Goal: Task Accomplishment & Management: Use online tool/utility

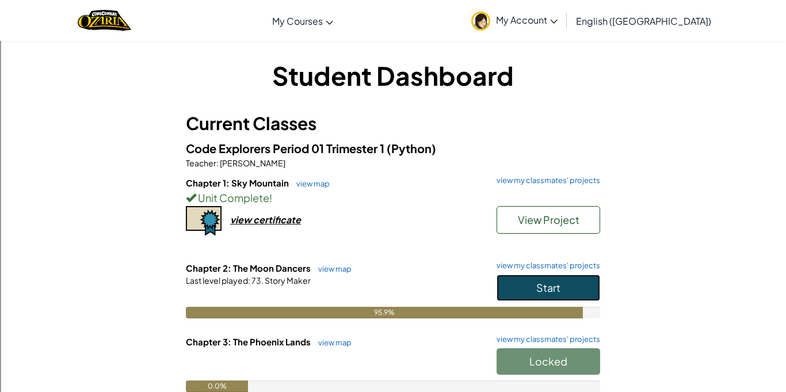
click at [544, 281] on span "Start" at bounding box center [548, 287] width 24 height 13
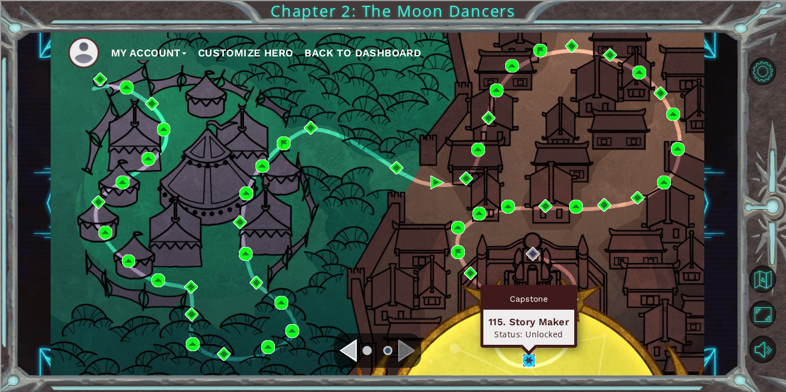
click at [530, 355] on img at bounding box center [529, 360] width 14 height 14
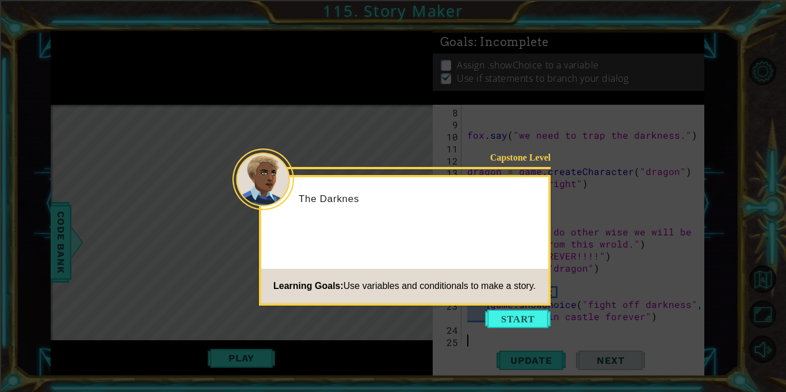
scroll to position [85, 0]
click at [507, 317] on button "Start" at bounding box center [518, 318] width 66 height 18
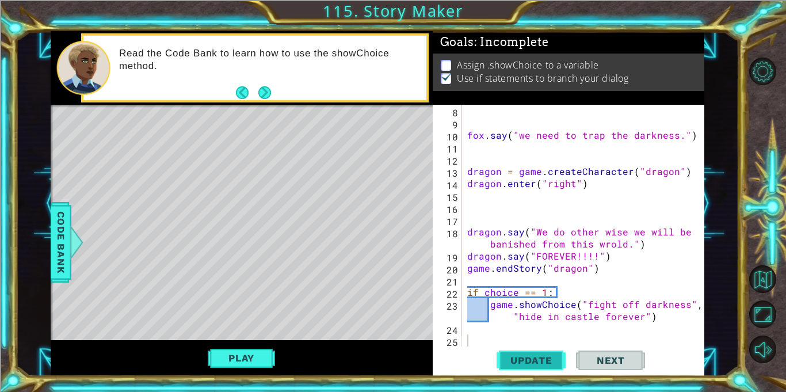
click at [523, 363] on span "Update" at bounding box center [531, 360] width 65 height 12
click at [652, 317] on div "fox . say ( "we need to trap the darkness." ) dragon = game . createCharacter (…" at bounding box center [586, 238] width 242 height 266
type textarea "game.showChoice("fight off darkness", "hide in castle forever")"
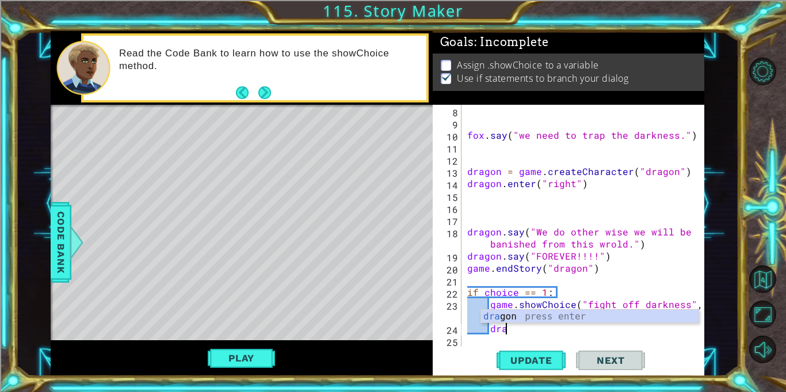
scroll to position [0, 2]
click at [535, 297] on div "fox . say ( "we need to trap the darkness." ) dragon = game . createCharacter (…" at bounding box center [586, 238] width 242 height 266
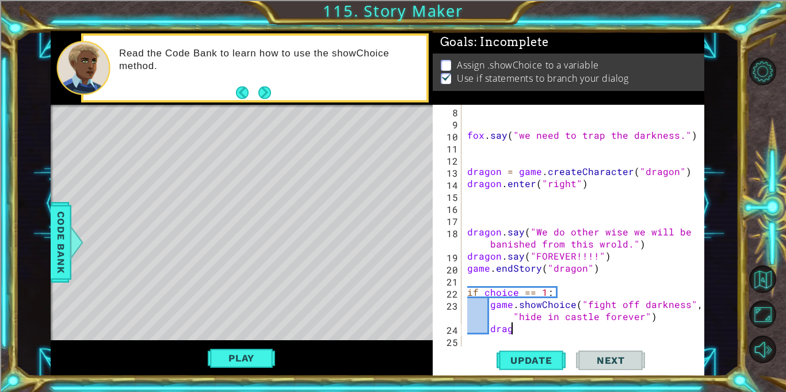
click at [513, 328] on div "fox . say ( "we need to trap the darkness." ) dragon = game . createCharacter (…" at bounding box center [586, 238] width 242 height 266
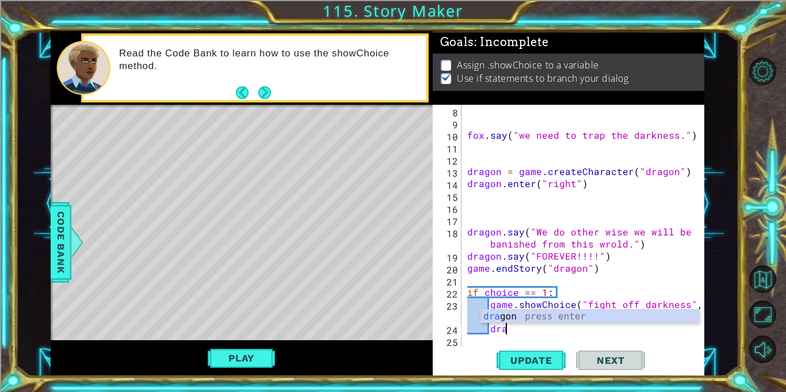
type textarea "d"
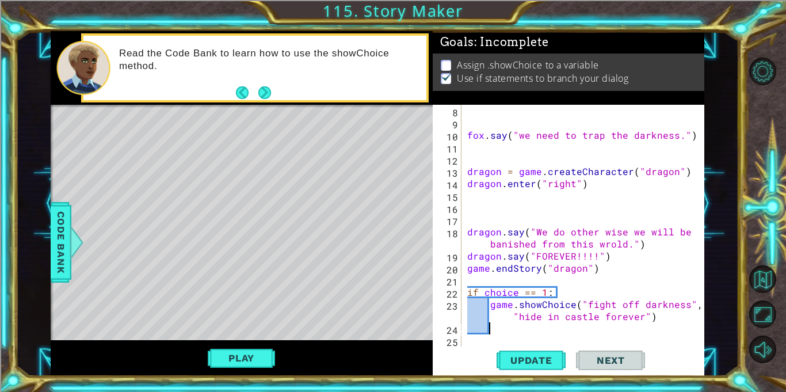
scroll to position [0, 1]
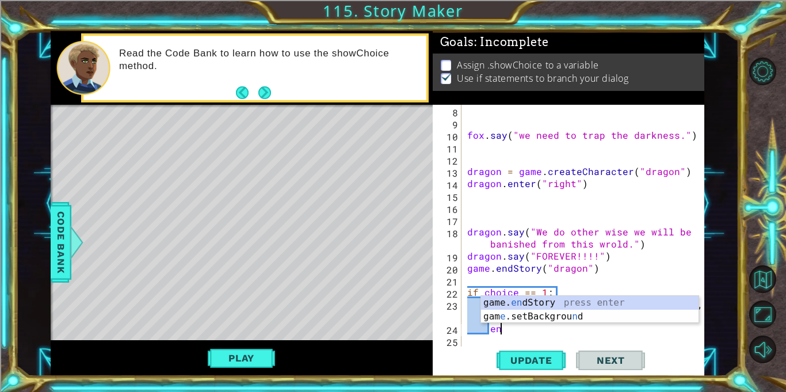
type textarea "end"
click at [511, 303] on div "game. end Story press enter [GEOGRAPHIC_DATA] e .setBackgrou nd press enter" at bounding box center [589, 323] width 217 height 55
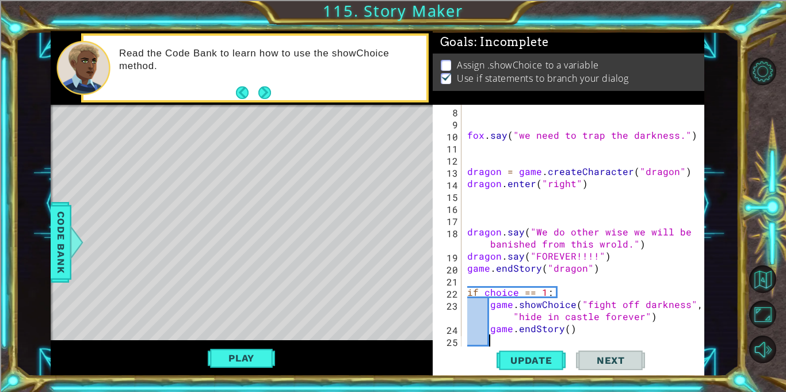
scroll to position [0, 1]
click at [567, 328] on div "fox . say ( "we need to trap the darkness." ) dragon = game . createCharacter (…" at bounding box center [586, 238] width 242 height 266
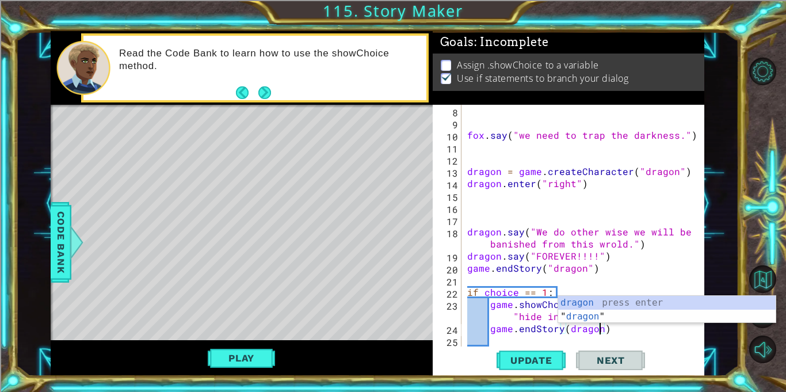
scroll to position [0, 8]
type textarea "game.endStory(dragon)"
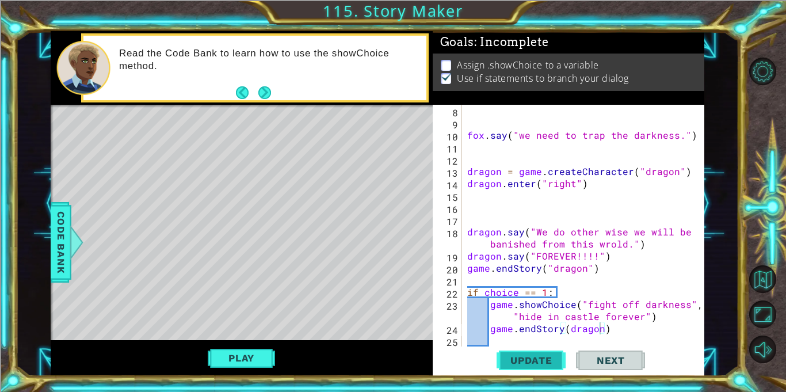
click at [548, 350] on button "Update" at bounding box center [530, 360] width 69 height 27
click at [53, 231] on span "Code Bank" at bounding box center [61, 242] width 18 height 70
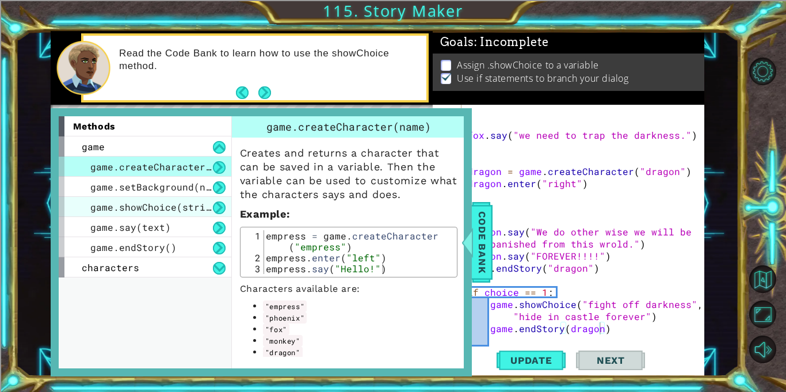
click at [114, 209] on span "game.showChoice(string1, string2)" at bounding box center [185, 207] width 190 height 12
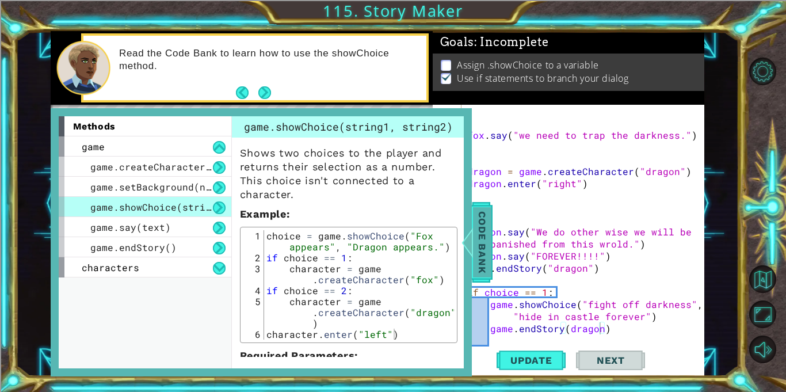
click at [474, 245] on span "Code Bank" at bounding box center [482, 242] width 18 height 70
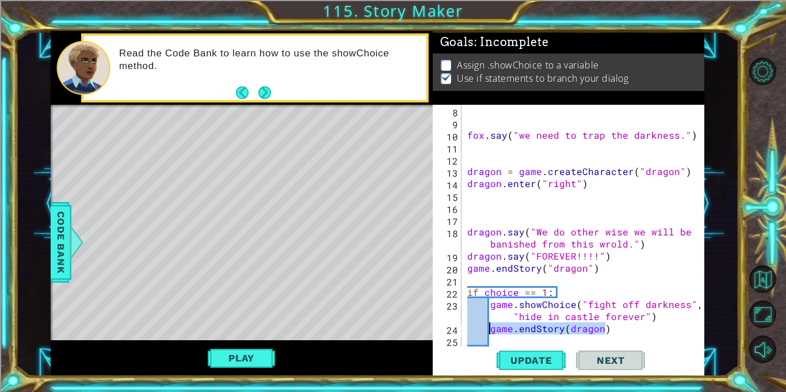
drag, startPoint x: 614, startPoint y: 332, endPoint x: 491, endPoint y: 330, distance: 123.1
click at [491, 330] on div "fox . say ( "we need to trap the darkness." ) dragon = game . createCharacter (…" at bounding box center [586, 238] width 242 height 266
click at [505, 327] on div "fox . say ( "we need to trap the darkness." ) dragon = game . createCharacter (…" at bounding box center [586, 238] width 242 height 266
drag, startPoint x: 527, startPoint y: 326, endPoint x: 485, endPoint y: 326, distance: 42.0
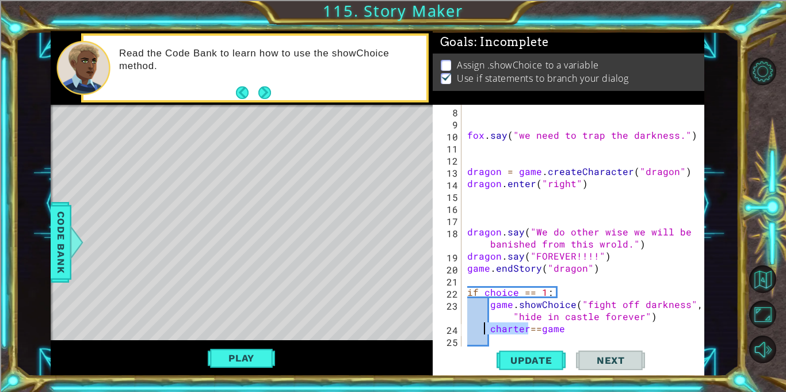
click at [485, 326] on div "fox . say ( "we need to trap the darkness." ) dragon = game . createCharacter (…" at bounding box center [586, 238] width 242 height 266
drag, startPoint x: 513, startPoint y: 327, endPoint x: 487, endPoint y: 331, distance: 26.8
click at [487, 331] on div "fox . say ( "we need to trap the darkness." ) dragon = game . createCharacter (…" at bounding box center [586, 238] width 242 height 266
type textarea "=e"
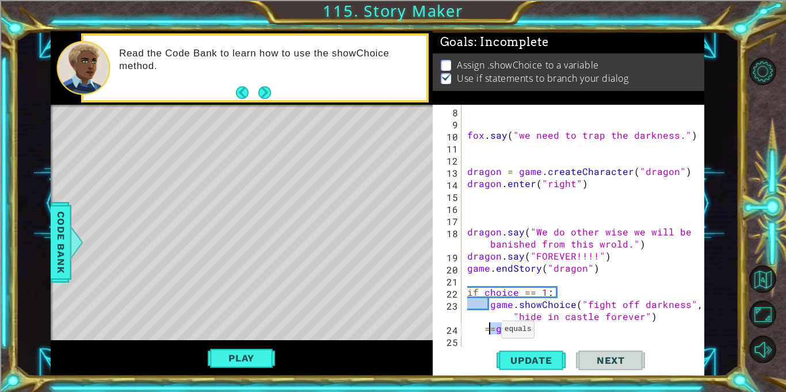
scroll to position [0, 1]
drag, startPoint x: 519, startPoint y: 327, endPoint x: 451, endPoint y: 334, distance: 67.7
click at [451, 334] on div "=e 8 9 10 11 12 13 14 15 16 17 18 19 20 21 22 23 24 25 26 fox . say ( "we need …" at bounding box center [566, 226] width 269 height 242
click at [656, 315] on div "fox . say ( "we need to trap the darkness." ) dragon = game . createCharacter (…" at bounding box center [586, 238] width 242 height 266
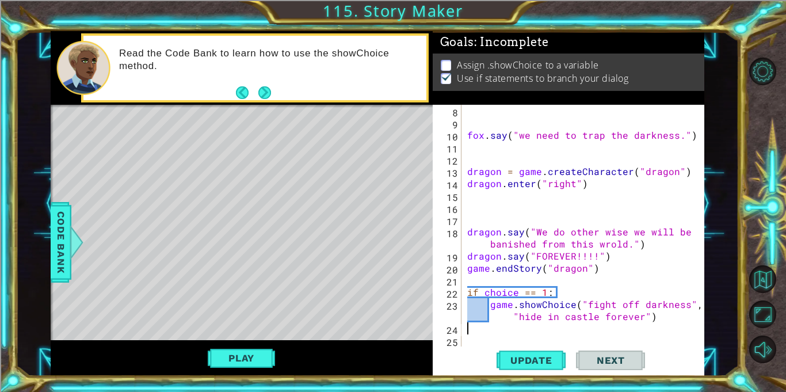
type textarea "game.showChoice("fight off darkness", "hide in castle forever")"
type textarea "character==game"
click at [519, 356] on span "Update" at bounding box center [531, 360] width 65 height 12
click at [597, 328] on div "fox . say ( "we need to trap the darkness." ) dragon = game . createCharacter (…" at bounding box center [586, 238] width 242 height 266
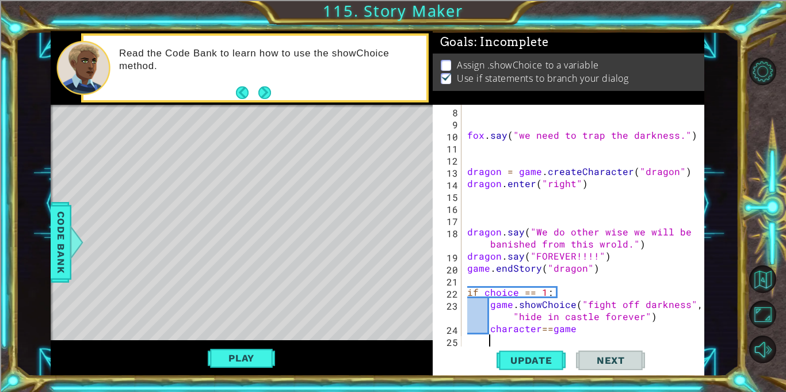
scroll to position [0, 1]
click at [69, 251] on div at bounding box center [76, 242] width 14 height 35
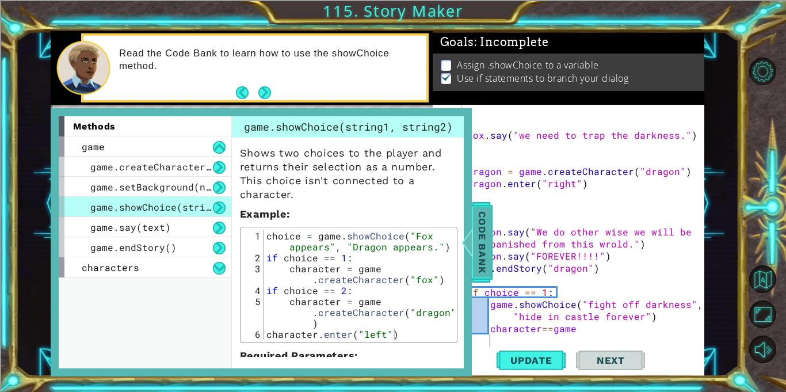
click at [478, 224] on span "Code Bank" at bounding box center [482, 242] width 18 height 70
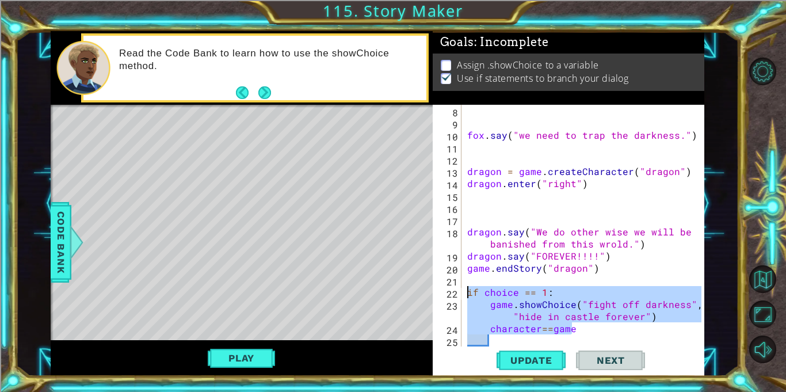
drag, startPoint x: 586, startPoint y: 329, endPoint x: 464, endPoint y: 292, distance: 127.5
click at [465, 292] on div "fox . say ( "we need to trap the darkness." ) dragon = game . createCharacter (…" at bounding box center [586, 238] width 242 height 266
type textarea "if choice == 1: game.showChoice("fight off darkness", "hide in castle forever")"
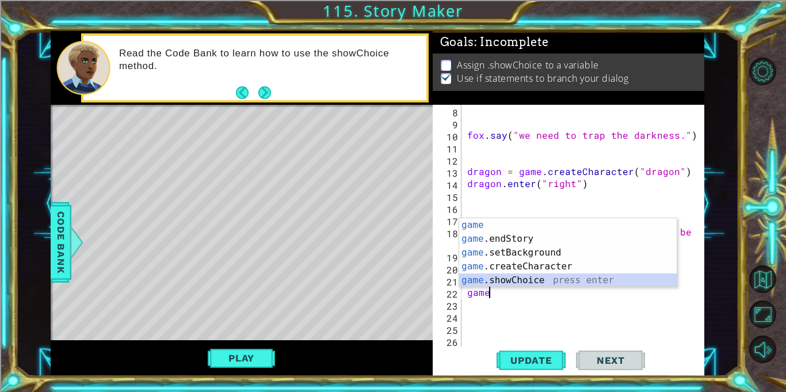
click at [506, 275] on div "game press enter game .endStory press enter game .setBackground press enter gam…" at bounding box center [567, 266] width 217 height 97
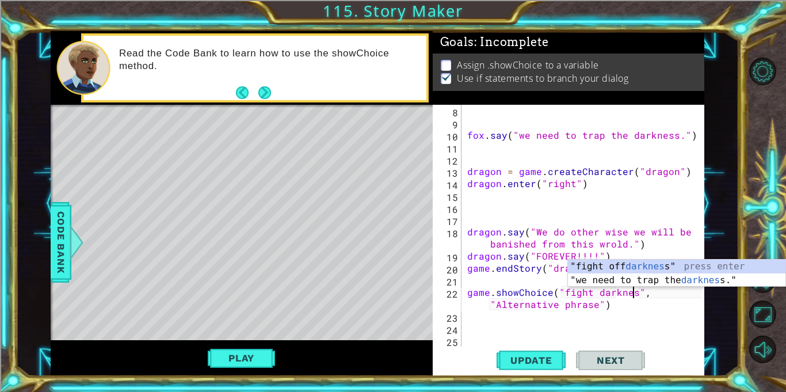
scroll to position [0, 10]
click at [594, 305] on div "fox . say ( "we need to trap the darkness." ) dragon = game . createCharacter (…" at bounding box center [586, 238] width 242 height 266
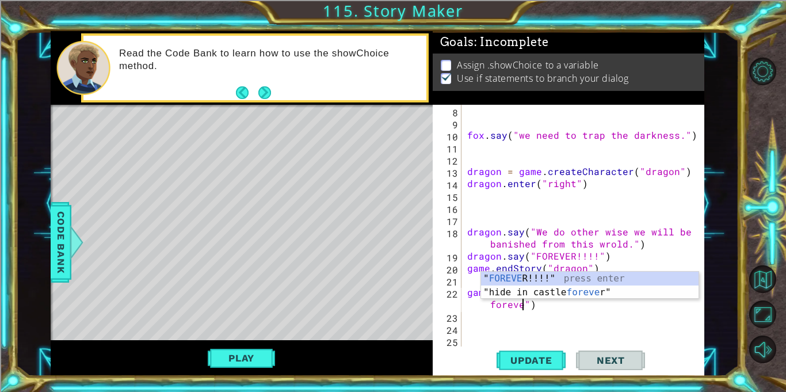
scroll to position [0, 16]
type textarea "game.showChoice("fight darkness", "hide forever")"
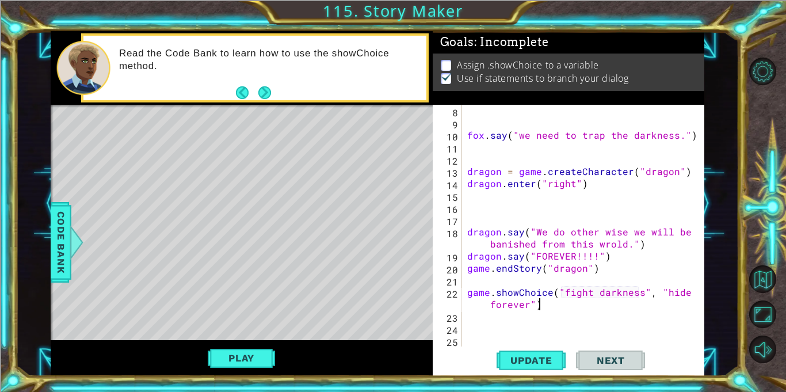
click at [572, 309] on div "fox . say ( "we need to trap the darkness." ) dragon = game . createCharacter (…" at bounding box center [586, 238] width 242 height 266
click at [70, 242] on div at bounding box center [76, 242] width 14 height 35
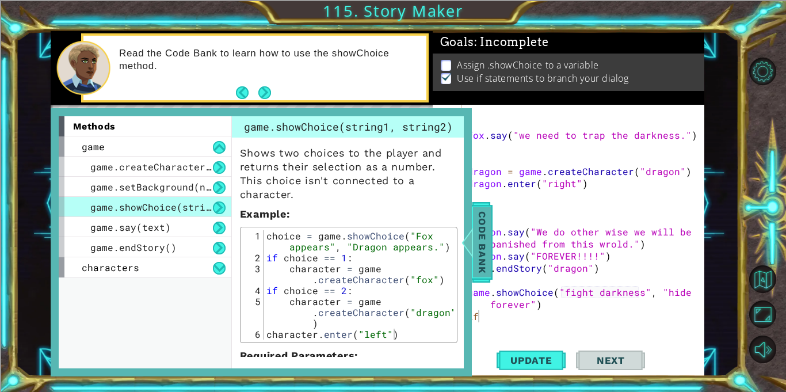
click at [483, 215] on span "Code Bank" at bounding box center [482, 242] width 18 height 70
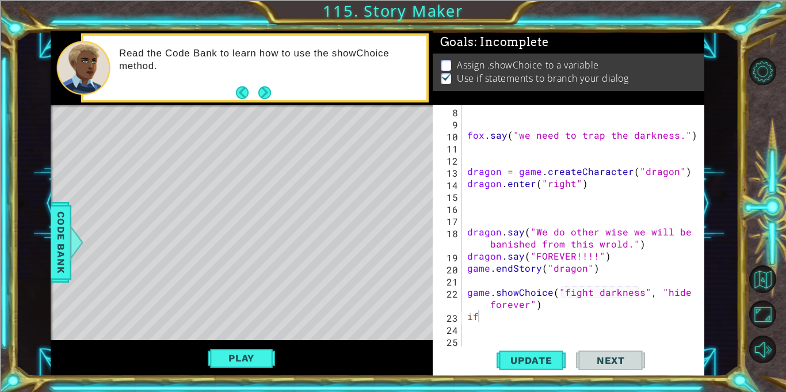
click at [487, 310] on div "fox . say ( "we need to trap the darkness." ) dragon = game . createCharacter (…" at bounding box center [586, 238] width 242 height 266
type textarea "game.showChoice("fight darkness", "hide c")"
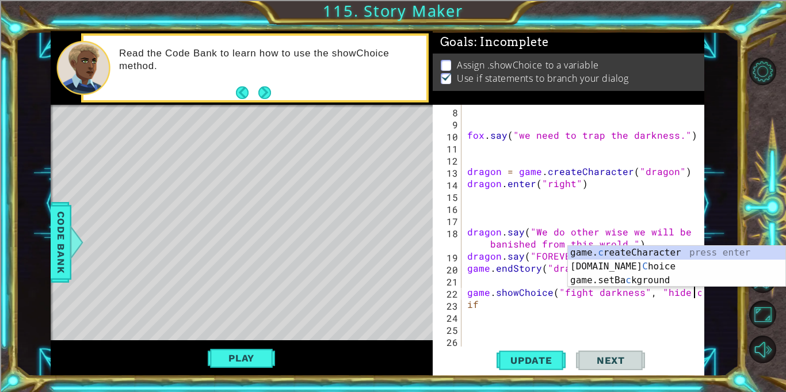
scroll to position [0, 14]
click at [473, 331] on div "fox . say ( "we need to trap the darkness." ) dragon = game . createCharacter (…" at bounding box center [586, 238] width 242 height 266
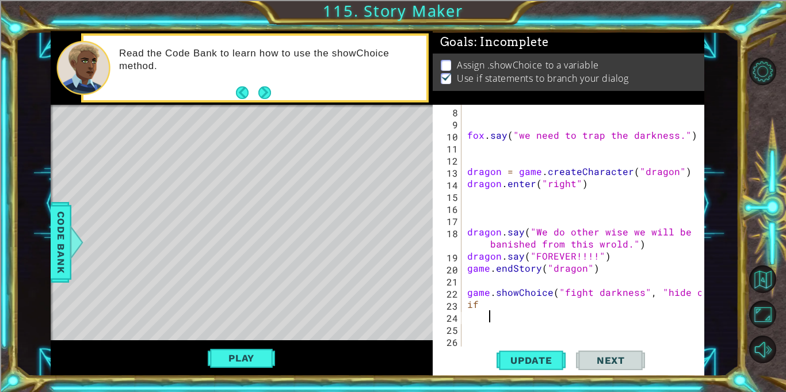
scroll to position [0, 0]
click at [692, 293] on div at bounding box center [696, 189] width 12 height 338
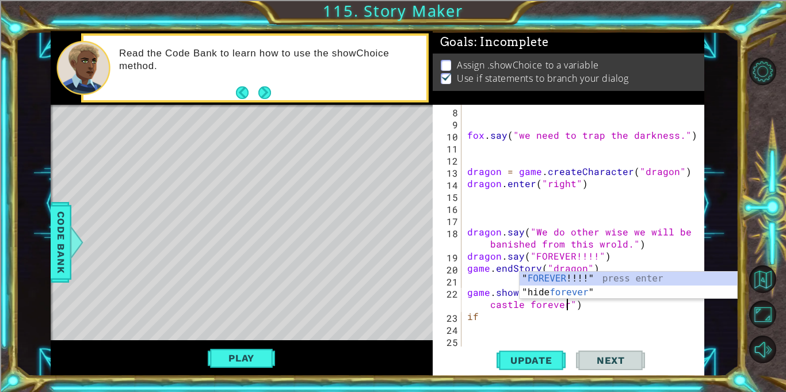
scroll to position [0, 18]
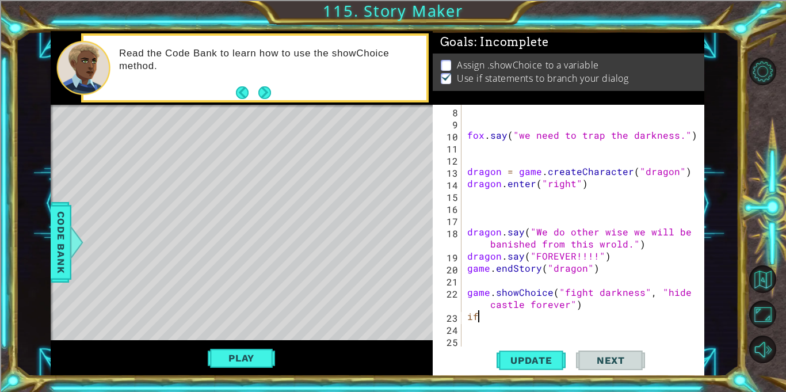
click at [484, 316] on div "fox . say ( "we need to trap the darkness." ) dragon = game . createCharacter (…" at bounding box center [586, 238] width 242 height 266
click at [64, 232] on span "Code Bank" at bounding box center [61, 242] width 18 height 70
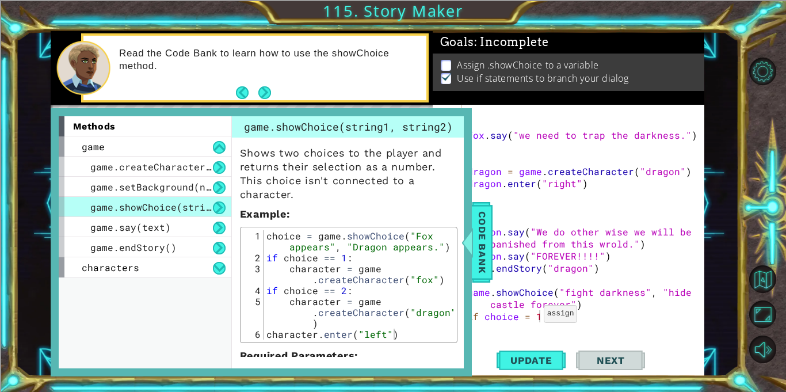
click at [529, 316] on div "fox . say ( "we need to trap the darkness." ) dragon = game . createCharacter (…" at bounding box center [586, 238] width 242 height 266
click at [544, 315] on div "fox . say ( "we need to trap the darkness." ) dragon = game . createCharacter (…" at bounding box center [586, 238] width 242 height 266
type textarea "if choice == 1:"
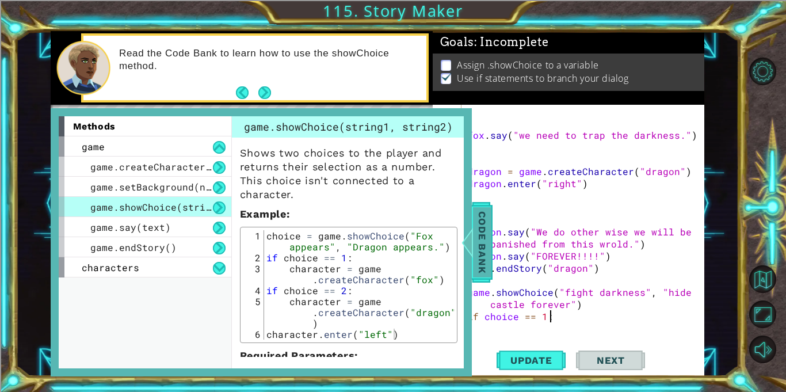
click at [476, 231] on span "Code Bank" at bounding box center [482, 242] width 18 height 70
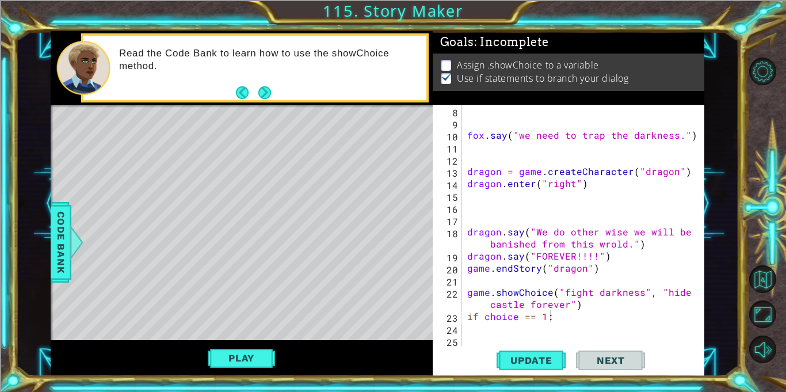
click at [572, 315] on div "fox . say ( "we need to trap the darkness." ) dragon = game . createCharacter (…" at bounding box center [586, 238] width 242 height 266
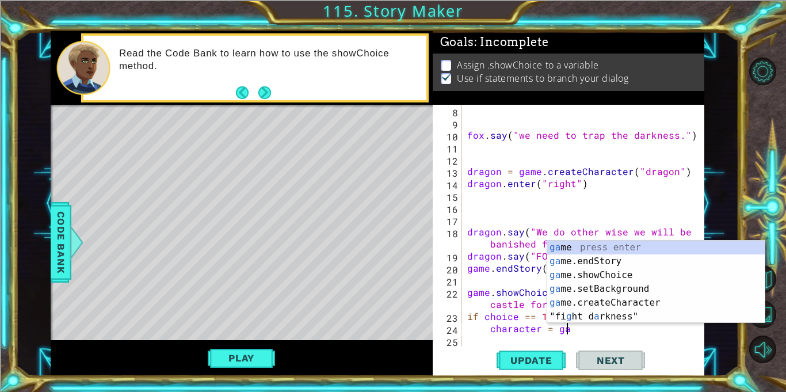
scroll to position [0, 6]
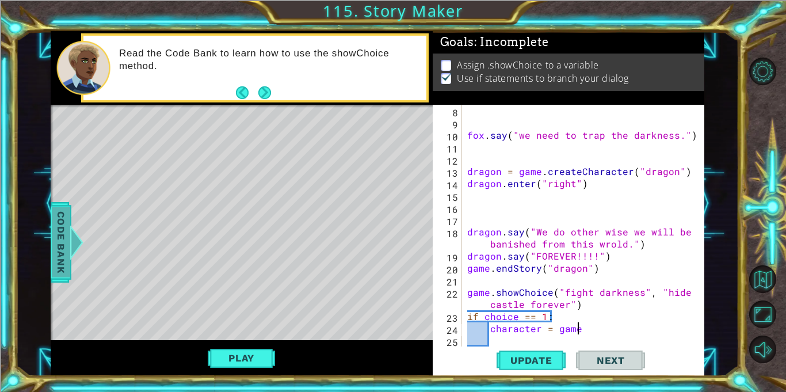
click at [55, 219] on span "Code Bank" at bounding box center [61, 242] width 18 height 70
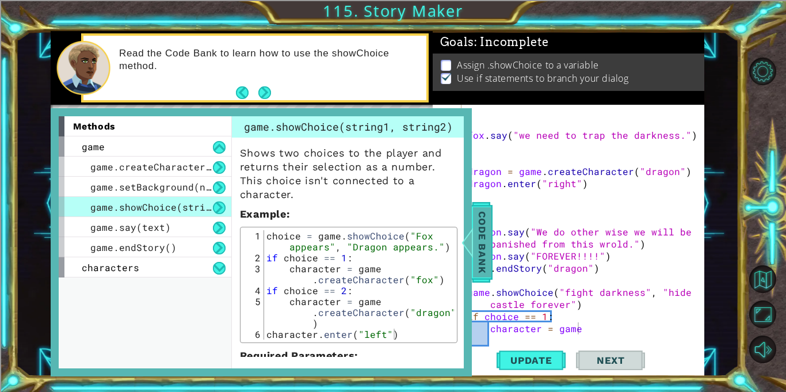
click at [476, 239] on span "Code Bank" at bounding box center [482, 242] width 18 height 70
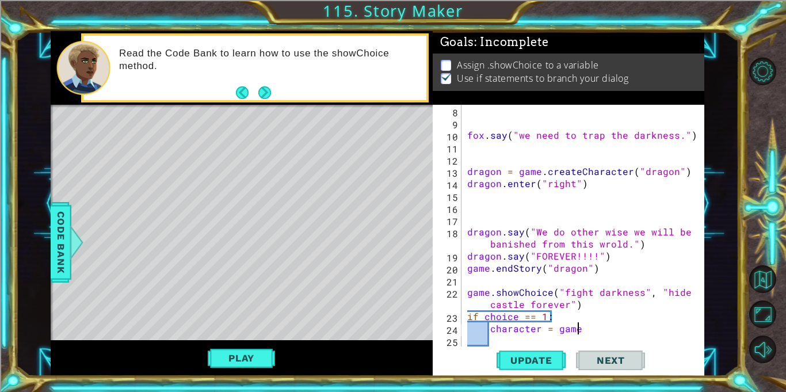
click at [594, 331] on div "fox . say ( "we need to trap the darkness." ) dragon = game . createCharacter (…" at bounding box center [586, 238] width 242 height 266
type textarea "character = game"
click at [53, 252] on span "Code Bank" at bounding box center [61, 242] width 18 height 70
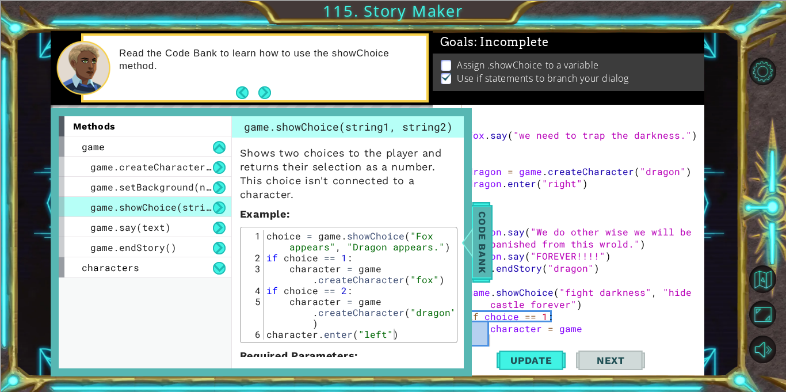
click at [484, 217] on span "Code Bank" at bounding box center [482, 242] width 18 height 70
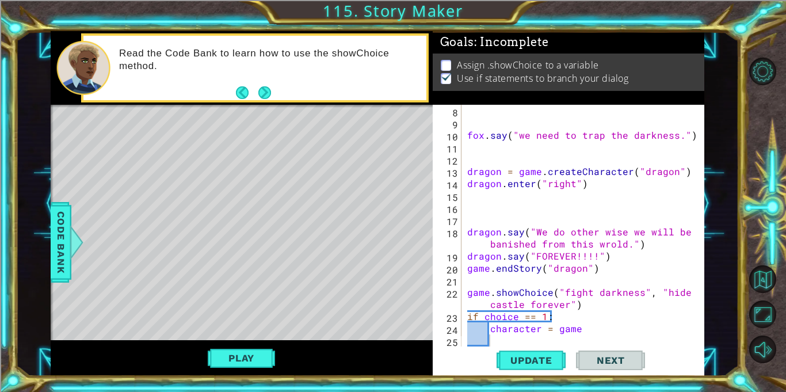
click at [497, 339] on div "fox . say ( "we need to trap the darkness." ) dragon = game . createCharacter (…" at bounding box center [586, 238] width 242 height 266
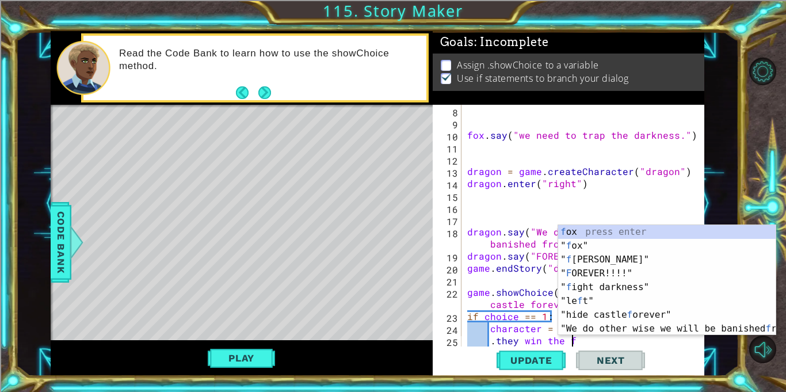
scroll to position [0, 6]
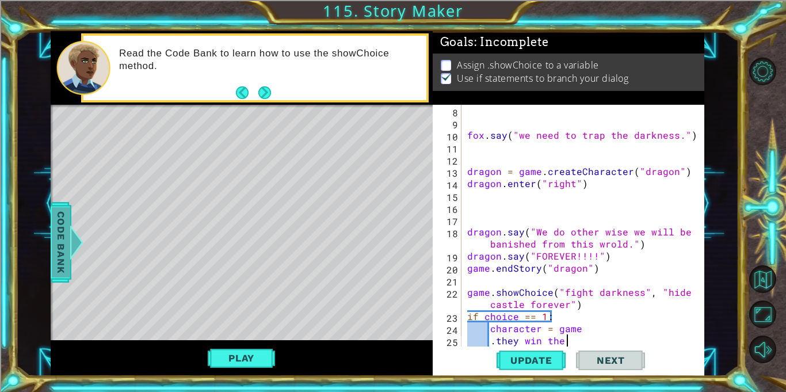
click at [66, 234] on span "Code Bank" at bounding box center [61, 242] width 18 height 70
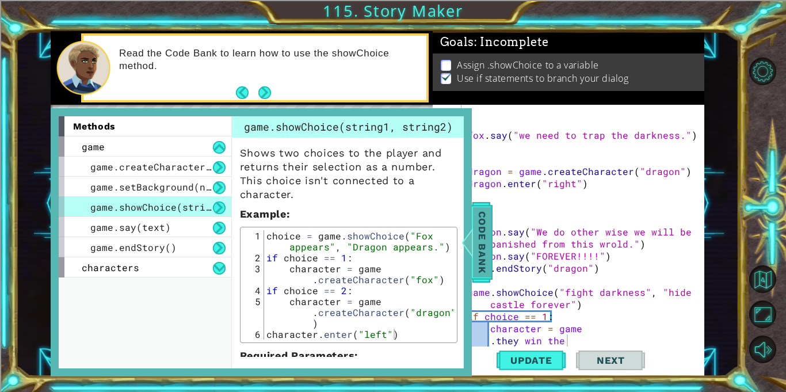
click at [479, 221] on span "Code Bank" at bounding box center [482, 242] width 18 height 70
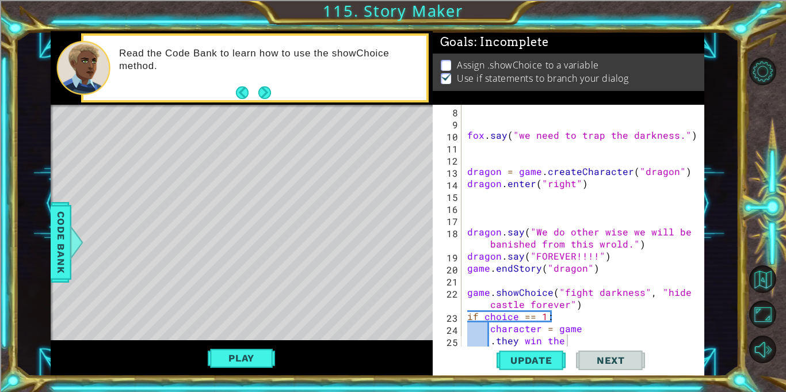
click at [558, 339] on div "fox . say ( "we need to trap the darkness." ) dragon = game . createCharacter (…" at bounding box center [586, 238] width 242 height 266
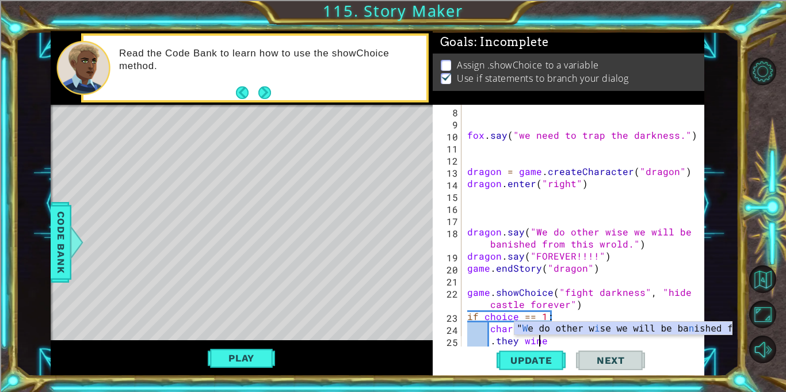
click at [557, 340] on div "fox . say ( "we need to trap the darkness." ) dragon = game . createCharacter (…" at bounding box center [586, 238] width 242 height 266
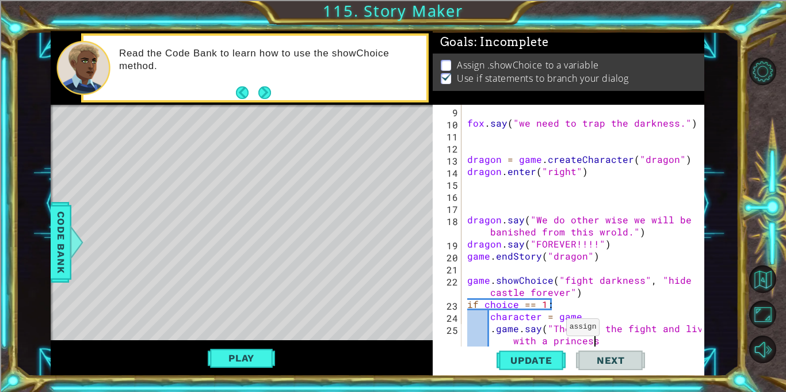
scroll to position [0, 20]
click at [526, 349] on button "Update" at bounding box center [530, 360] width 69 height 27
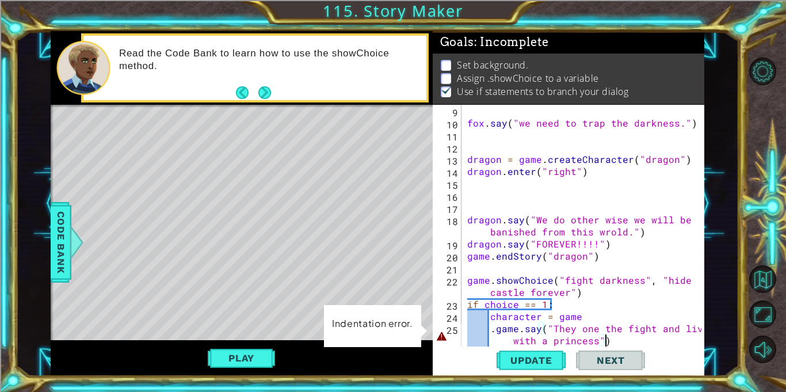
click at [491, 328] on div "fox . say ( "we need to trap the darkness." ) dragon = game . createCharacter (…" at bounding box center [586, 238] width 242 height 266
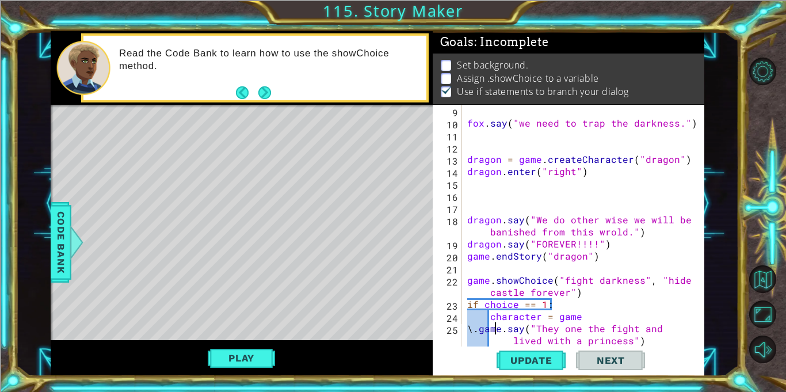
scroll to position [0, 2]
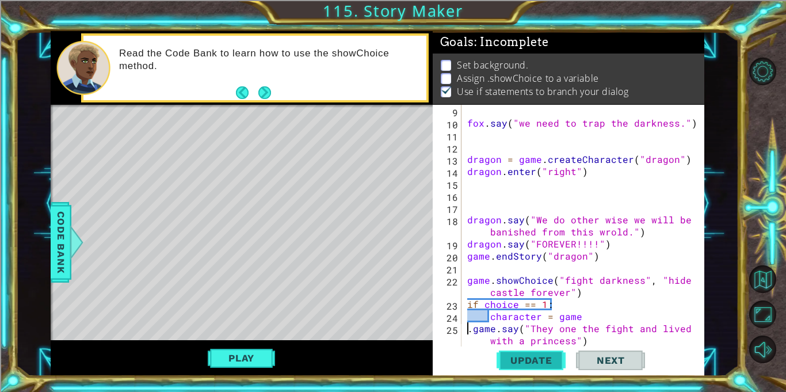
click at [507, 357] on span "Update" at bounding box center [531, 360] width 65 height 12
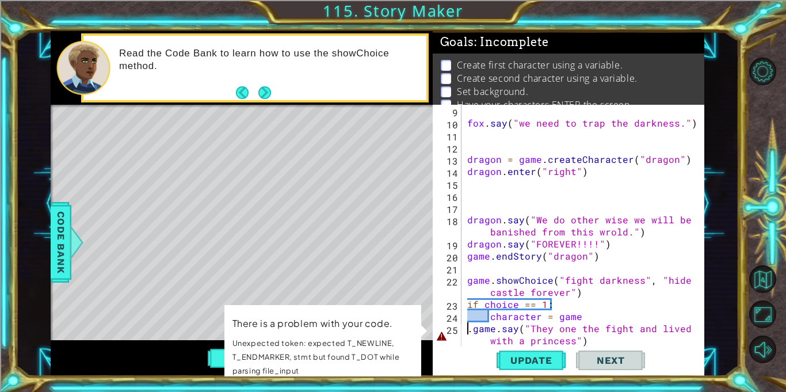
click at [472, 328] on div "fox . say ( "we need to trap the darkness." ) dragon = game . createCharacter (…" at bounding box center [586, 238] width 242 height 266
type textarea "game.say("They one the fight and lived with a princess")"
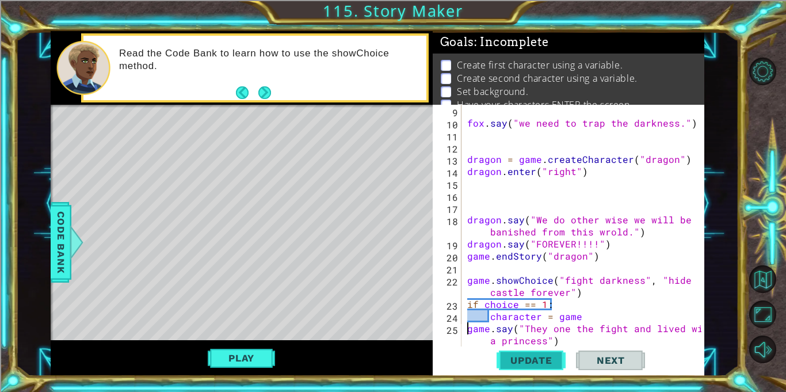
click at [510, 359] on span "Update" at bounding box center [531, 360] width 65 height 12
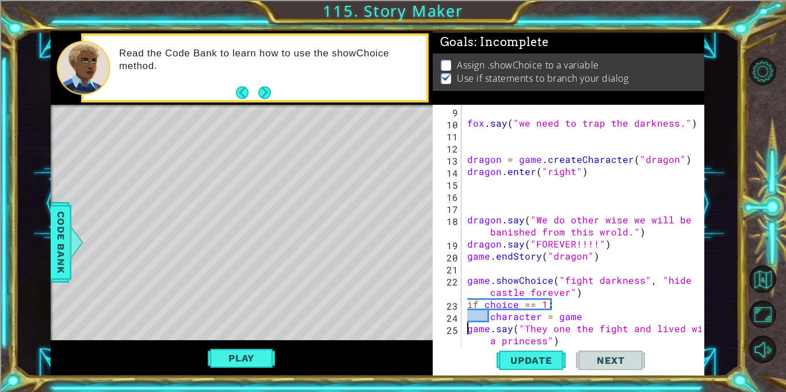
click at [566, 344] on div "fox . say ( "we need to trap the darkness." ) dragon = game . createCharacter (…" at bounding box center [586, 238] width 242 height 266
click at [560, 342] on div "fox . say ( "we need to trap the darkness." ) dragon = game . createCharacter (…" at bounding box center [586, 238] width 242 height 266
type textarea "game.say("They one the fight and lived with a princess")"
click at [557, 342] on div "fox . say ( "we need to trap the darkness." ) dragon = game . createCharacter (…" at bounding box center [586, 238] width 242 height 266
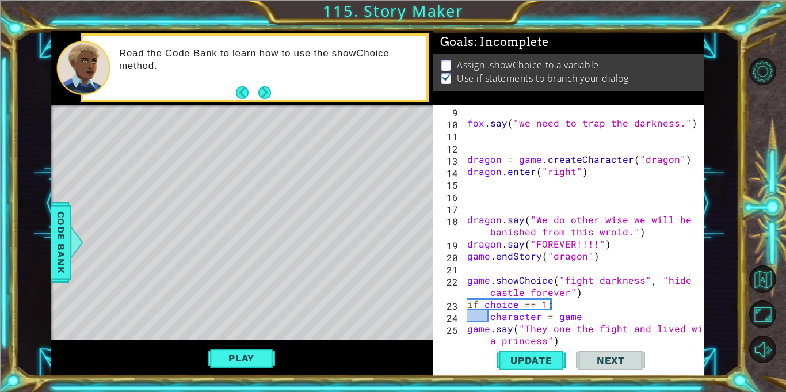
type textarea "game.say("They one the fight and lived with a princess")"
click at [557, 342] on div "fox . say ( "we need to trap the darkness." ) dragon = game . createCharacter (…" at bounding box center [586, 238] width 242 height 266
type textarea "game.say("They one the fight and lived with a princess")"
click at [475, 343] on div "fox . say ( "we need to trap the darkness." ) dragon = game . createCharacter (…" at bounding box center [586, 238] width 242 height 266
click at [565, 340] on div "fox . say ( "we need to trap the darkness." ) dragon = game . createCharacter (…" at bounding box center [586, 238] width 242 height 266
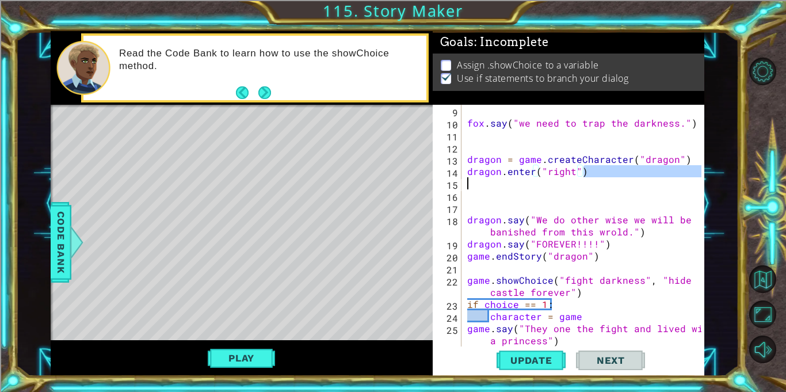
drag, startPoint x: 699, startPoint y: 171, endPoint x: 698, endPoint y: 178, distance: 6.9
click at [698, 178] on div at bounding box center [696, 292] width 12 height 568
type textarea "dragon.enter("right")"
click at [677, 190] on div "fox . say ( "we need to trap the darkness." ) dragon = game . createCharacter (…" at bounding box center [586, 238] width 242 height 266
click at [567, 338] on div "fox . say ( "we need to trap the darkness." ) dragon = game . createCharacter (…" at bounding box center [586, 238] width 242 height 266
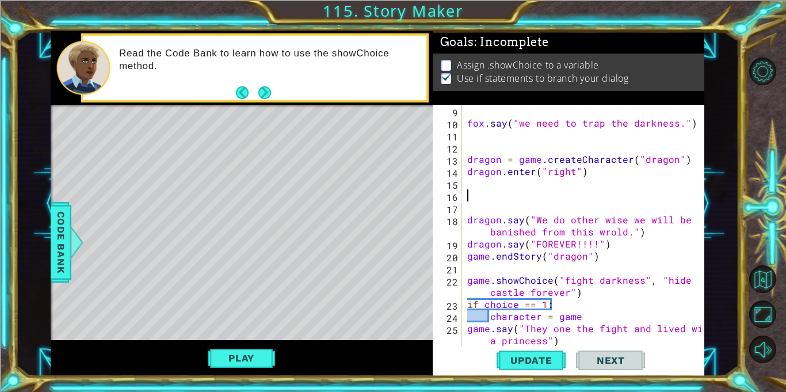
type textarea "game.say("They one the fight and lived with a princess")"
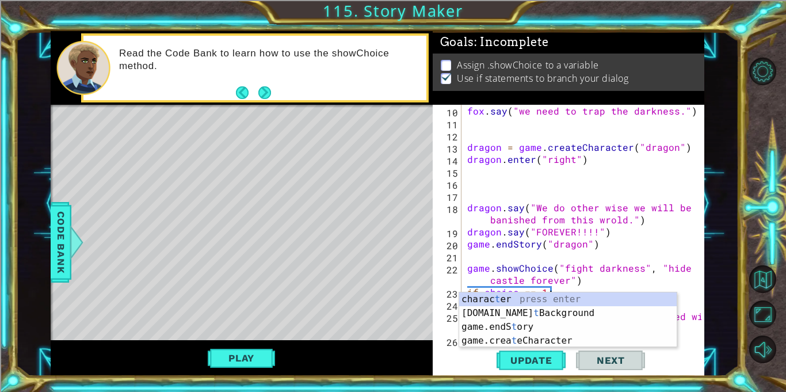
scroll to position [109, 0]
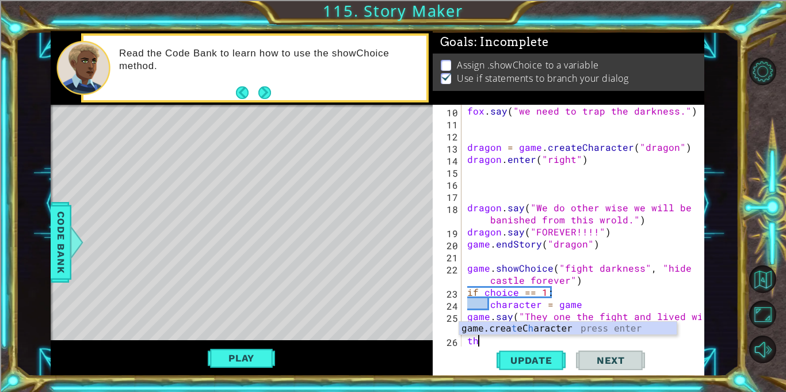
type textarea "t"
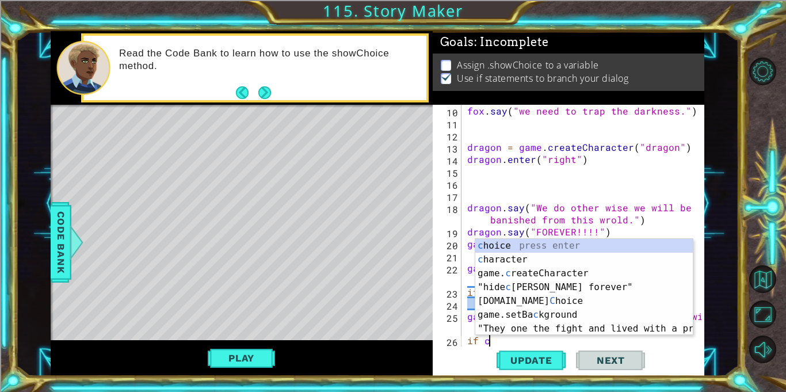
scroll to position [0, 1]
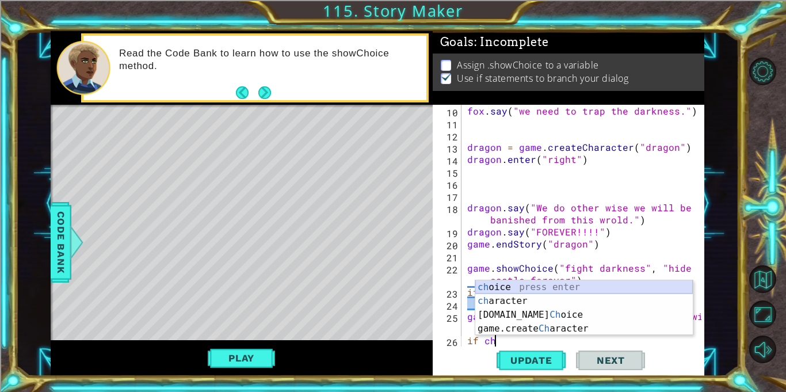
click at [516, 284] on div "ch oice press enter ch aracter press enter [DOMAIN_NAME] Ch oice press enter ga…" at bounding box center [583, 321] width 217 height 83
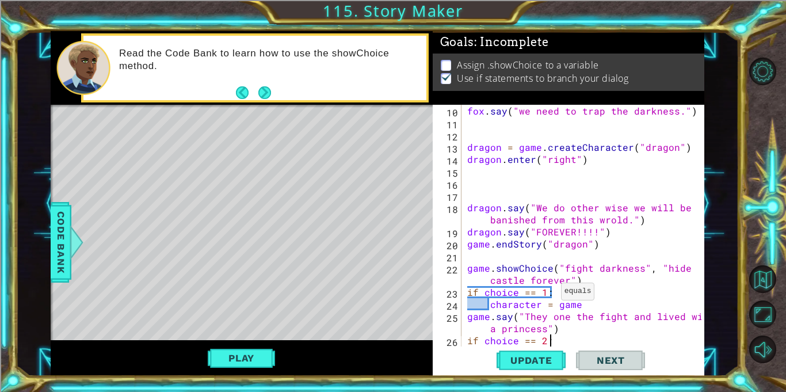
scroll to position [0, 5]
type textarea "if choice == 2:"
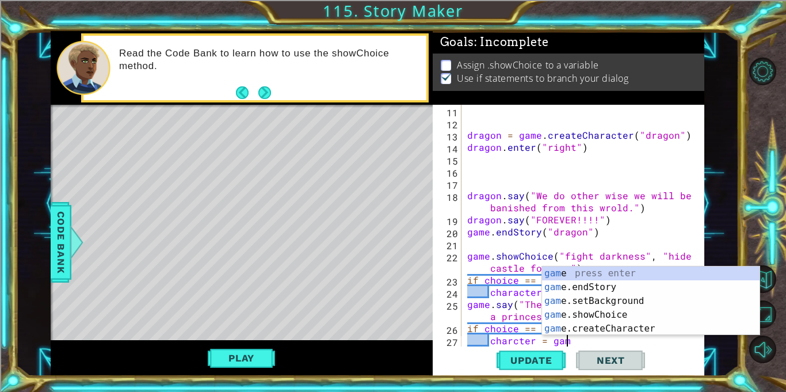
scroll to position [0, 6]
click at [466, 321] on div "dragon = game . createCharacter ( "dragon" ) dragon . enter ( "right" ) dragon …" at bounding box center [586, 238] width 242 height 266
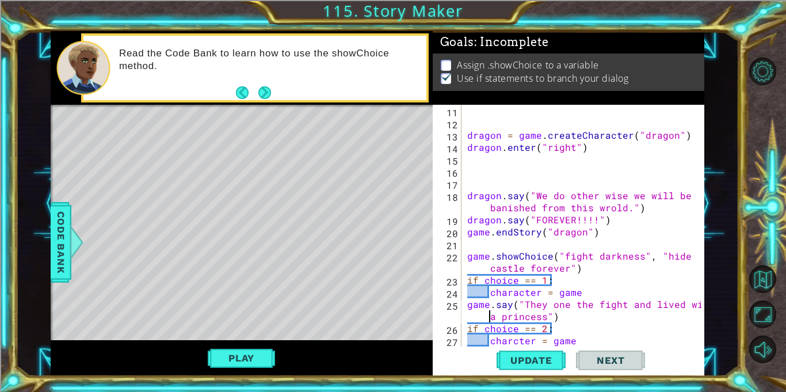
click at [575, 340] on div "dragon = game . createCharacter ( "dragon" ) dragon . enter ( "right" ) dragon …" at bounding box center [586, 238] width 242 height 266
type textarea "charcter = game"
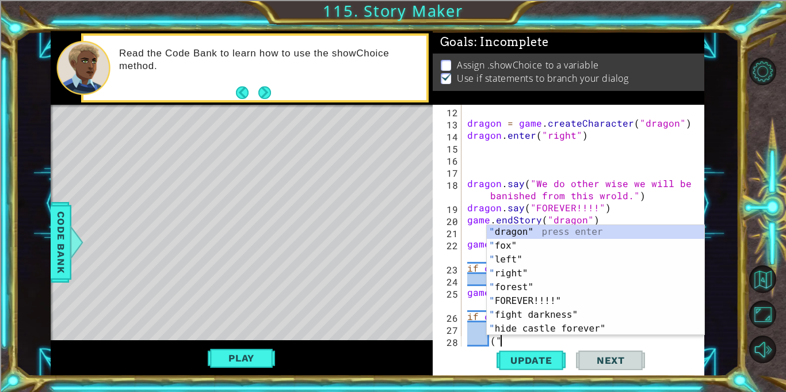
type textarea "("
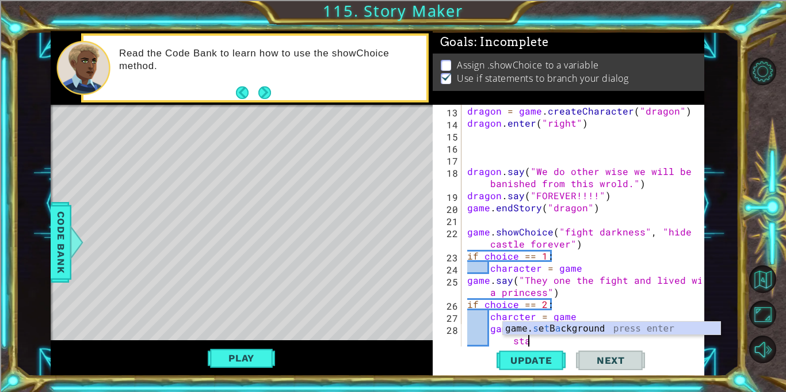
scroll to position [145, 0]
click at [577, 260] on div "dragon = game . createCharacter ( "dragon" ) dragon . enter ( "right" ) dragon …" at bounding box center [586, 238] width 242 height 266
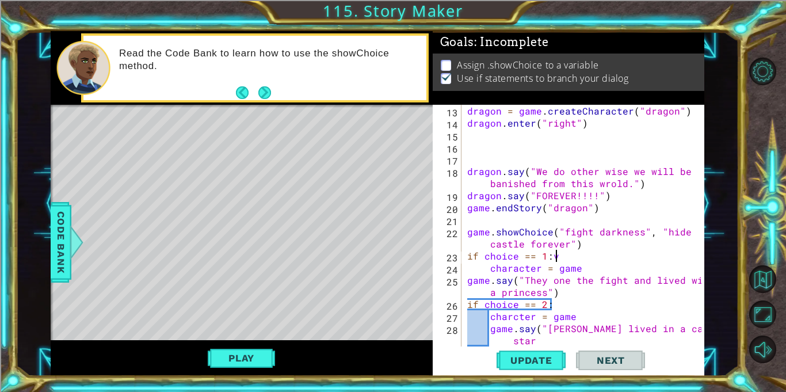
scroll to position [0, 5]
click at [537, 339] on div "dragon = game . createCharacter ( "dragon" ) dragon . enter ( "right" ) dragon …" at bounding box center [586, 238] width 242 height 266
type textarea "game.say("[PERSON_NAME] lived in a castle and starved")"
click at [529, 359] on span "Update" at bounding box center [531, 360] width 65 height 12
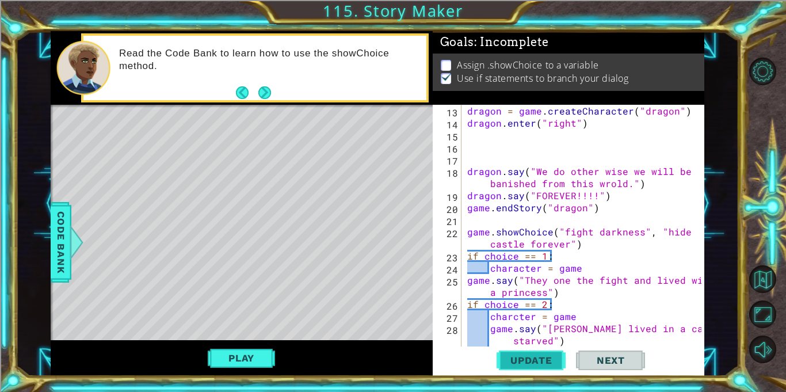
click at [533, 357] on span "Update" at bounding box center [531, 360] width 65 height 12
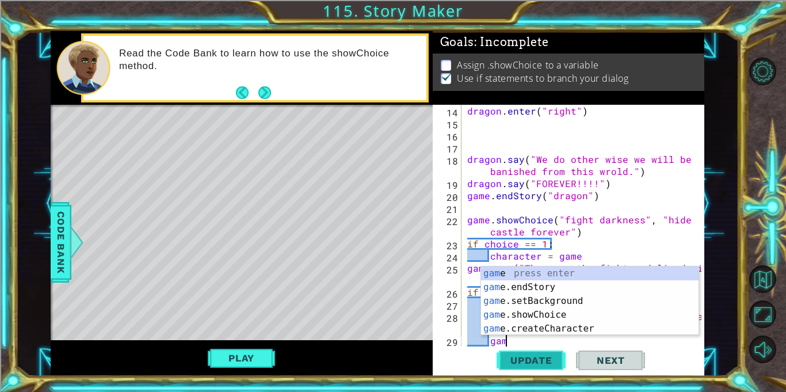
scroll to position [157, 0]
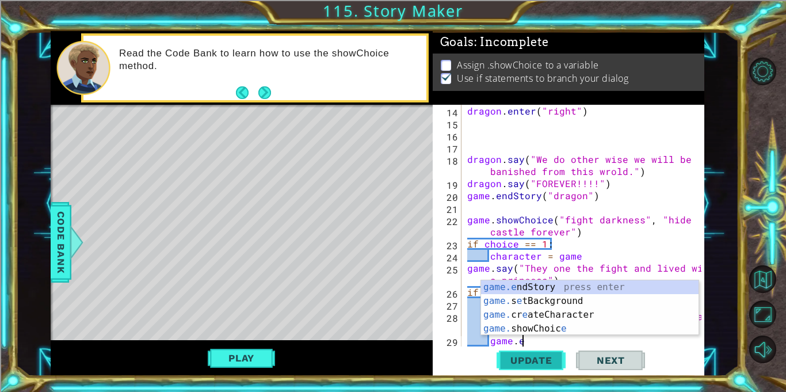
type textarea "game.end"
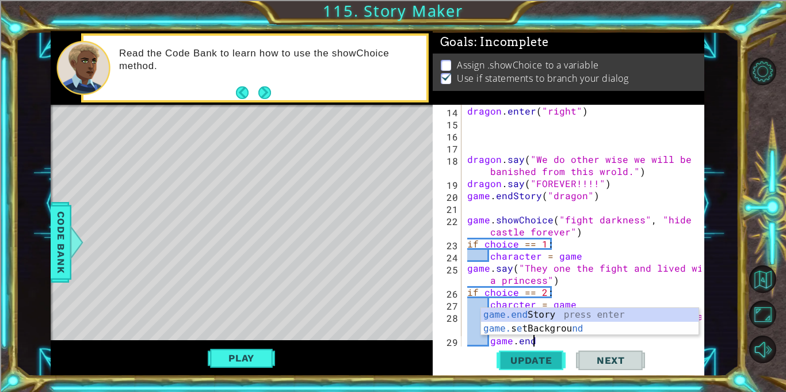
scroll to position [0, 3]
click at [542, 315] on div "game.end Story press enter game. s e tBackgrou nd press enter" at bounding box center [589, 335] width 217 height 55
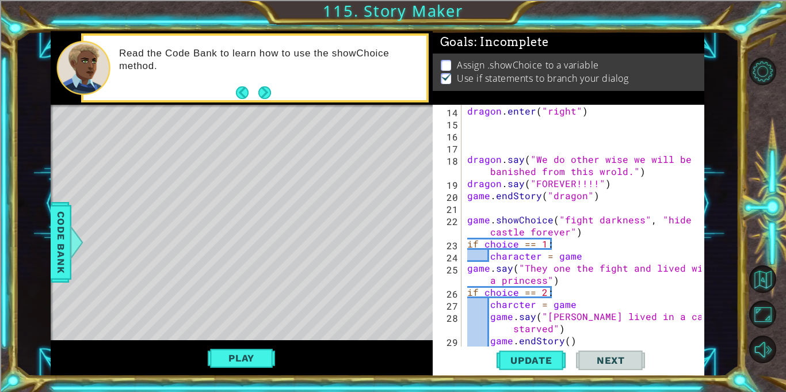
scroll to position [0, 1]
click at [530, 355] on span "Update" at bounding box center [531, 360] width 65 height 12
click at [567, 339] on div "dragon . enter ( "right" ) dragon . say ( "We do other wise we will be banished…" at bounding box center [586, 238] width 242 height 266
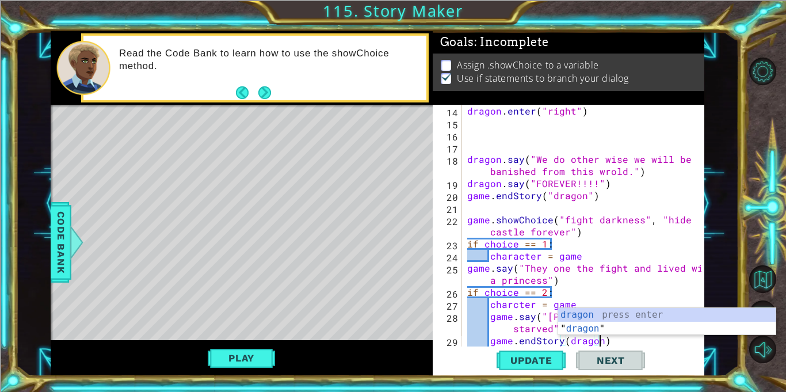
scroll to position [0, 8]
click at [518, 357] on span "Update" at bounding box center [531, 360] width 65 height 12
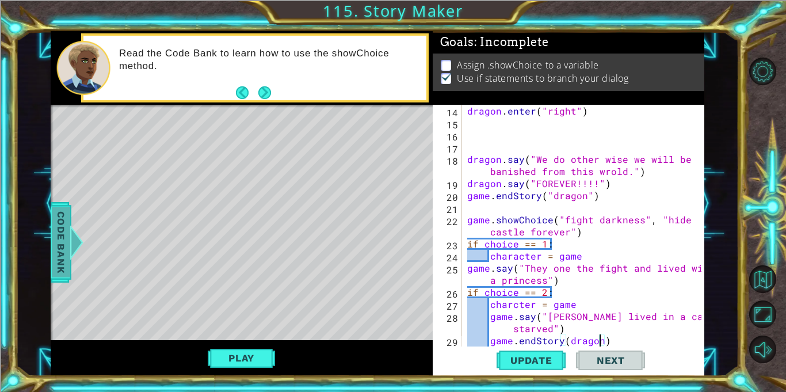
click at [54, 205] on div "Code Bank" at bounding box center [61, 242] width 21 height 81
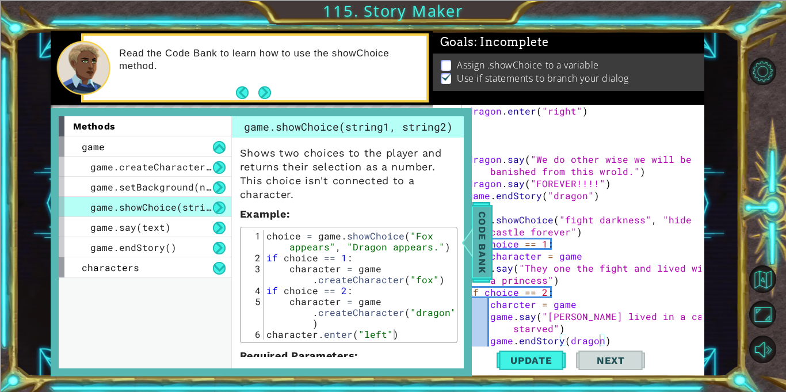
click at [476, 204] on div "Code Bank" at bounding box center [482, 242] width 21 height 81
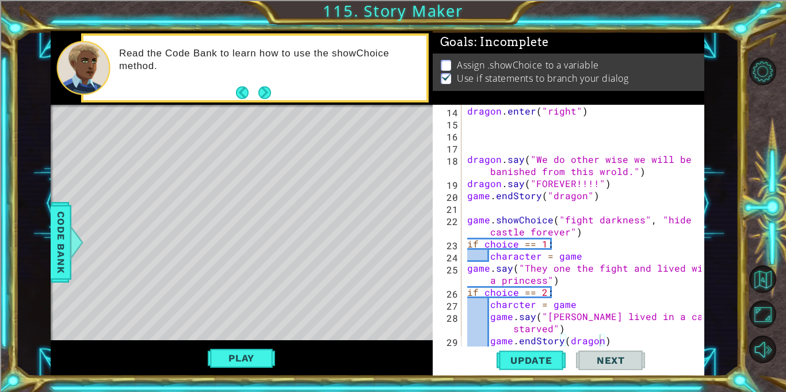
click at [246, 373] on div "Play" at bounding box center [242, 358] width 382 height 36
click at [244, 364] on button "Play" at bounding box center [241, 358] width 67 height 22
click at [516, 361] on span "Update" at bounding box center [531, 360] width 65 height 12
click at [266, 85] on button "Next" at bounding box center [264, 92] width 21 height 21
click at [63, 223] on span "Code Bank" at bounding box center [61, 242] width 18 height 70
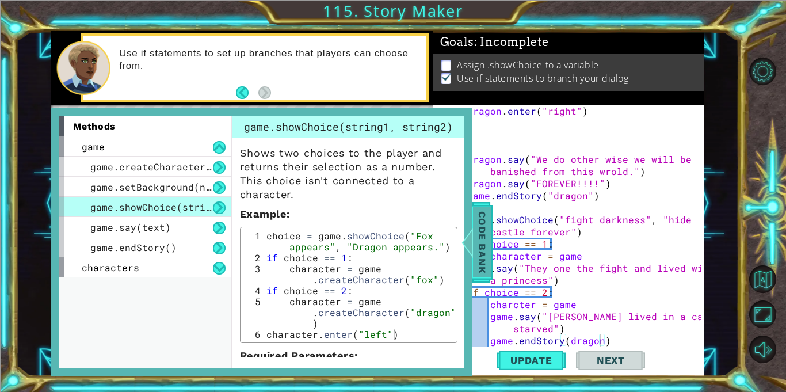
click at [476, 268] on span "Code Bank" at bounding box center [482, 242] width 18 height 70
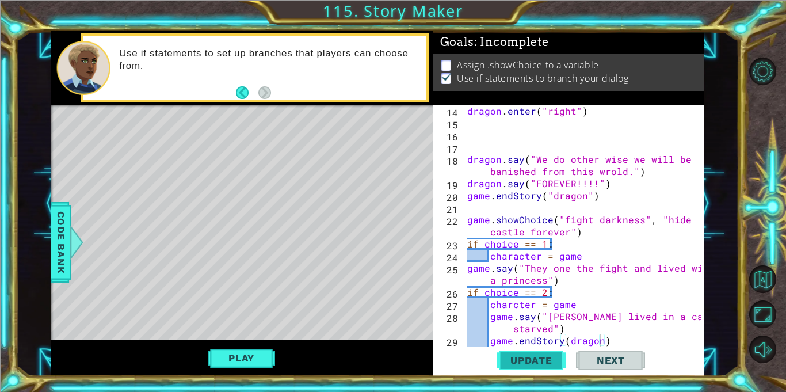
click at [512, 365] on span "Update" at bounding box center [531, 360] width 65 height 12
click at [466, 243] on div "dragon . enter ( "right" ) dragon . say ( "We do other wise we will be banished…" at bounding box center [586, 238] width 242 height 266
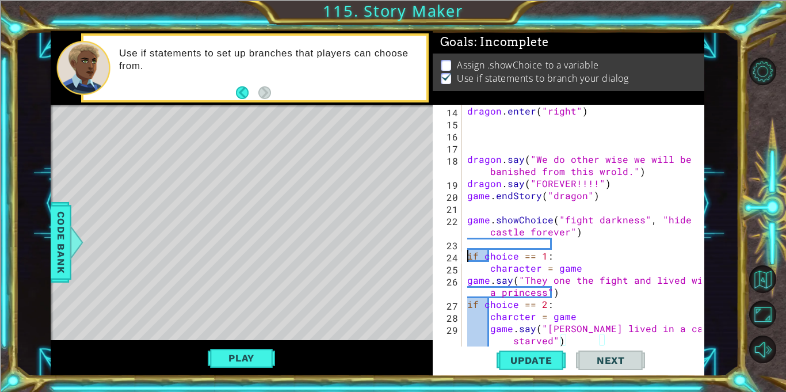
scroll to position [0, 5]
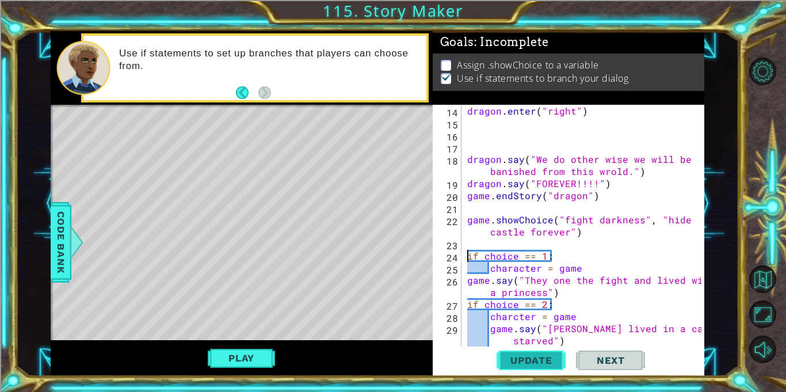
click at [510, 368] on button "Update" at bounding box center [530, 360] width 69 height 27
click at [466, 306] on div "dragon . enter ( "right" ) dragon . say ( "We do other wise we will be banished…" at bounding box center [586, 238] width 242 height 266
click at [465, 301] on div "dragon . enter ( "right" ) dragon . say ( "We do other wise we will be banished…" at bounding box center [586, 238] width 242 height 266
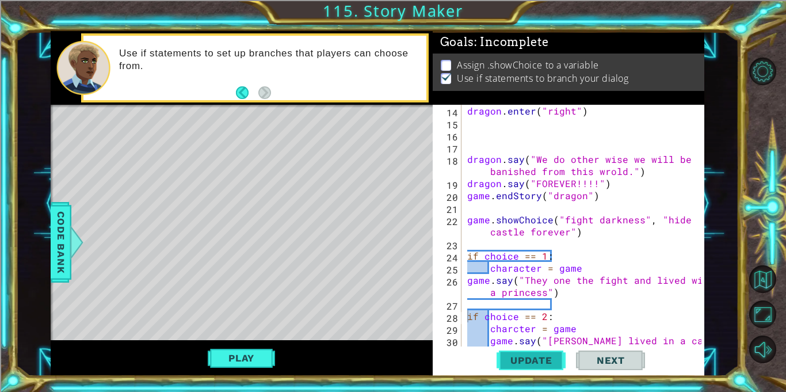
click at [543, 361] on span "Update" at bounding box center [531, 360] width 65 height 12
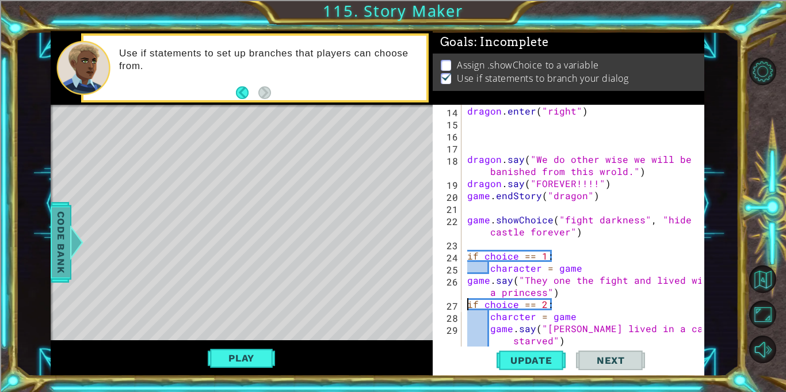
click at [60, 252] on span "Code Bank" at bounding box center [61, 242] width 18 height 70
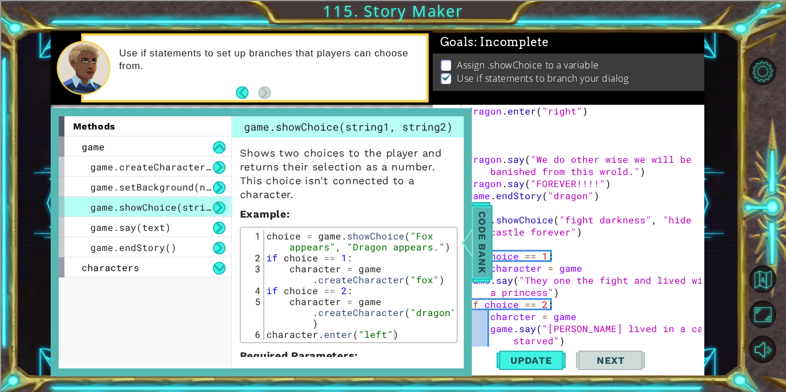
click at [480, 233] on span "Code Bank" at bounding box center [482, 242] width 18 height 70
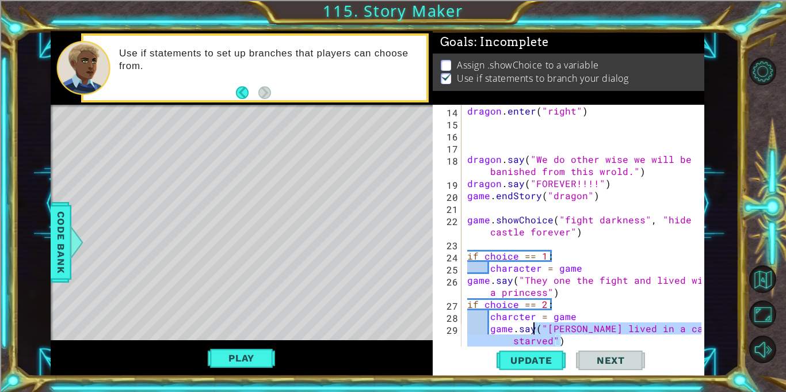
drag, startPoint x: 573, startPoint y: 345, endPoint x: 533, endPoint y: 324, distance: 45.3
click at [533, 324] on div "dragon . enter ( "right" ) dragon . say ( "We do other wise we will be banished…" at bounding box center [586, 238] width 242 height 266
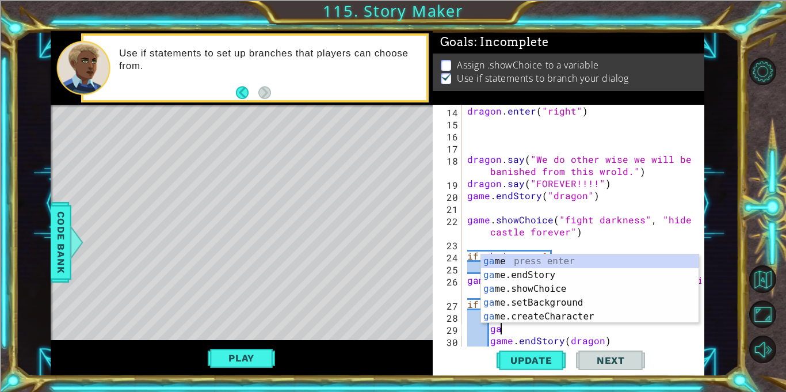
type textarea "g"
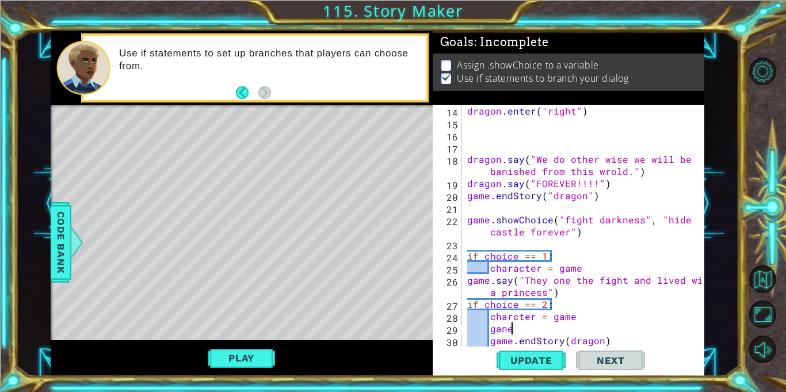
scroll to position [0, 2]
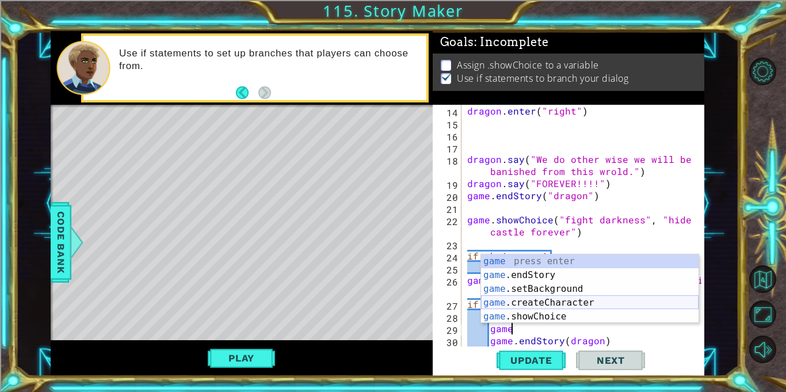
click at [607, 304] on div "game press enter game .endStory press enter game .setBackground press enter gam…" at bounding box center [589, 302] width 217 height 97
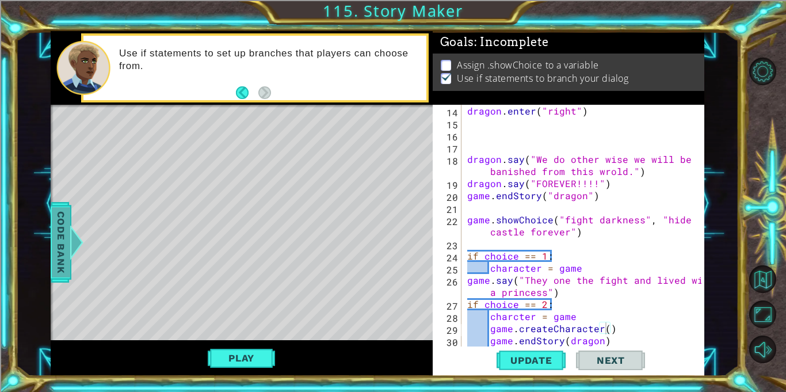
click at [68, 253] on span "Code Bank" at bounding box center [61, 242] width 18 height 70
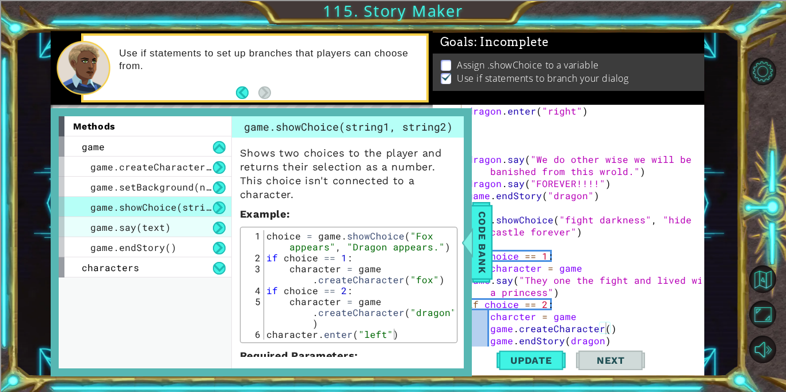
click at [114, 228] on span "game.say(text)" at bounding box center [130, 227] width 81 height 12
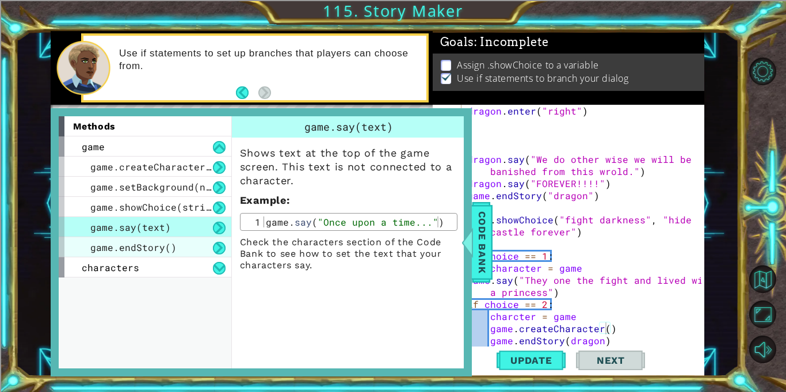
click at [112, 246] on span "game.endStory()" at bounding box center [133, 247] width 86 height 12
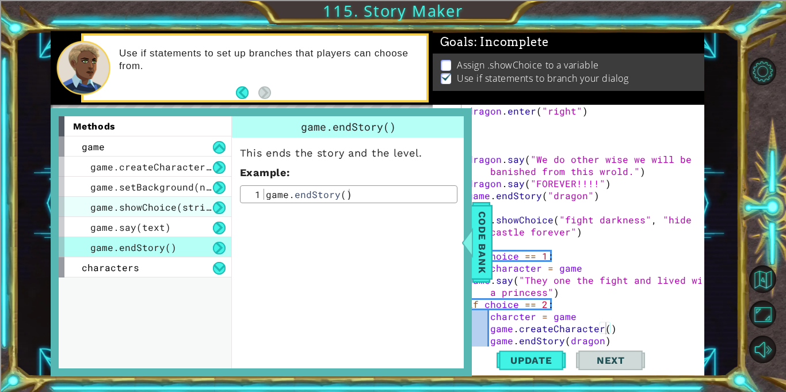
click at [101, 208] on span "game.showChoice(string1, string2)" at bounding box center [185, 207] width 190 height 12
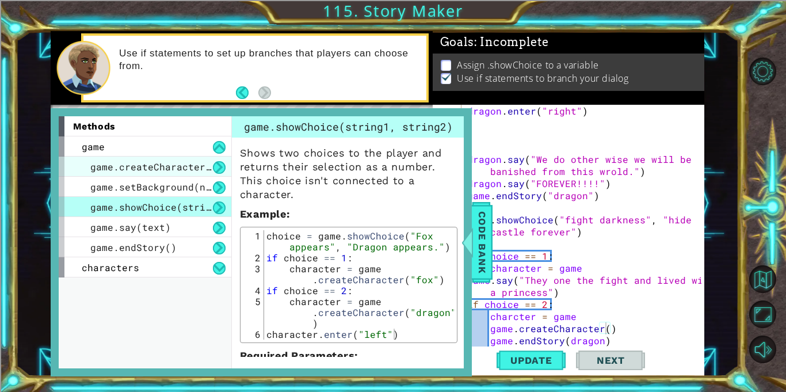
click at [129, 173] on span "game.createCharacter(name)" at bounding box center [165, 166] width 150 height 12
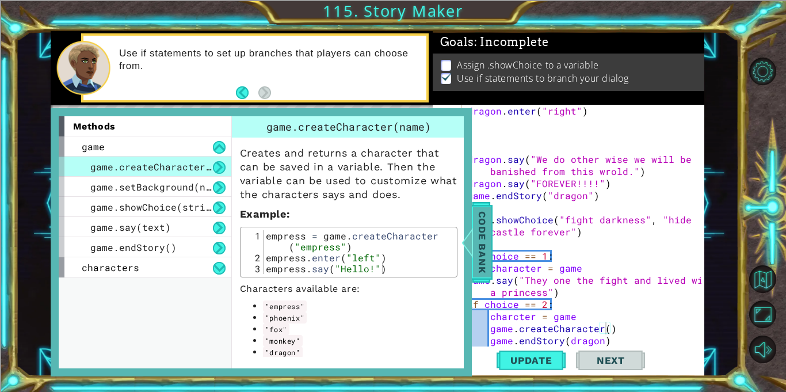
click at [473, 219] on span "Code Bank" at bounding box center [482, 242] width 18 height 70
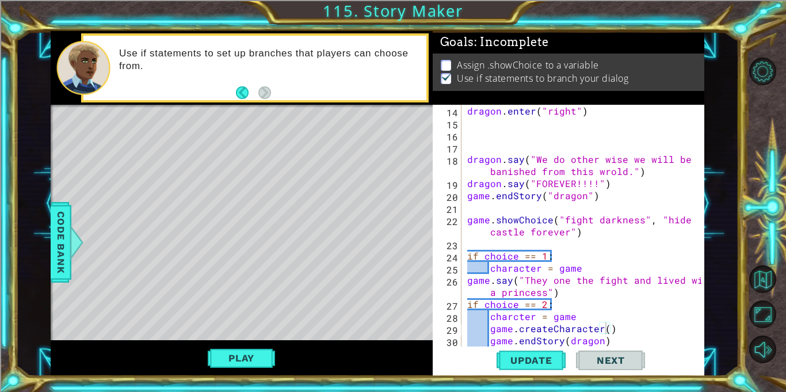
type textarea "game.endStory(dragon)"
drag, startPoint x: 604, startPoint y: 341, endPoint x: 491, endPoint y: 342, distance: 112.7
click at [491, 342] on div "dragon . enter ( "right" ) dragon . say ( "We do other wise we will be banished…" at bounding box center [586, 238] width 242 height 266
click at [604, 328] on div "dragon . enter ( "right" ) dragon . say ( "We do other wise we will be banished…" at bounding box center [586, 238] width 242 height 266
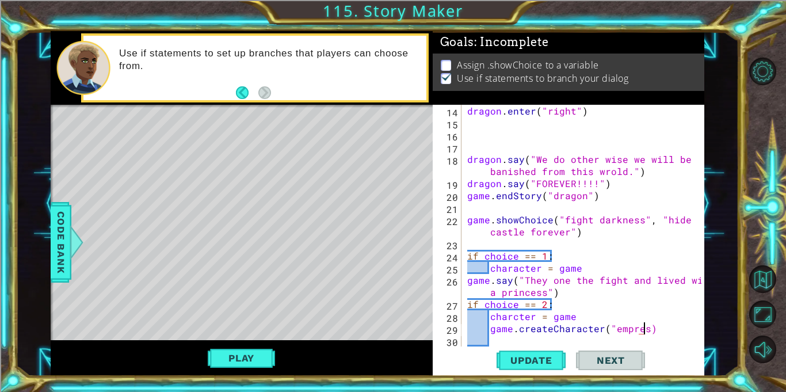
scroll to position [0, 11]
type textarea "game.createCharacter("empress")"
click at [507, 335] on div "dragon . enter ( "right" ) dragon . say ( "We do other wise we will be banished…" at bounding box center [586, 238] width 242 height 266
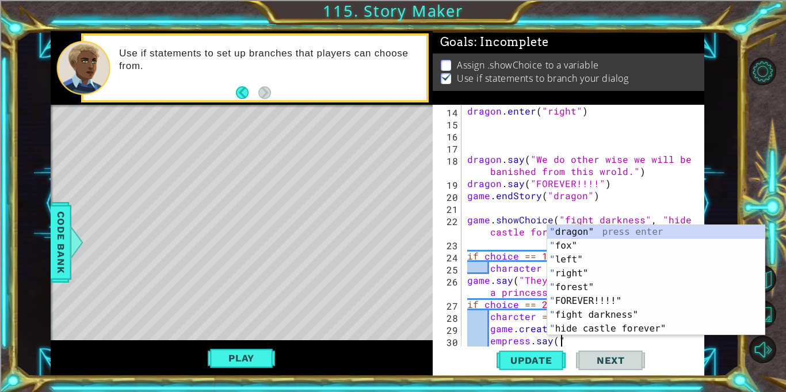
click at [497, 337] on div "dragon . enter ( "right" ) dragon . say ( "We do other wise we will be banished…" at bounding box center [586, 238] width 242 height 266
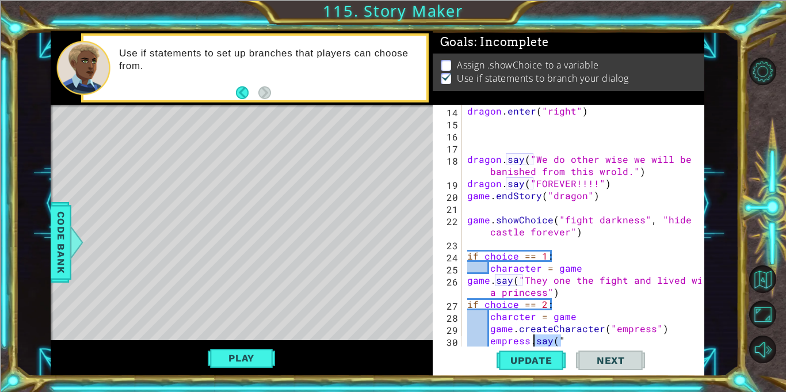
drag, startPoint x: 561, startPoint y: 339, endPoint x: 531, endPoint y: 340, distance: 29.9
click at [531, 340] on div "dragon . enter ( "right" ) dragon . say ( "We do other wise we will be banished…" at bounding box center [586, 238] width 242 height 266
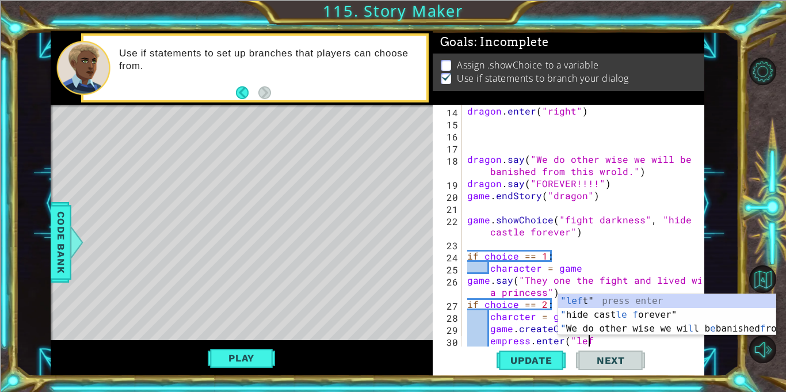
scroll to position [0, 7]
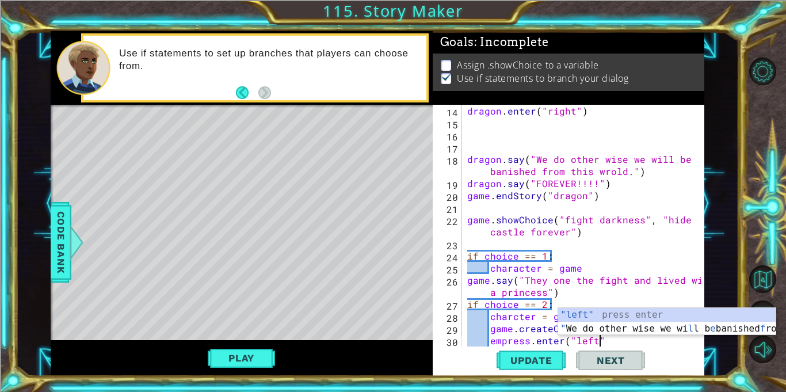
type textarea "empress.enter("left")"
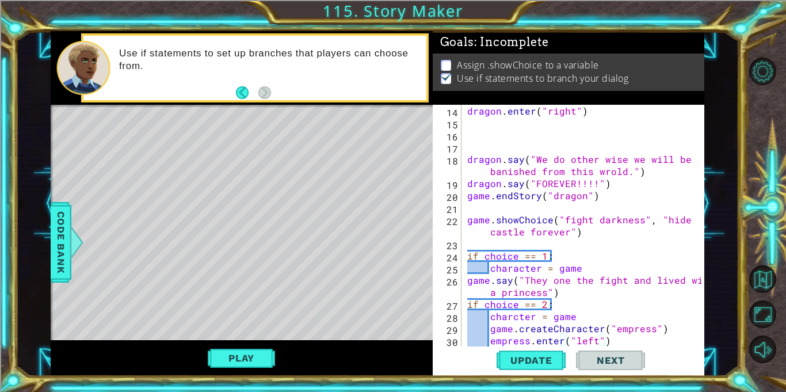
scroll to position [0, 1]
click at [611, 340] on div "dragon . enter ( "right" ) dragon . say ( "We do other wise we will be banished…" at bounding box center [586, 238] width 242 height 266
type textarea "empress.enter("left")"
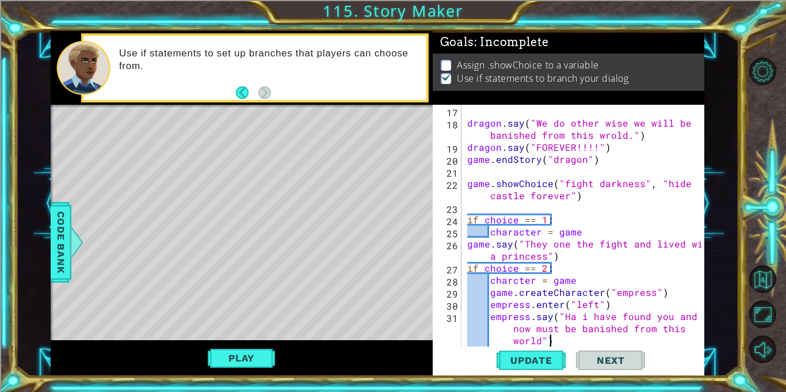
scroll to position [0, 26]
type textarea "empress.say("Ha i have found you and now must be banished from this world")"
click at [544, 356] on span "Update" at bounding box center [531, 360] width 65 height 12
click at [553, 339] on div "dragon . say ( "We do other wise we will be banished from this wrold." ) dragon…" at bounding box center [586, 238] width 242 height 266
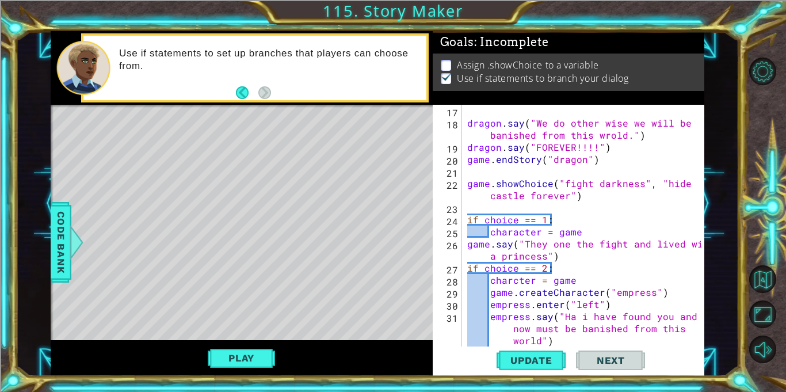
type textarea "empress.say("Ha i have found you and now must be banished from this world")"
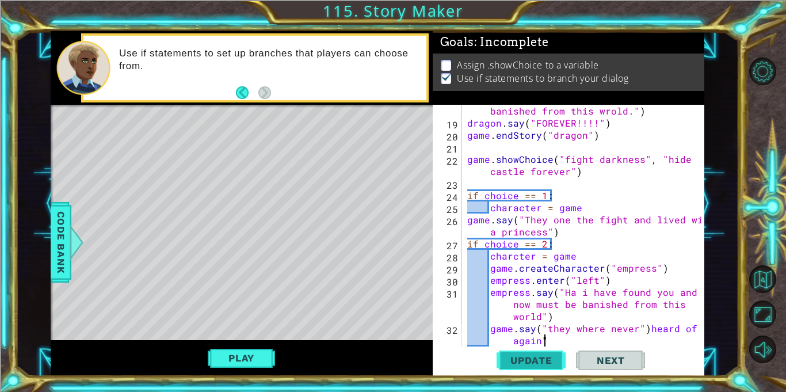
scroll to position [0, 16]
type textarea "game.say("they where never")heard of again")"
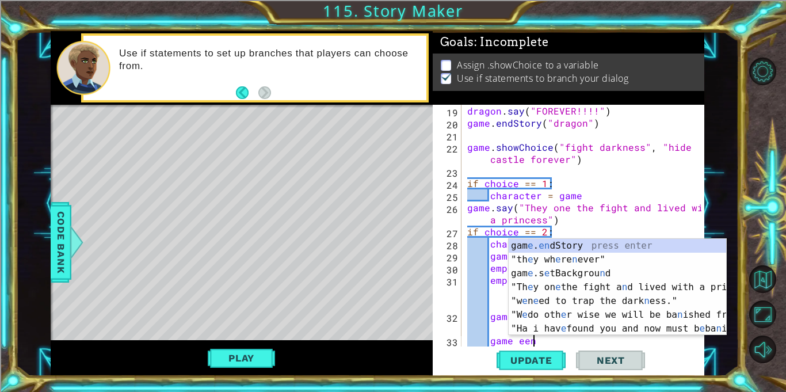
scroll to position [0, 3]
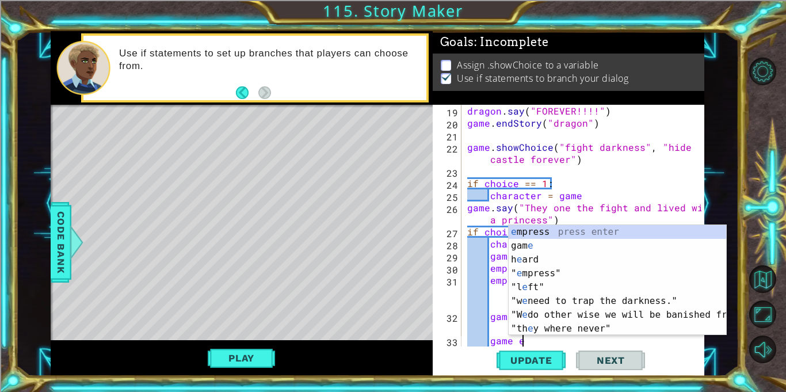
type textarea "game end"
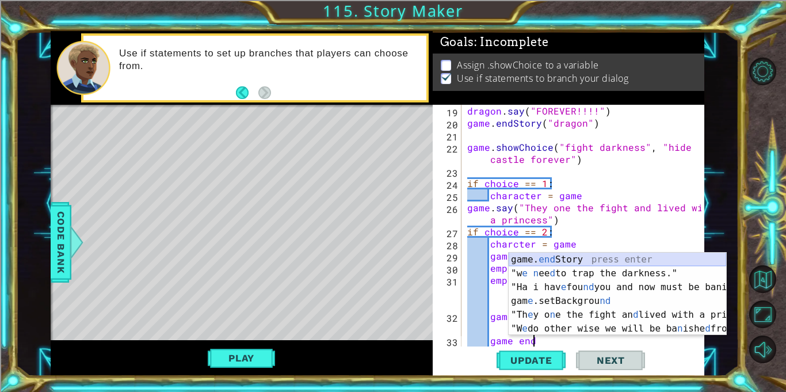
click at [535, 258] on div "game. end Story press enter "w e n ee d to trap the darkness." press enter "Ha …" at bounding box center [616, 307] width 217 height 110
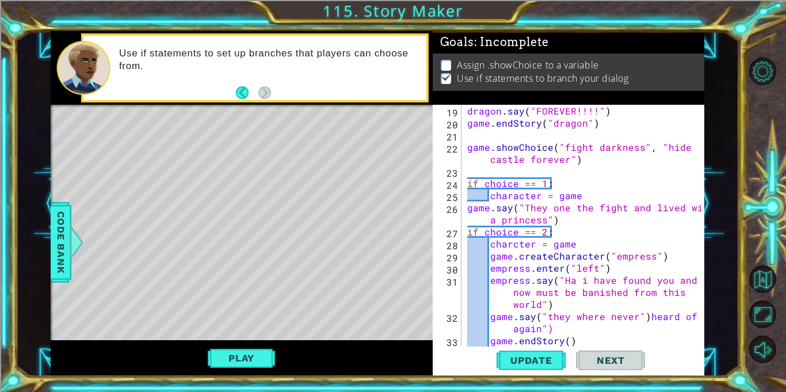
scroll to position [0, 1]
click at [568, 340] on div "dragon . say ( "FOREVER!!!!" ) game . endStory ( "dragon" ) game . showChoice (…" at bounding box center [586, 238] width 242 height 266
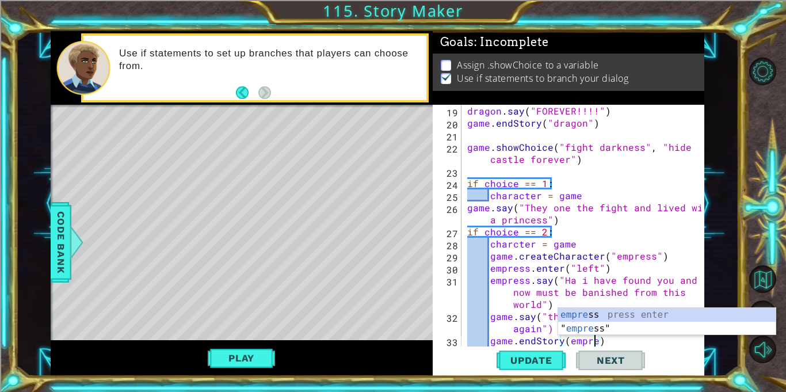
scroll to position [0, 8]
click at [537, 353] on button "Update" at bounding box center [530, 360] width 69 height 27
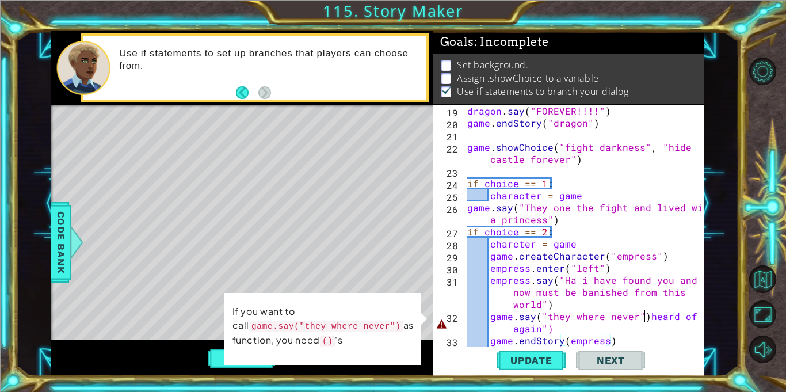
click at [643, 316] on div "dragon . say ( "FOREVER!!!!" ) game . endStory ( "dragon" ) game . showChoice (…" at bounding box center [586, 238] width 242 height 266
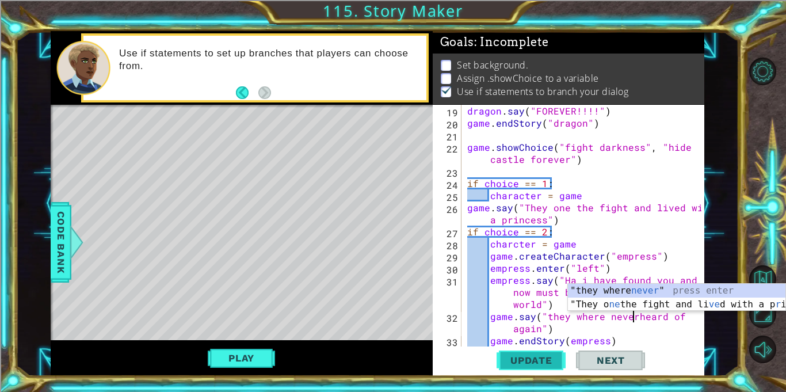
click at [525, 358] on span "Update" at bounding box center [531, 360] width 65 height 12
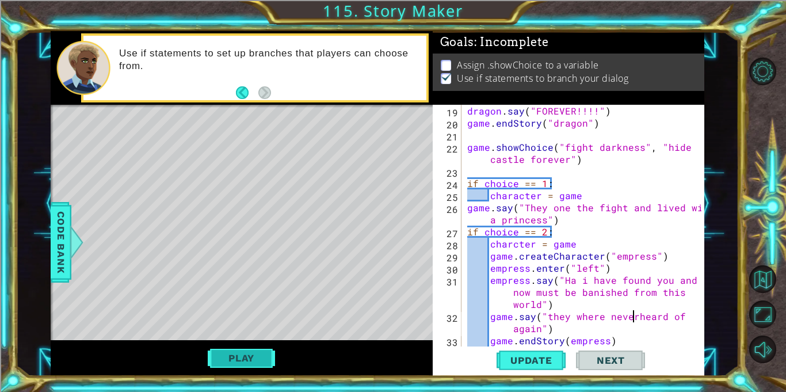
click at [261, 348] on button "Play" at bounding box center [241, 358] width 67 height 22
type textarea "game.endStory("dragon")"
drag, startPoint x: 596, startPoint y: 124, endPoint x: 469, endPoint y: 123, distance: 127.1
click at [469, 123] on div "dragon . say ( "FOREVER!!!!" ) game . endStory ( "dragon" ) game . showChoice (…" at bounding box center [586, 238] width 242 height 266
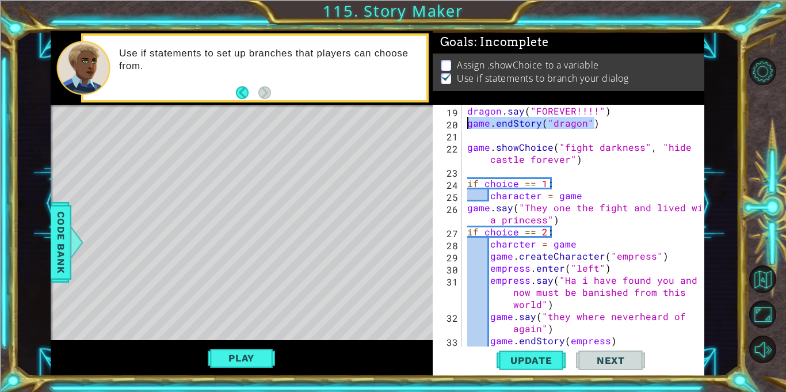
scroll to position [0, 0]
click at [529, 353] on button "Update" at bounding box center [530, 360] width 69 height 27
click at [246, 353] on button "Play" at bounding box center [241, 358] width 67 height 22
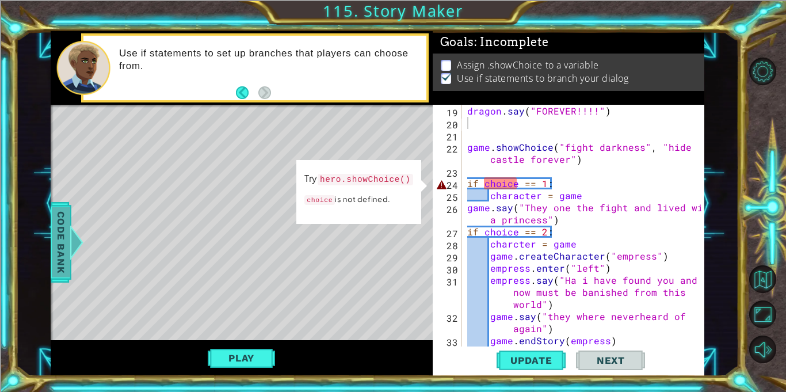
click at [68, 223] on span "Code Bank" at bounding box center [61, 242] width 18 height 70
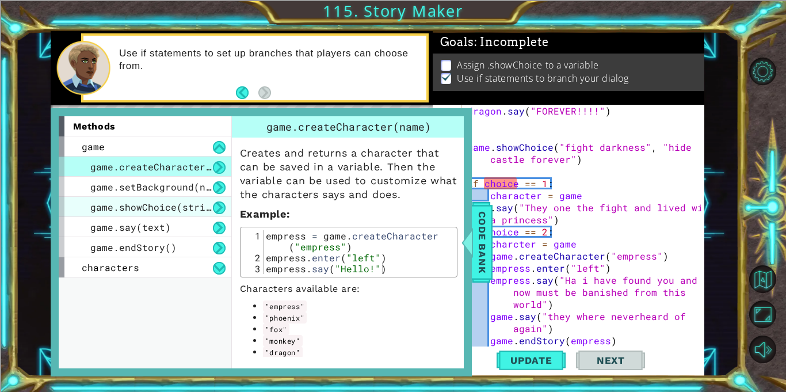
click at [154, 208] on span "game.showChoice(string1, string2)" at bounding box center [185, 207] width 190 height 12
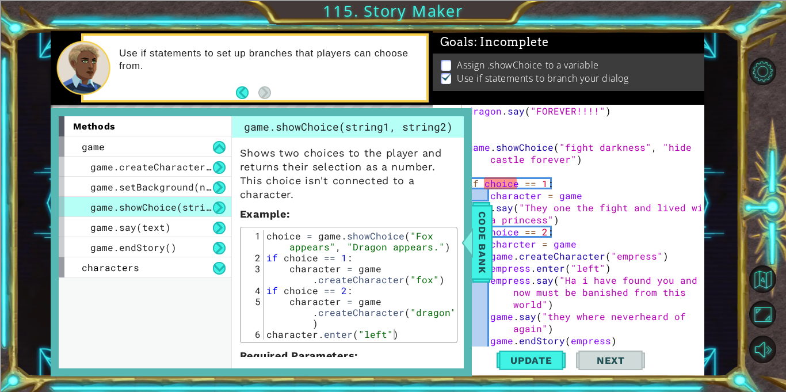
type textarea "if choice == 1:"
drag, startPoint x: 348, startPoint y: 258, endPoint x: 260, endPoint y: 259, distance: 88.0
click at [260, 259] on div "if choice == 1: 1 2 3 4 5 6 choice = game . showChoice ( "Fox appears" , "Drago…" at bounding box center [348, 284] width 210 height 109
click at [472, 239] on div at bounding box center [467, 242] width 14 height 35
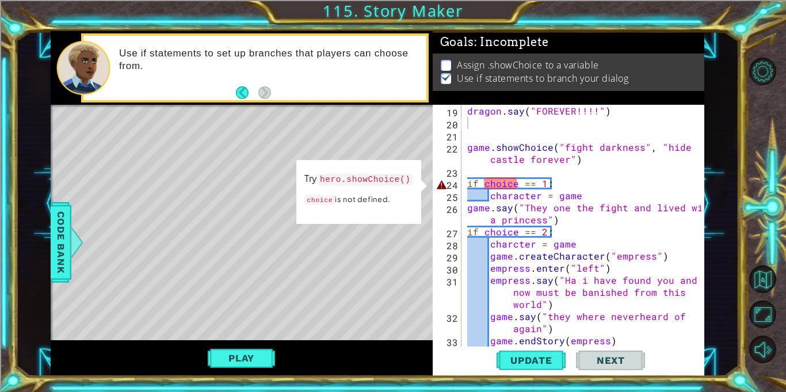
type textarea "if choice == 1:"
drag, startPoint x: 562, startPoint y: 187, endPoint x: 464, endPoint y: 179, distance: 98.6
click at [464, 179] on div "if choice == 1: 19 20 21 22 23 24 25 26 27 28 29 30 31 32 33 34 dragon . say ( …" at bounding box center [566, 226] width 269 height 242
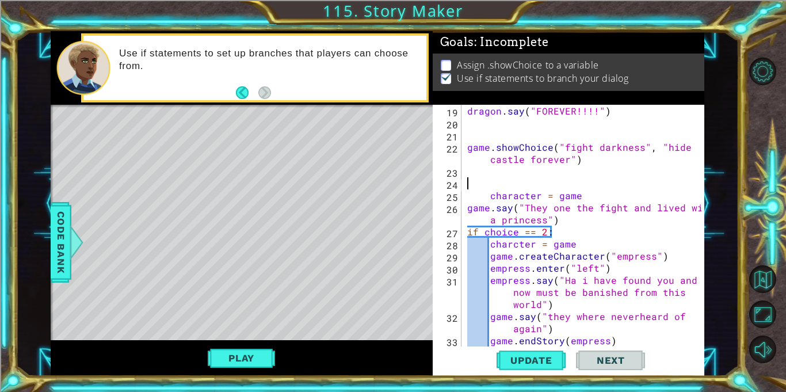
paste textarea "if choice == 1:"
click at [520, 361] on span "Update" at bounding box center [531, 360] width 65 height 12
click at [228, 346] on div "Play" at bounding box center [242, 358] width 382 height 36
click at [230, 352] on button "Play" at bounding box center [241, 358] width 67 height 22
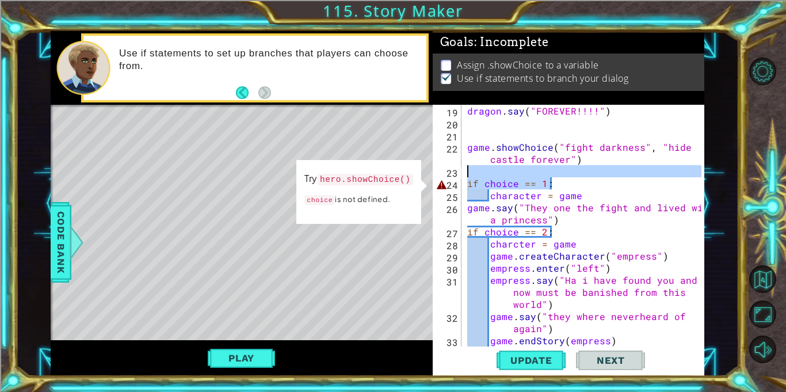
drag, startPoint x: 561, startPoint y: 182, endPoint x: 480, endPoint y: 178, distance: 80.6
click at [480, 178] on div "dragon . say ( "FOREVER!!!!" ) game . showChoice ( "fight darkness" , "hide cas…" at bounding box center [586, 238] width 242 height 266
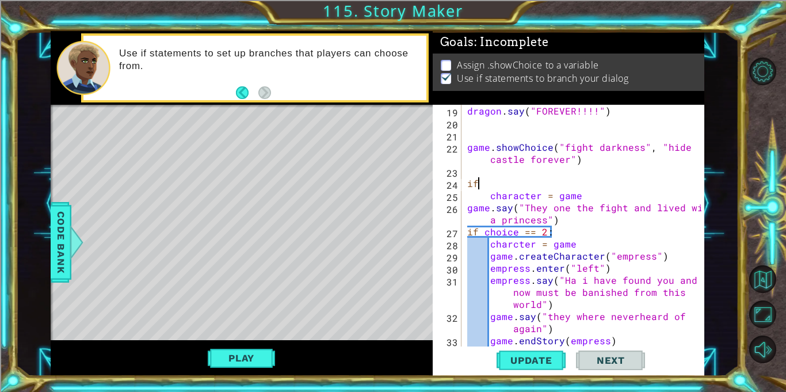
type textarea "i"
click at [56, 271] on span "Code Bank" at bounding box center [61, 242] width 18 height 70
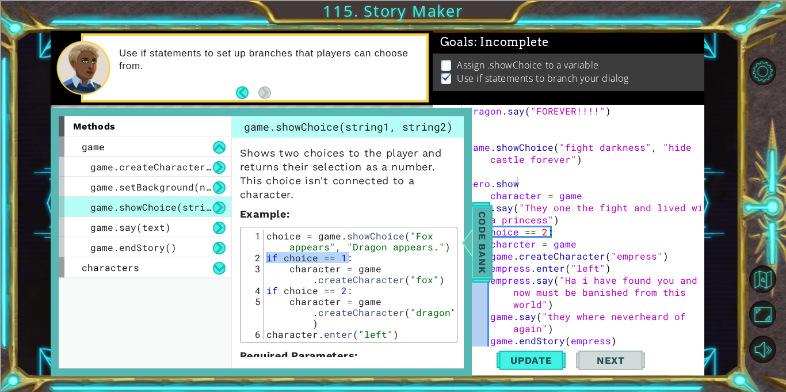
click at [481, 229] on span "Code Bank" at bounding box center [482, 242] width 18 height 70
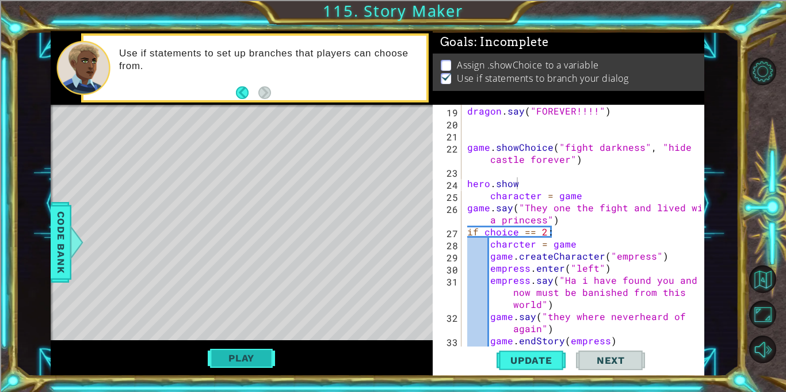
click at [252, 359] on button "Play" at bounding box center [241, 358] width 67 height 22
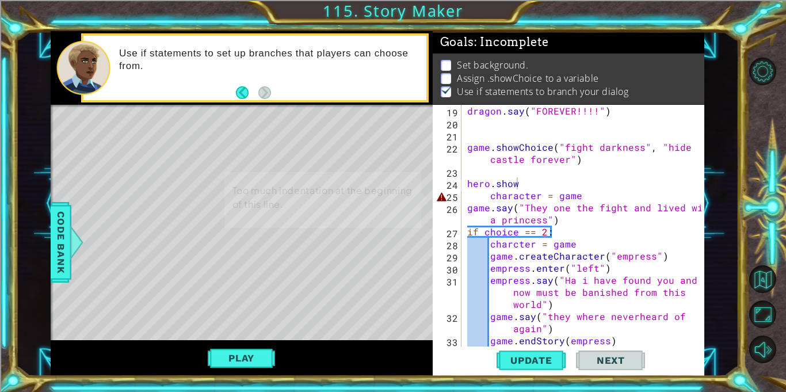
click at [673, 360] on div "Update Next" at bounding box center [570, 360] width 271 height 27
click at [525, 351] on button "Update" at bounding box center [530, 360] width 69 height 27
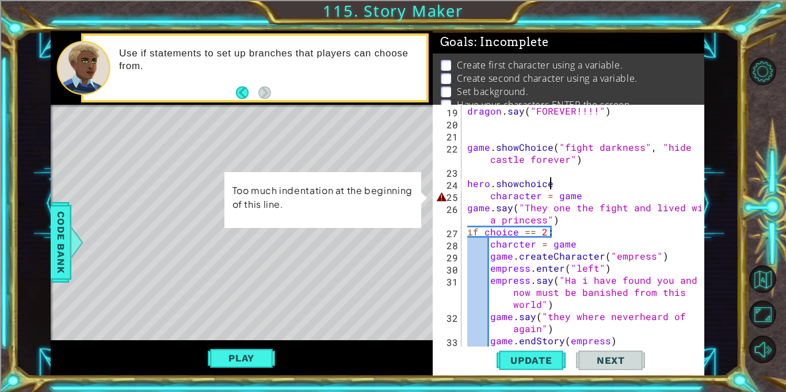
click at [491, 197] on div "dragon . say ( "FOREVER!!!!" ) game . showChoice ( "fight darkness" , "hide cas…" at bounding box center [586, 238] width 242 height 266
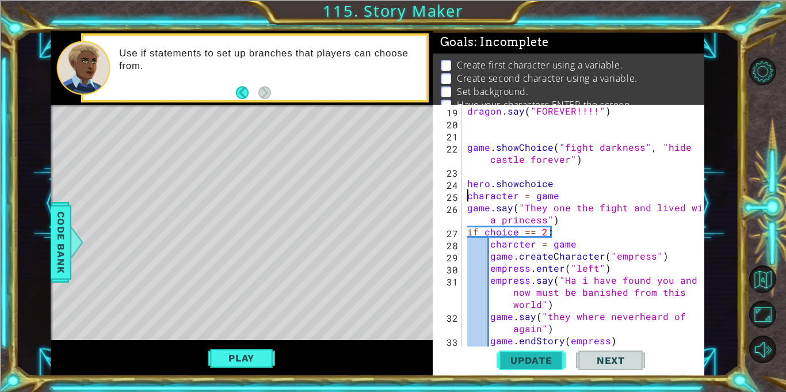
click at [529, 357] on span "Update" at bounding box center [531, 360] width 65 height 12
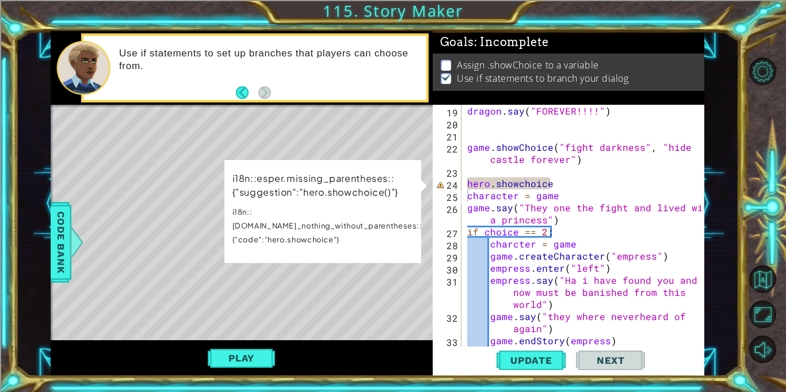
drag, startPoint x: 345, startPoint y: 222, endPoint x: 298, endPoint y: 220, distance: 46.6
click at [298, 220] on p "i18n::[DOMAIN_NAME]_nothing_without_parentheses::{"code":"hero.showchoice"}" at bounding box center [327, 225] width 190 height 41
drag, startPoint x: 343, startPoint y: 224, endPoint x: 319, endPoint y: 227, distance: 24.3
click at [319, 227] on p "i18n::[DOMAIN_NAME]_nothing_without_parentheses::{"code":"hero.showchoice"}" at bounding box center [327, 225] width 190 height 41
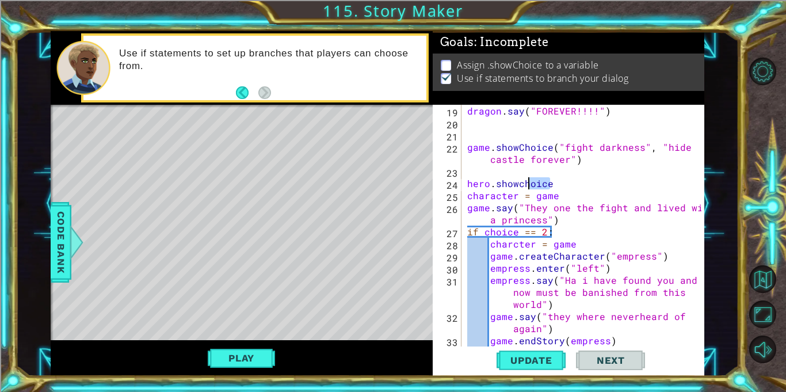
drag, startPoint x: 554, startPoint y: 178, endPoint x: 515, endPoint y: 179, distance: 39.1
click at [515, 179] on div "dragon . say ( "FOREVER!!!!" ) game . showChoice ( "fight darkness" , "hide cas…" at bounding box center [586, 238] width 242 height 266
click at [492, 181] on div "dragon . say ( "FOREVER!!!!" ) game . showChoice ( "fight darkness" , "hide cas…" at bounding box center [586, 238] width 242 height 266
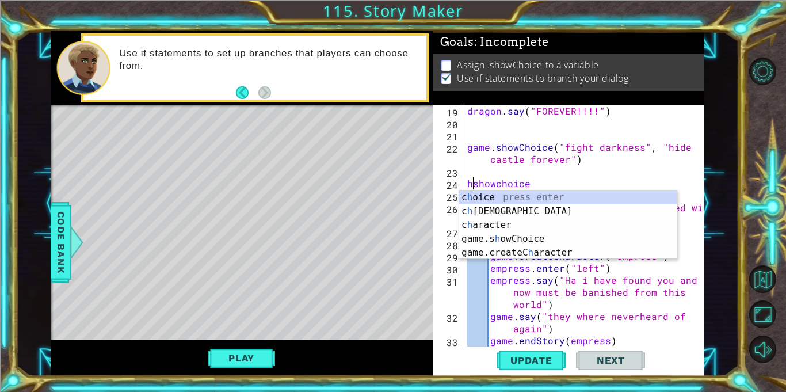
type textarea "showchoice"
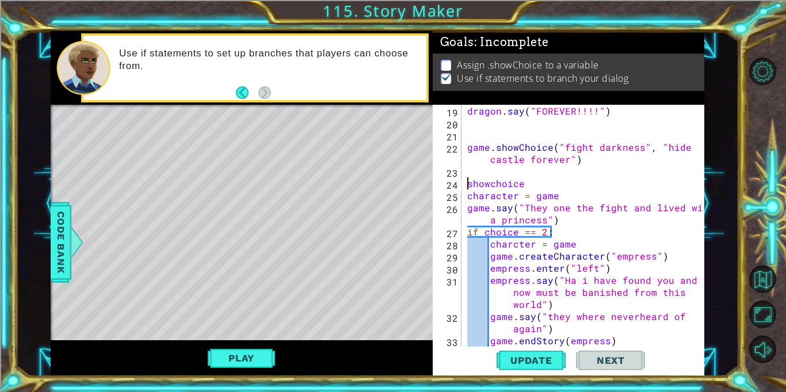
scroll to position [0, 3]
drag, startPoint x: 537, startPoint y: 181, endPoint x: 459, endPoint y: 179, distance: 77.7
click at [459, 179] on div "showchoice 19 20 21 22 23 24 25 26 27 28 29 30 31 32 33 34 dragon . say ( "FORE…" at bounding box center [566, 226] width 269 height 242
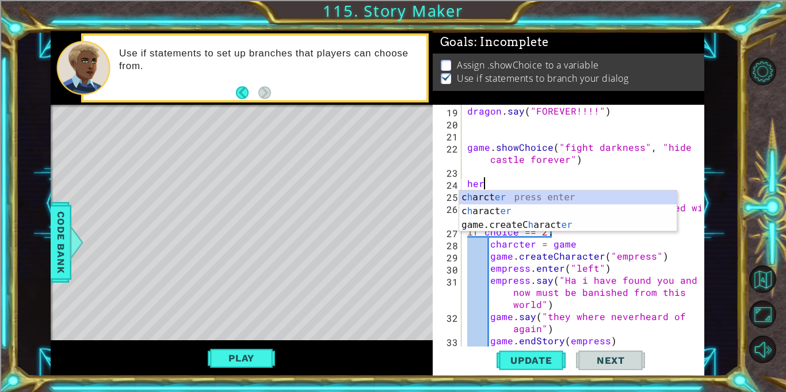
scroll to position [0, 1]
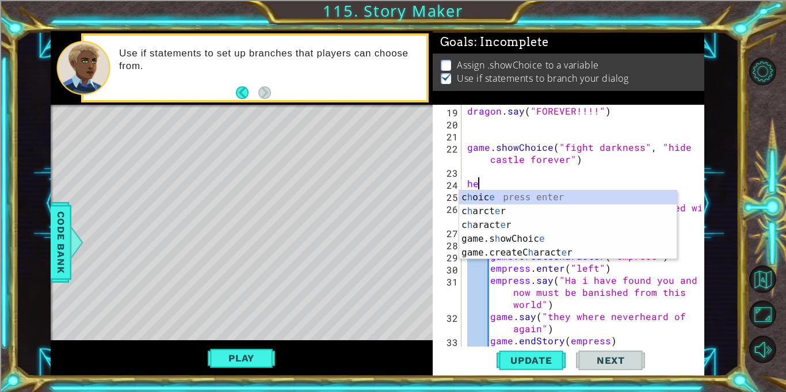
type textarea "h"
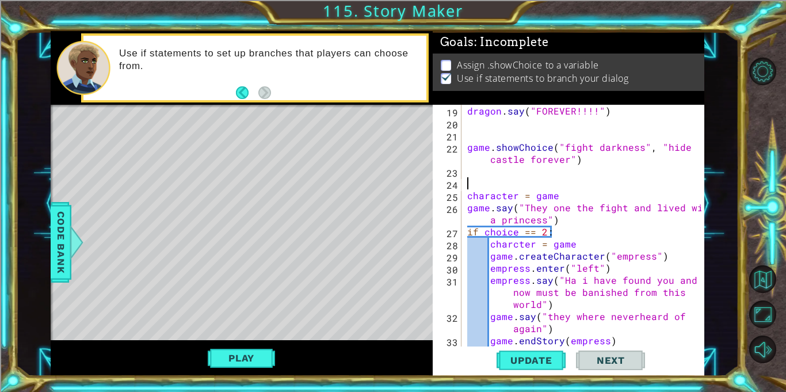
click at [489, 147] on div "dragon . say ( "FOREVER!!!!" ) game . showChoice ( "fight darkness" , "hide cas…" at bounding box center [586, 238] width 242 height 266
click at [508, 354] on span "Update" at bounding box center [531, 360] width 65 height 12
click at [255, 349] on button "Play" at bounding box center [241, 358] width 67 height 22
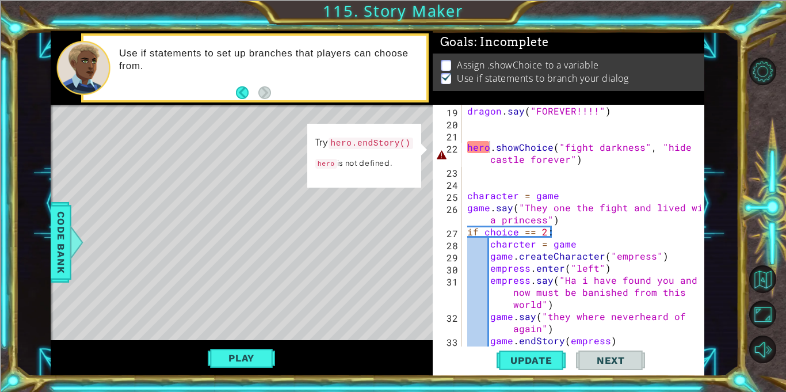
click at [487, 147] on div "dragon . say ( "FOREVER!!!!" ) hero . showChoice ( "fight darkness" , "hide cas…" at bounding box center [586, 238] width 242 height 266
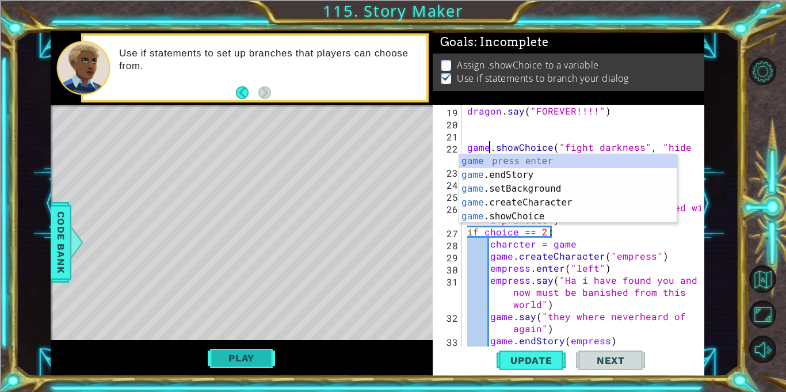
click at [259, 347] on button "Play" at bounding box center [241, 358] width 67 height 22
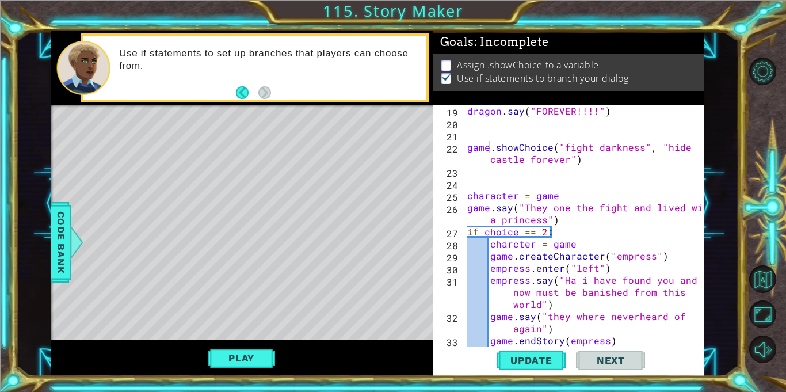
click at [229, 346] on div "Play" at bounding box center [242, 358] width 382 height 36
click at [228, 357] on button "Play" at bounding box center [241, 358] width 67 height 22
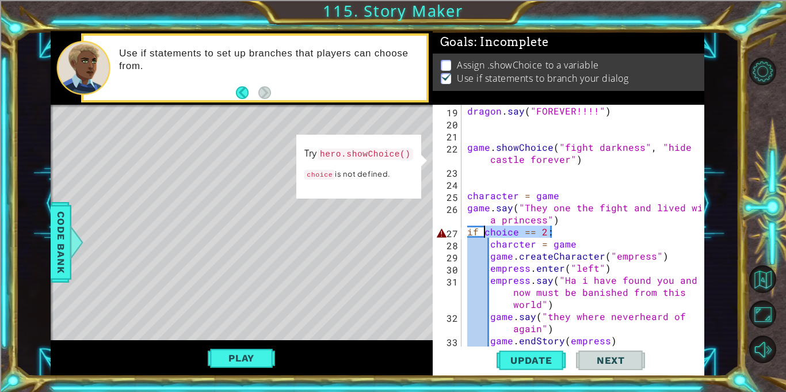
drag, startPoint x: 557, startPoint y: 233, endPoint x: 475, endPoint y: 235, distance: 81.7
click at [475, 235] on div "dragon . say ( "FOREVER!!!!" ) game . showChoice ( "fight darkness" , "hide cas…" at bounding box center [586, 238] width 242 height 266
type textarea "f choice == 2:"
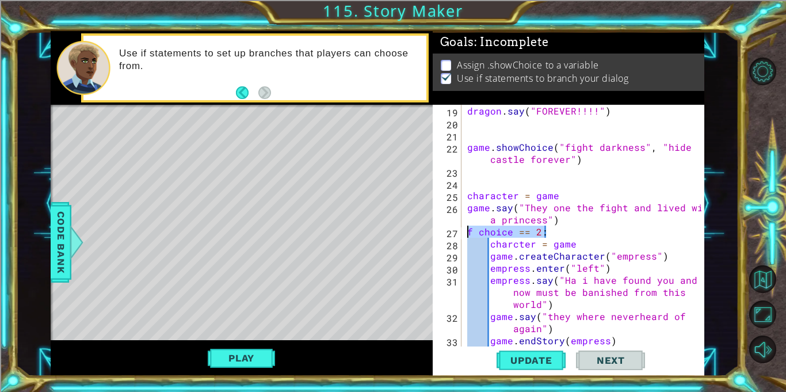
drag, startPoint x: 555, startPoint y: 230, endPoint x: 460, endPoint y: 229, distance: 95.5
click at [460, 229] on div "f choice == 2: 19 20 21 22 23 24 25 26 27 28 29 30 31 32 33 34 dragon . say ( "…" at bounding box center [566, 226] width 269 height 242
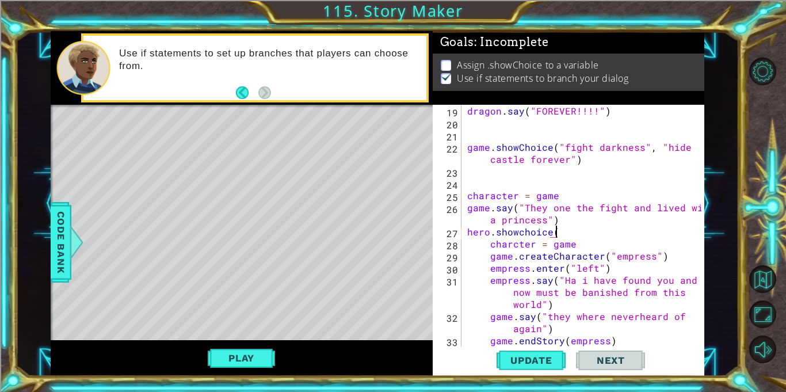
scroll to position [0, 5]
click at [508, 366] on button "Update" at bounding box center [530, 360] width 69 height 27
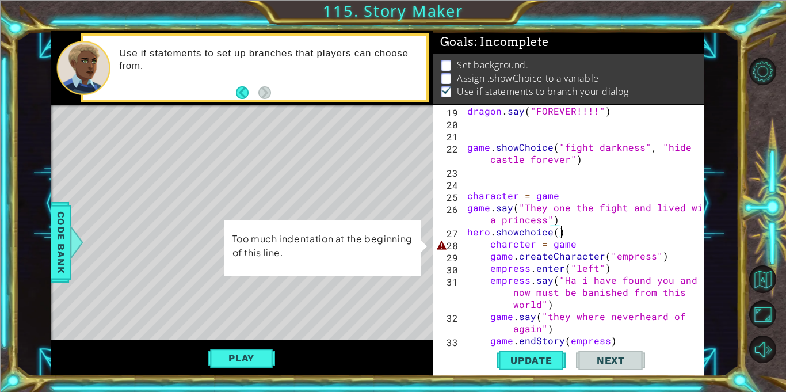
click at [489, 246] on div "dragon . say ( "FOREVER!!!!" ) game . showChoice ( "fight darkness" , "hide cas…" at bounding box center [586, 238] width 242 height 266
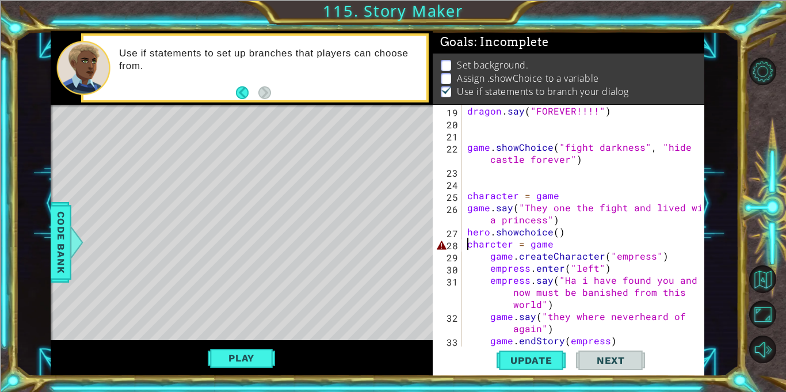
scroll to position [0, 5]
click at [515, 349] on button "Update" at bounding box center [530, 360] width 69 height 27
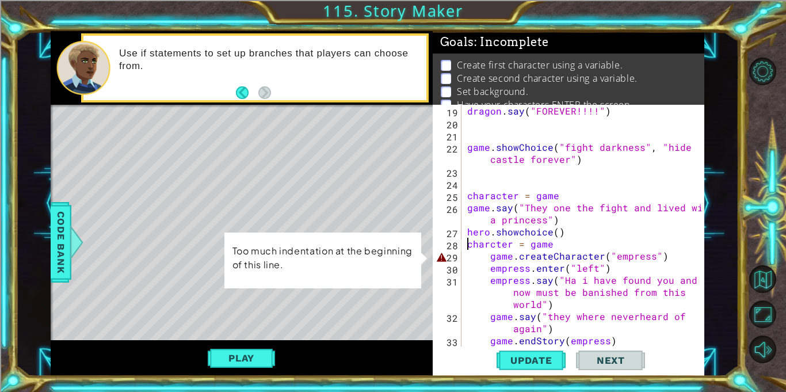
click at [486, 254] on div "dragon . say ( "FOREVER!!!!" ) game . showChoice ( "fight darkness" , "hide cas…" at bounding box center [586, 238] width 242 height 266
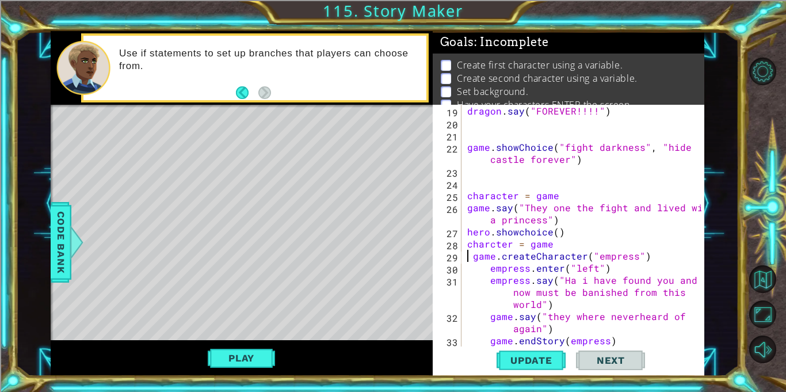
click at [474, 257] on div "dragon . say ( "FOREVER!!!!" ) game . showChoice ( "fight darkness" , "hide cas…" at bounding box center [586, 238] width 242 height 266
click at [489, 268] on div "dragon . say ( "FOREVER!!!!" ) game . showChoice ( "fight darkness" , "hide cas…" at bounding box center [586, 238] width 242 height 266
click at [488, 283] on div "dragon . say ( "FOREVER!!!!" ) game . showChoice ( "fight darkness" , "hide cas…" at bounding box center [586, 238] width 242 height 266
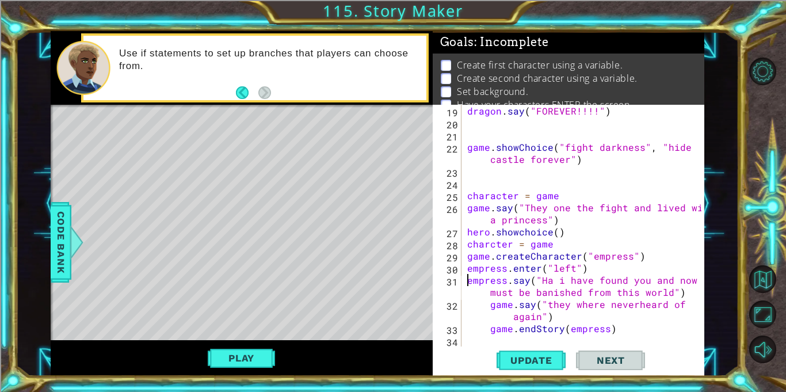
click at [488, 308] on div "dragon . say ( "FOREVER!!!!" ) game . showChoice ( "fight darkness" , "hide cas…" at bounding box center [586, 238] width 242 height 266
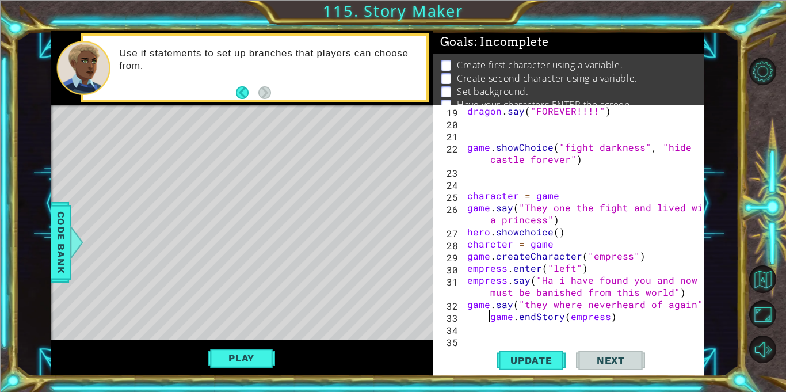
click at [487, 319] on div "dragon . say ( "FOREVER!!!!" ) game . showChoice ( "fight darkness" , "hide cas…" at bounding box center [586, 238] width 242 height 266
click at [488, 293] on div "dragon . say ( "FOREVER!!!!" ) game . showChoice ( "fight darkness" , "hide cas…" at bounding box center [586, 238] width 242 height 266
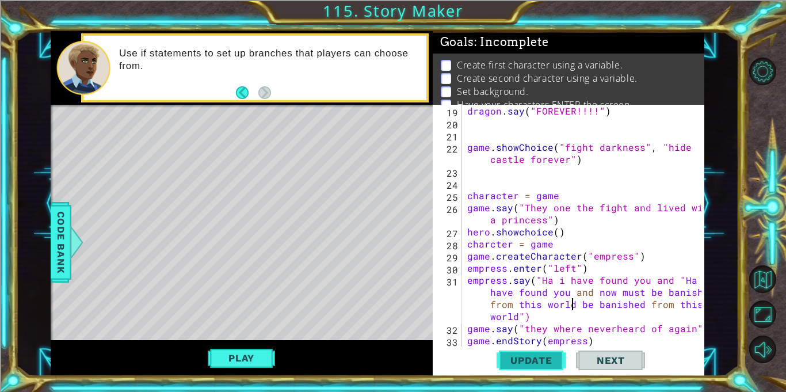
click at [504, 360] on span "Update" at bounding box center [531, 360] width 65 height 12
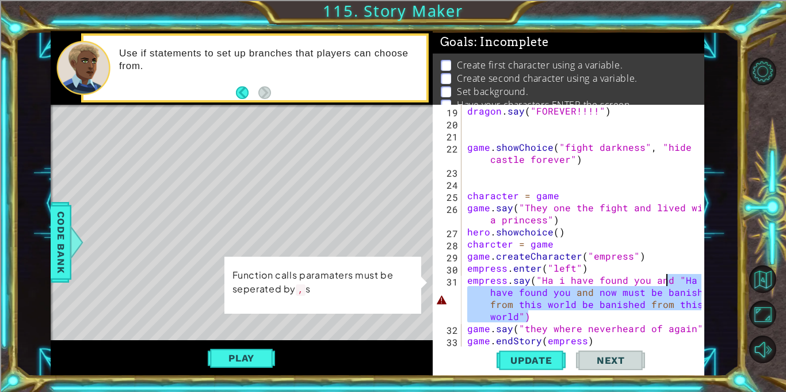
drag, startPoint x: 547, startPoint y: 317, endPoint x: 667, endPoint y: 281, distance: 125.0
click at [667, 281] on div "dragon . say ( "FOREVER!!!!" ) game . showChoice ( "fight darkness" , "hide cas…" at bounding box center [586, 238] width 242 height 266
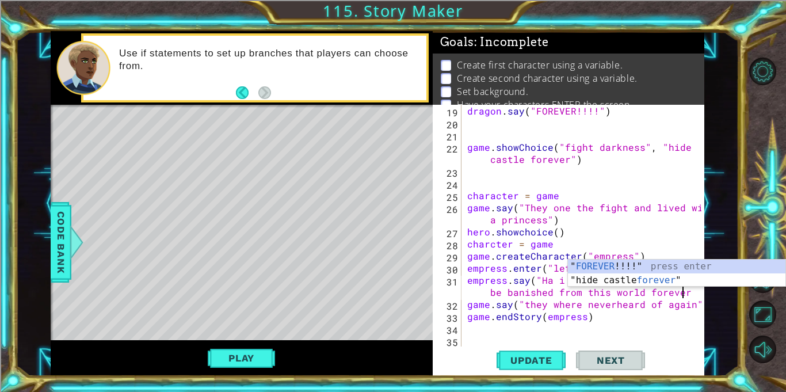
scroll to position [0, 26]
click at [515, 355] on span "Update" at bounding box center [531, 360] width 65 height 12
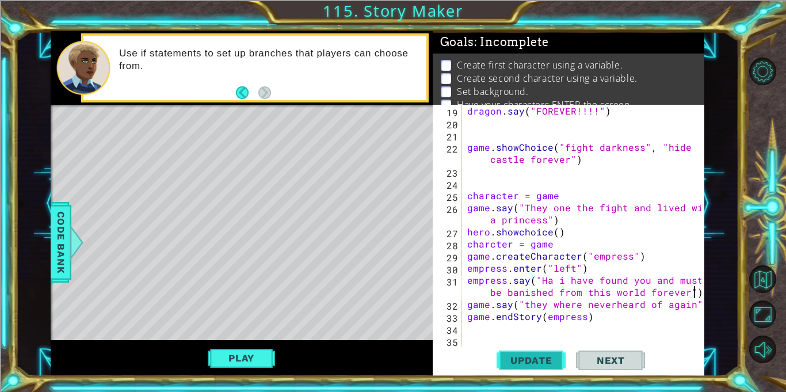
click at [526, 354] on span "Update" at bounding box center [531, 360] width 65 height 12
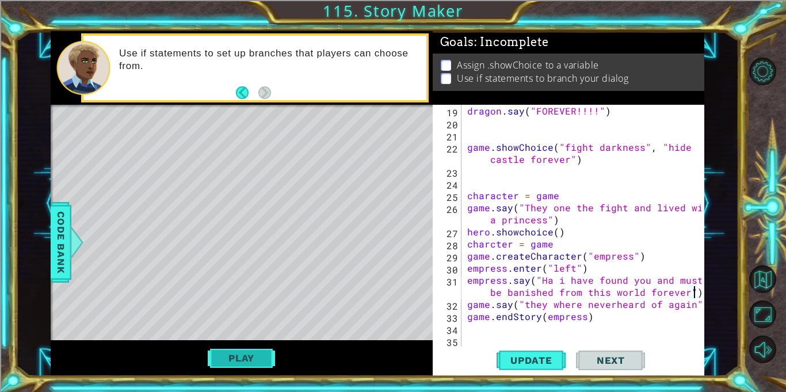
click at [231, 353] on button "Play" at bounding box center [241, 358] width 67 height 22
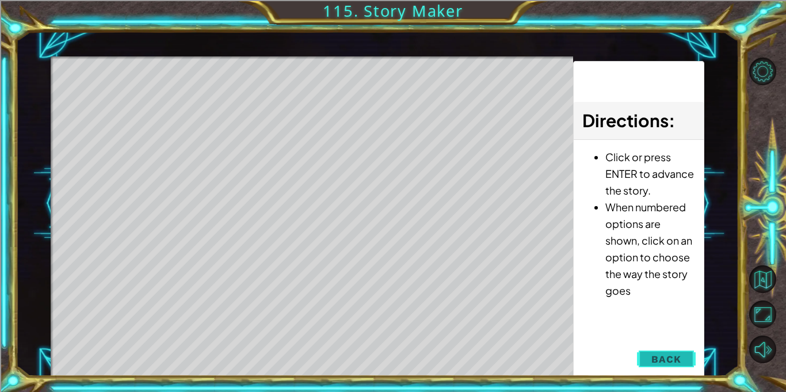
click at [658, 365] on button "Back" at bounding box center [666, 358] width 58 height 23
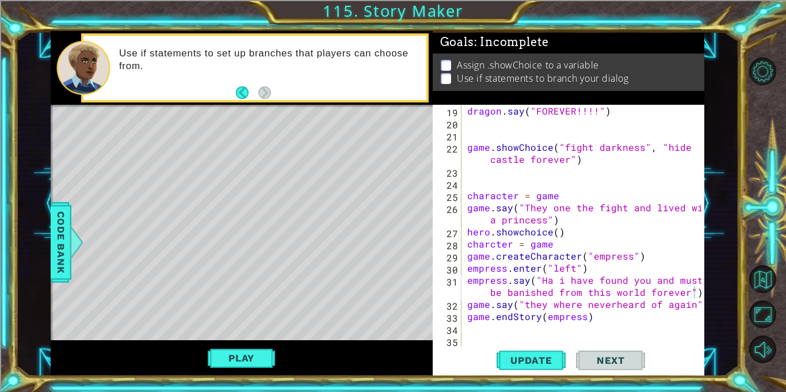
click at [465, 232] on div "dragon . say ( "FOREVER!!!!" ) game . showChoice ( "fight darkness" , "hide cas…" at bounding box center [586, 238] width 242 height 266
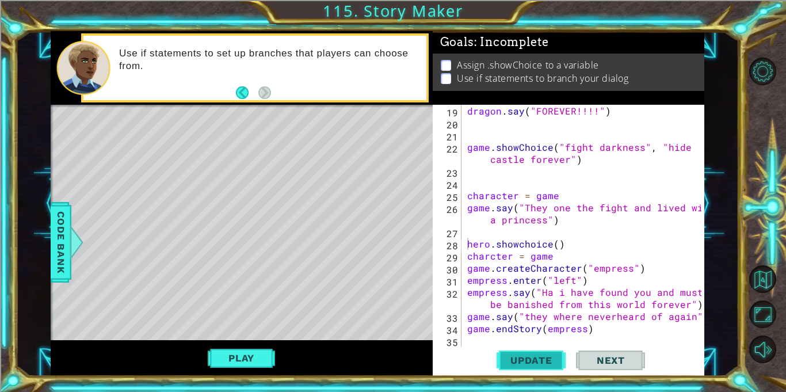
click at [526, 361] on span "Update" at bounding box center [531, 360] width 65 height 12
click at [519, 354] on span "Update" at bounding box center [531, 360] width 65 height 12
click at [252, 360] on button "Play" at bounding box center [241, 358] width 67 height 22
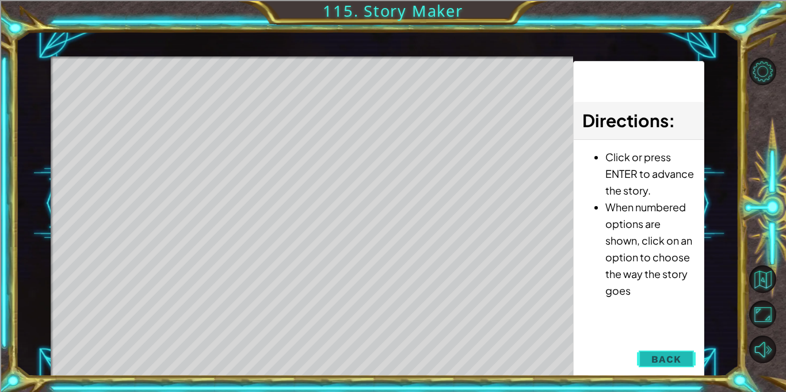
click at [660, 356] on span "Back" at bounding box center [665, 359] width 29 height 12
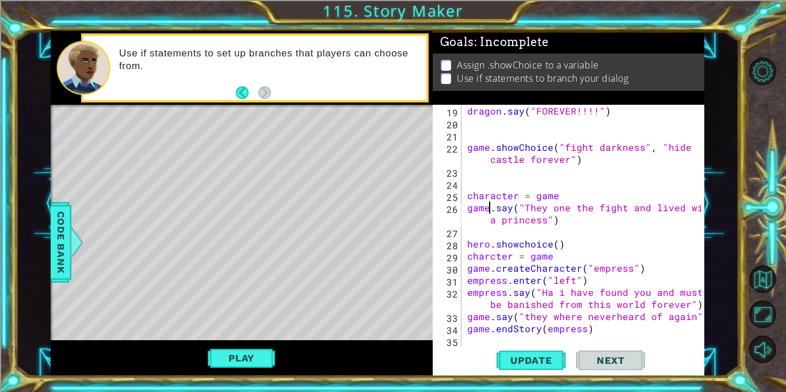
click at [488, 207] on div "dragon . say ( "FOREVER!!!!" ) game . showChoice ( "fight darkness" , "hide cas…" at bounding box center [586, 238] width 242 height 266
click at [41, 240] on div "1 ההההההההההההההההההההההההההההההההההההההההההההההההההההההההההההההההההההההההההההה…" at bounding box center [377, 203] width 723 height 345
click at [58, 238] on span "Code Bank" at bounding box center [61, 242] width 18 height 70
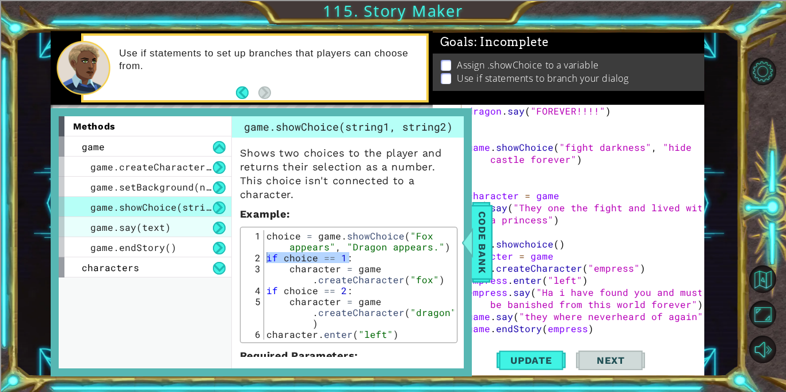
click at [123, 231] on span "game.say(text)" at bounding box center [130, 227] width 81 height 12
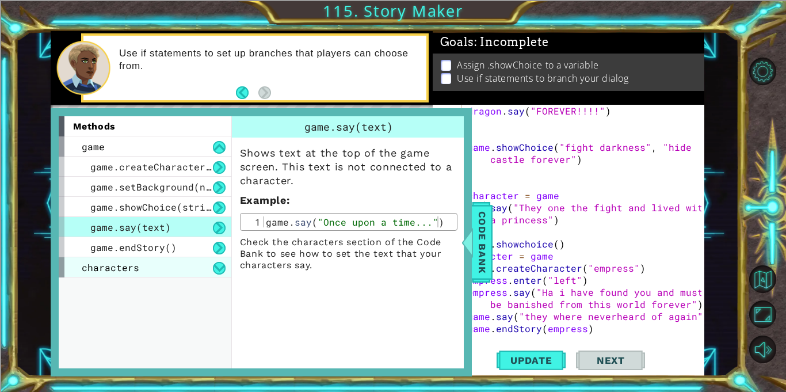
click at [152, 269] on div "characters" at bounding box center [145, 267] width 173 height 20
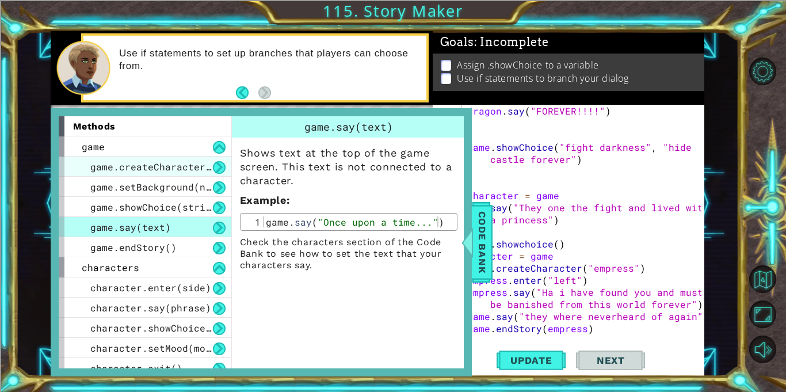
click at [177, 162] on span "game.createCharacter(name)" at bounding box center [165, 166] width 150 height 12
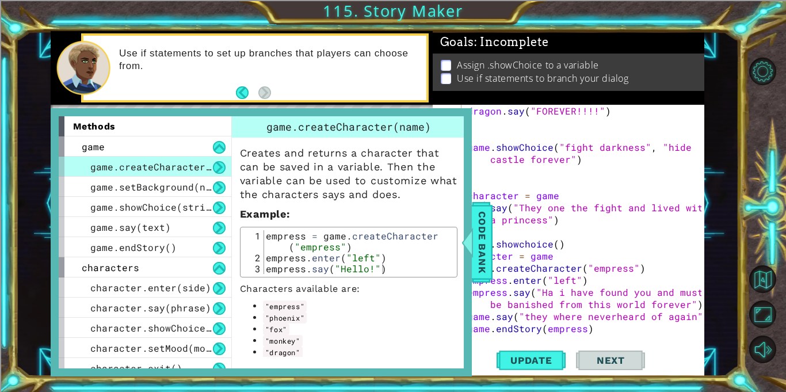
drag, startPoint x: 312, startPoint y: 316, endPoint x: 277, endPoint y: 317, distance: 35.7
click at [277, 317] on li ""phoenix"" at bounding box center [360, 318] width 194 height 12
drag, startPoint x: 304, startPoint y: 317, endPoint x: 281, endPoint y: 316, distance: 23.6
click at [281, 316] on code ""phoenix"" at bounding box center [285, 318] width 44 height 12
drag, startPoint x: 304, startPoint y: 317, endPoint x: 238, endPoint y: 307, distance: 66.5
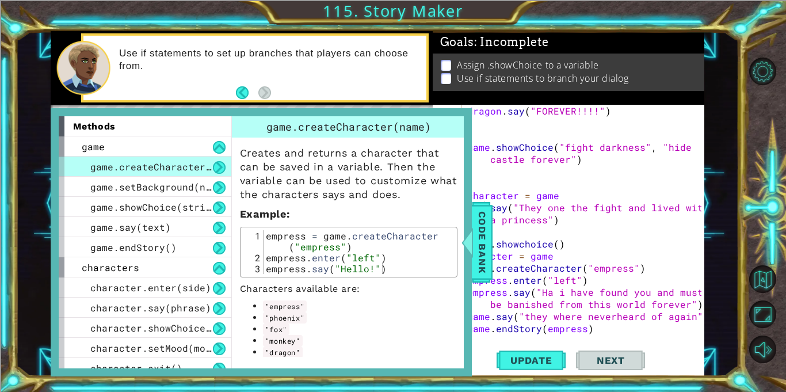
click at [238, 307] on div "Creates and returns a character that can be saved in a variable. Then the varia…" at bounding box center [349, 247] width 234 height 220
click at [473, 239] on div at bounding box center [467, 242] width 14 height 35
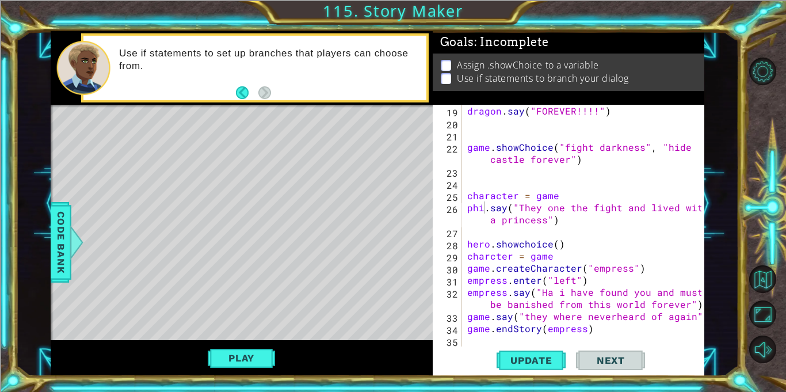
click at [483, 206] on div "dragon . say ( "FOREVER!!!!" ) game . showChoice ( "fight darkness" , "hide cas…" at bounding box center [586, 238] width 242 height 266
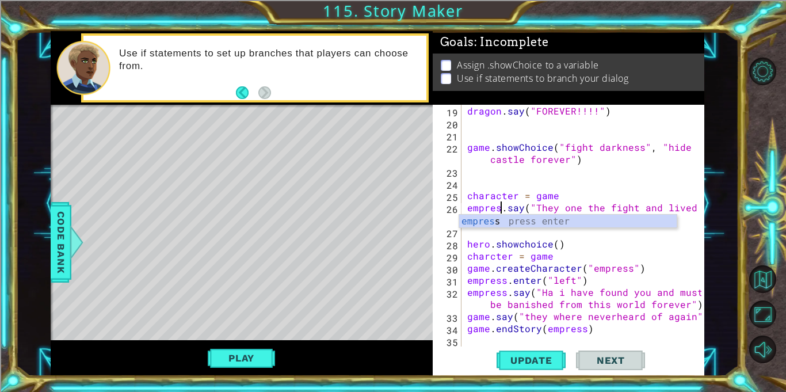
scroll to position [0, 2]
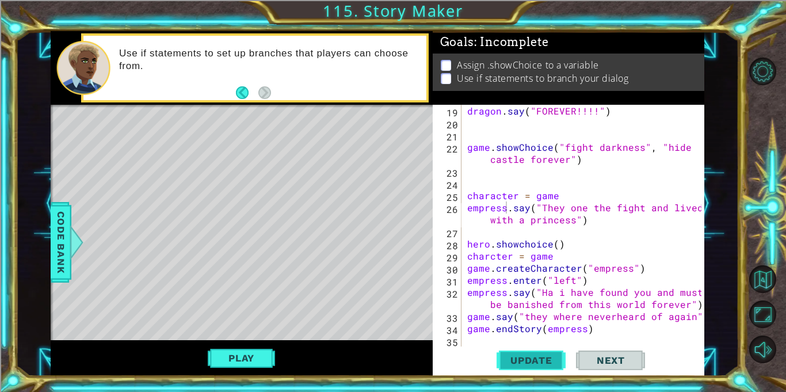
click at [501, 350] on button "Update" at bounding box center [530, 360] width 69 height 27
click at [263, 353] on button "Play" at bounding box center [241, 358] width 67 height 22
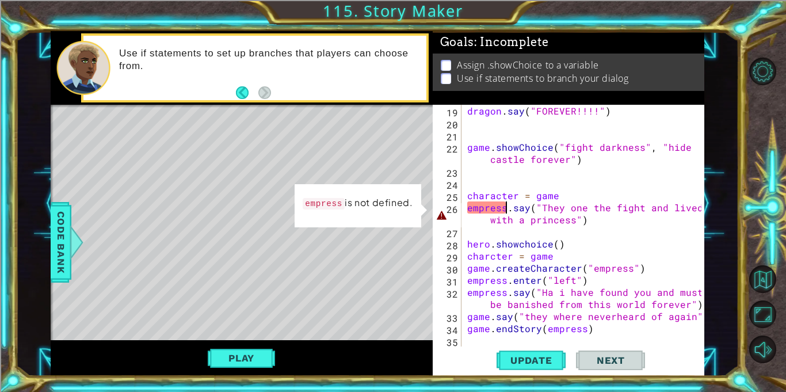
click at [506, 203] on div "dragon . say ( "FOREVER!!!!" ) game . showChoice ( "fight darkness" , "hide cas…" at bounding box center [586, 238] width 242 height 266
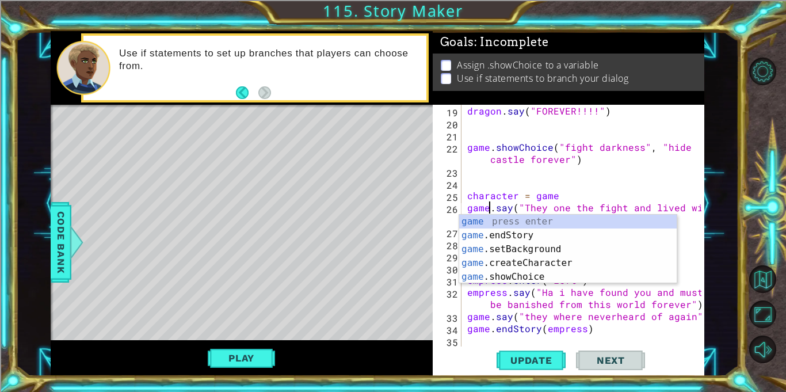
scroll to position [0, 1]
click at [513, 347] on button "Update" at bounding box center [530, 360] width 69 height 27
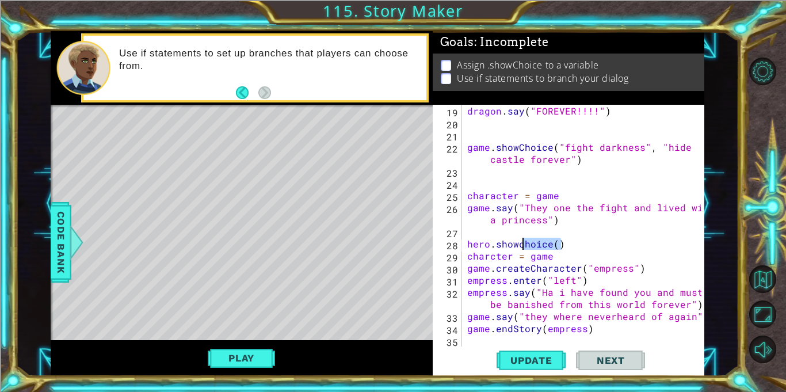
drag, startPoint x: 562, startPoint y: 243, endPoint x: 506, endPoint y: 247, distance: 56.5
click at [506, 247] on div "dragon . say ( "FOREVER!!!!" ) game . showChoice ( "fight darkness" , "hide cas…" at bounding box center [586, 238] width 242 height 266
click at [506, 247] on div "dragon . say ( "FOREVER!!!!" ) game . showChoice ( "fight darkness" , "hide cas…" at bounding box center [583, 226] width 236 height 242
drag, startPoint x: 576, startPoint y: 240, endPoint x: 462, endPoint y: 240, distance: 113.9
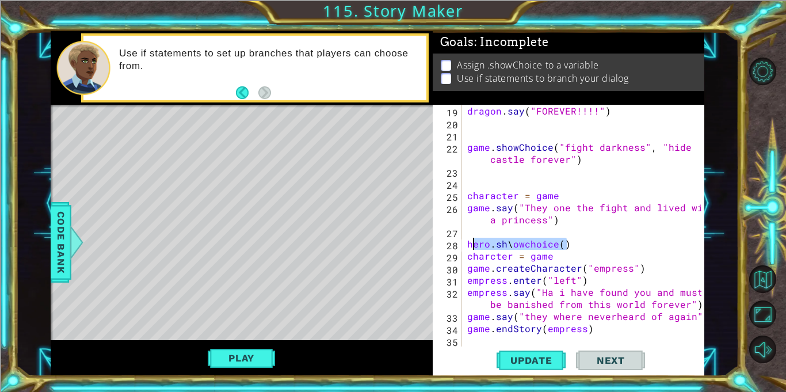
click at [462, 240] on div "[DOMAIN_NAME]\owchoice() 19 20 21 22 23 24 25 26 27 28 29 30 31 32 33 34 35 36 …" at bounding box center [566, 226] width 269 height 242
type textarea "\"
click at [499, 353] on button "Update" at bounding box center [530, 360] width 69 height 27
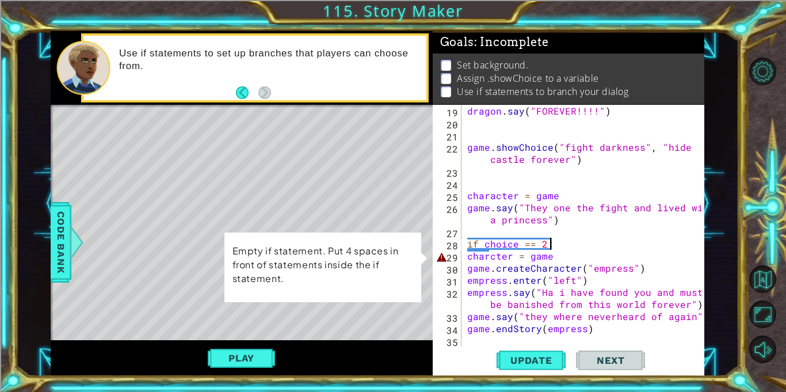
click at [466, 258] on div "dragon . say ( "FOREVER!!!!" ) game . showChoice ( "fight darkness" , "hide cas…" at bounding box center [586, 238] width 242 height 266
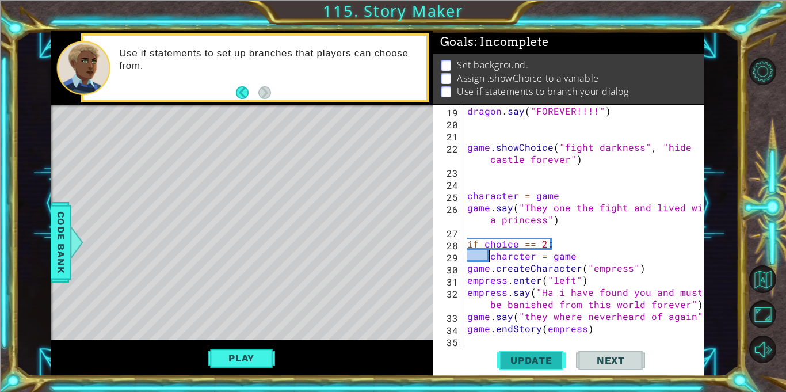
click at [519, 354] on span "Update" at bounding box center [531, 360] width 65 height 12
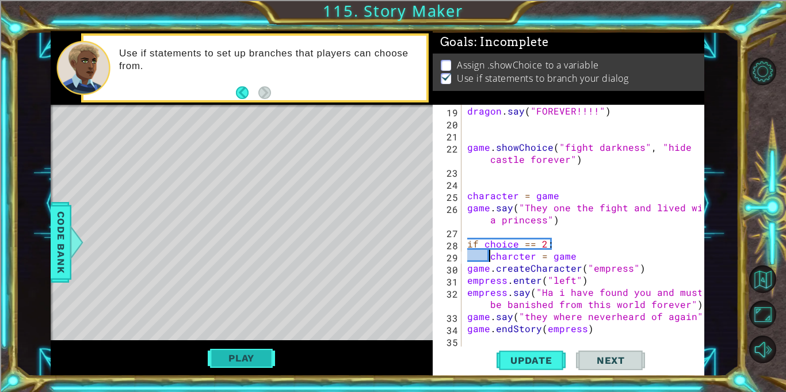
click at [228, 361] on button "Play" at bounding box center [241, 358] width 67 height 22
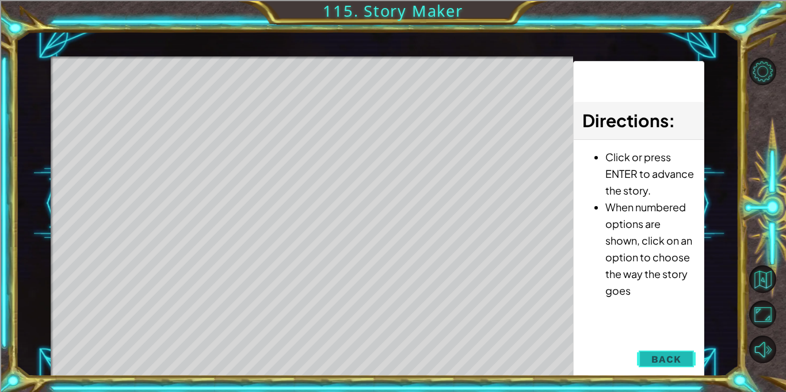
click at [670, 356] on span "Back" at bounding box center [665, 359] width 29 height 12
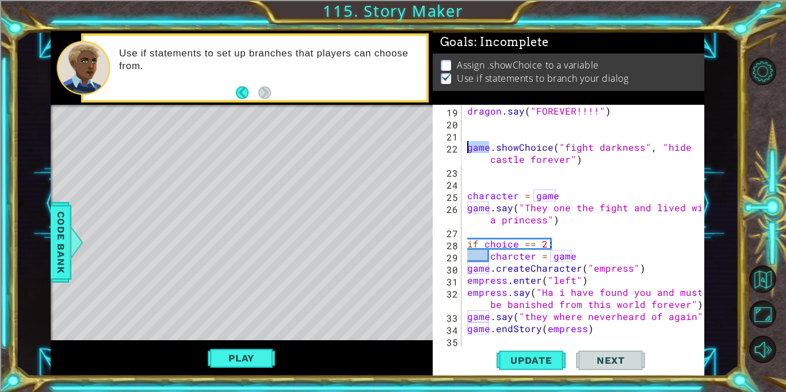
drag, startPoint x: 491, startPoint y: 148, endPoint x: 467, endPoint y: 146, distance: 23.7
click at [467, 146] on div "dragon . say ( "FOREVER!!!!" ) game . showChoice ( "fight darkness" , "hide cas…" at bounding box center [586, 238] width 242 height 266
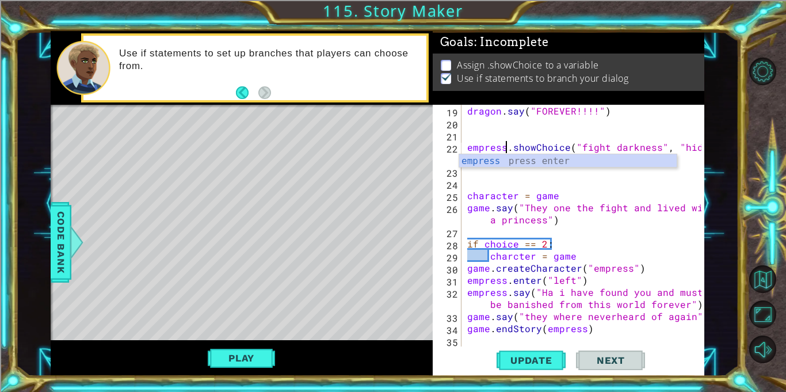
scroll to position [0, 2]
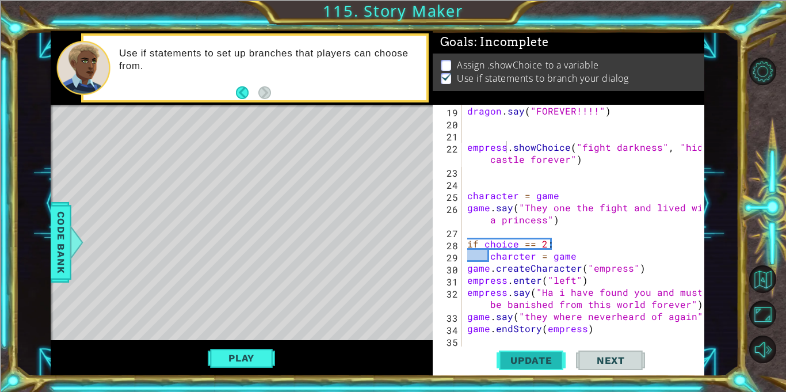
click at [526, 353] on button "Update" at bounding box center [530, 360] width 69 height 27
click at [224, 361] on button "Play" at bounding box center [241, 358] width 67 height 22
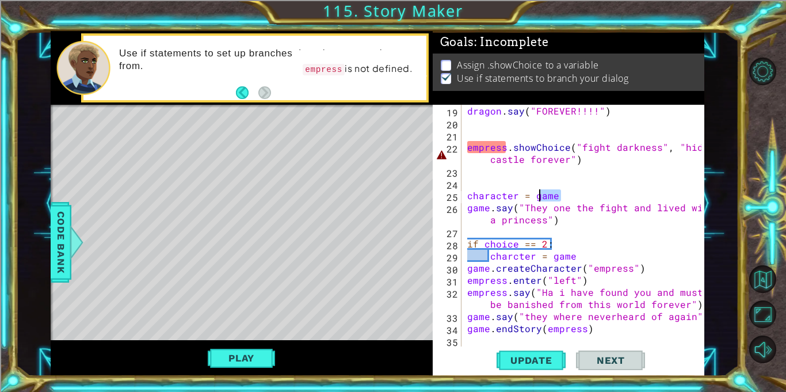
drag, startPoint x: 562, startPoint y: 193, endPoint x: 532, endPoint y: 195, distance: 30.0
click at [532, 195] on div "dragon . say ( "FOREVER!!!!" ) empress . showChoice ( "fight darkness" , "hide …" at bounding box center [586, 238] width 242 height 266
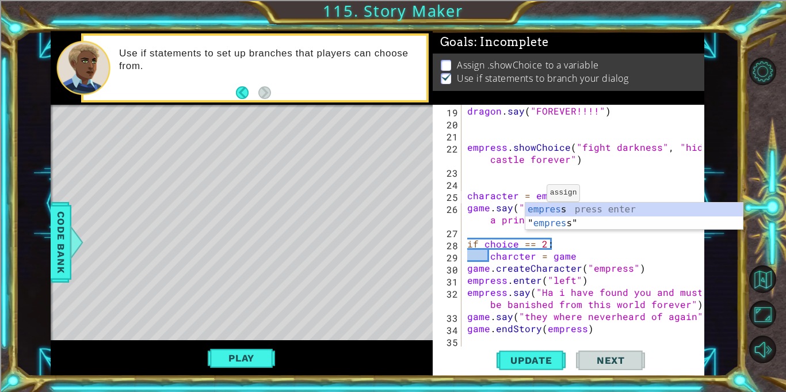
scroll to position [0, 6]
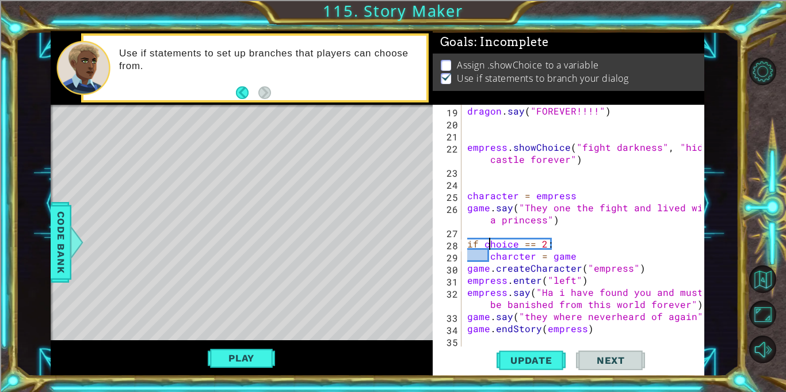
click at [489, 244] on div "dragon . say ( "FOREVER!!!!" ) empress . showChoice ( "fight darkness" , "hide …" at bounding box center [586, 238] width 242 height 266
drag, startPoint x: 488, startPoint y: 208, endPoint x: 467, endPoint y: 205, distance: 20.9
click at [467, 205] on div "dragon . say ( "FOREVER!!!!" ) empress . showChoice ( "fight darkness" , "hide …" at bounding box center [586, 238] width 242 height 266
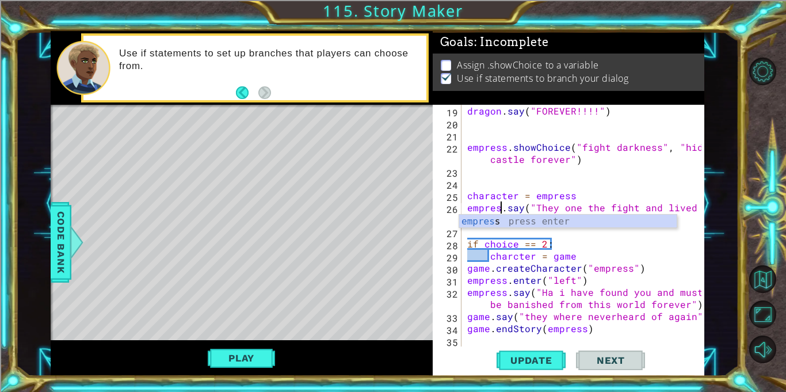
scroll to position [0, 2]
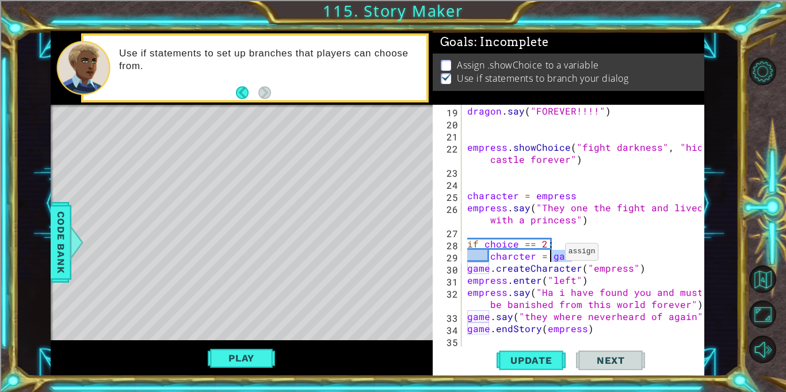
drag, startPoint x: 571, startPoint y: 255, endPoint x: 549, endPoint y: 254, distance: 21.9
click at [549, 254] on div "dragon . say ( "FOREVER!!!!" ) empress . showChoice ( "fight darkness" , "hide …" at bounding box center [586, 238] width 242 height 266
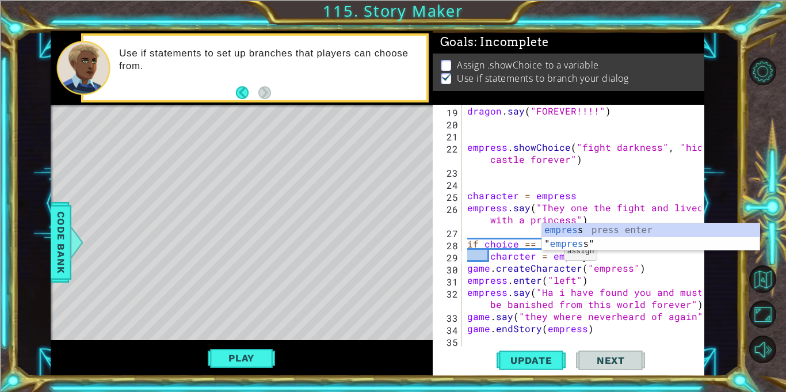
scroll to position [0, 7]
click at [69, 244] on div at bounding box center [76, 242] width 14 height 35
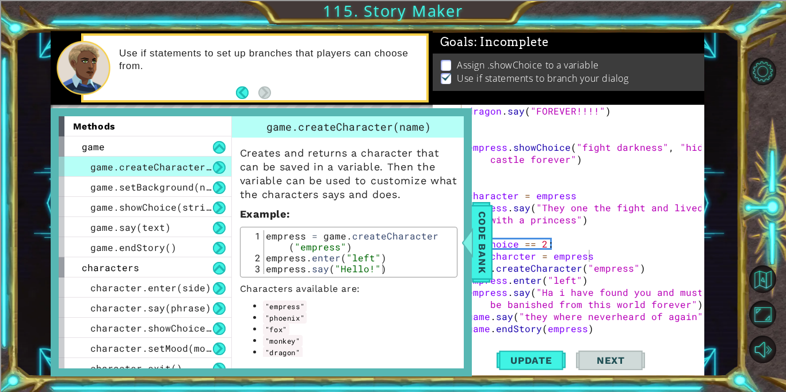
drag, startPoint x: 304, startPoint y: 317, endPoint x: 288, endPoint y: 313, distance: 16.0
click at [288, 313] on code ""phoenix"" at bounding box center [285, 318] width 44 height 12
click at [516, 355] on span "Update" at bounding box center [531, 360] width 65 height 12
click at [489, 263] on span "Code Bank" at bounding box center [482, 242] width 18 height 70
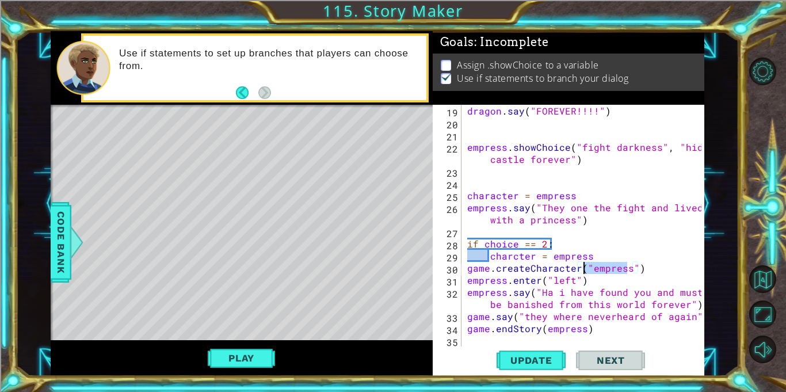
drag, startPoint x: 627, startPoint y: 269, endPoint x: 584, endPoint y: 268, distance: 43.1
click at [584, 268] on div "dragon . say ( "FOREVER!!!!" ) empress . showChoice ( "fight darkness" , "hide …" at bounding box center [586, 238] width 242 height 266
click at [626, 270] on div "dragon . say ( "FOREVER!!!!" ) empress . showChoice ( "fight darkness" , "hide …" at bounding box center [586, 238] width 242 height 266
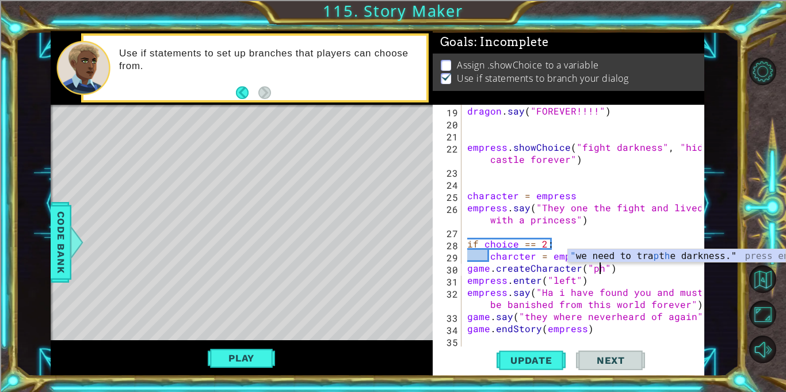
scroll to position [0, 9]
click at [58, 242] on span "Code Bank" at bounding box center [61, 242] width 18 height 70
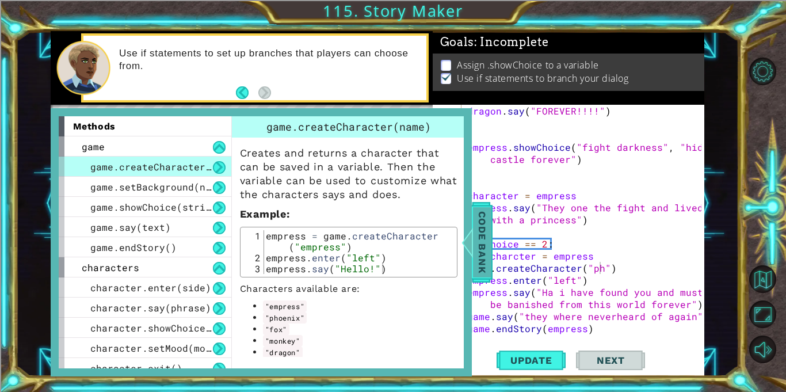
click at [487, 272] on span "Code Bank" at bounding box center [482, 242] width 18 height 70
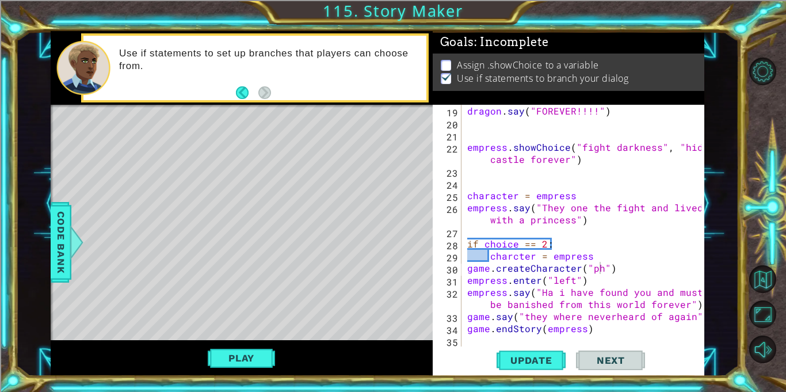
click at [600, 267] on div "dragon . say ( "FOREVER!!!!" ) empress . showChoice ( "fight darkness" , "hide …" at bounding box center [586, 238] width 242 height 266
click at [55, 244] on span "Code Bank" at bounding box center [61, 242] width 18 height 70
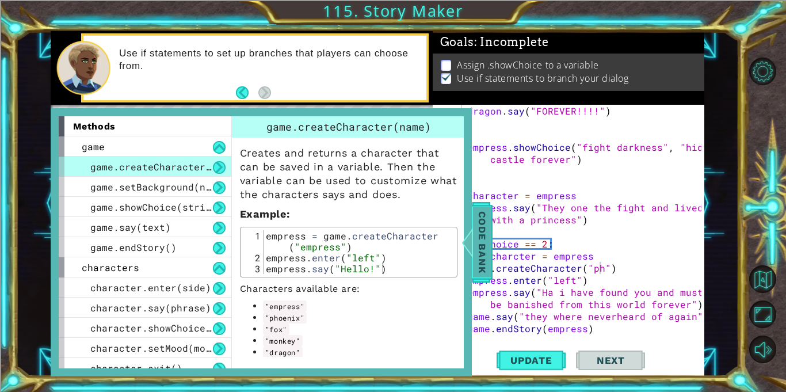
click at [469, 238] on div at bounding box center [467, 242] width 14 height 35
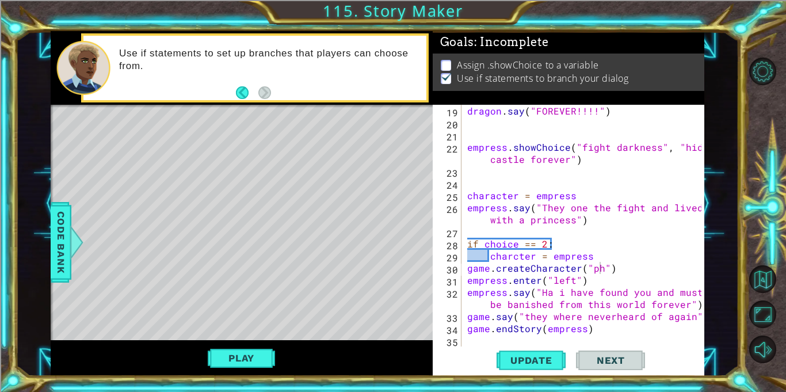
click at [599, 269] on div "dragon . say ( "FOREVER!!!!" ) empress . showChoice ( "fight darkness" , "hide …" at bounding box center [586, 238] width 242 height 266
drag, startPoint x: 506, startPoint y: 291, endPoint x: 466, endPoint y: 291, distance: 39.7
click at [466, 291] on div "dragon . say ( "FOREVER!!!!" ) empress . showChoice ( "fight darkness" , "hide …" at bounding box center [586, 238] width 242 height 266
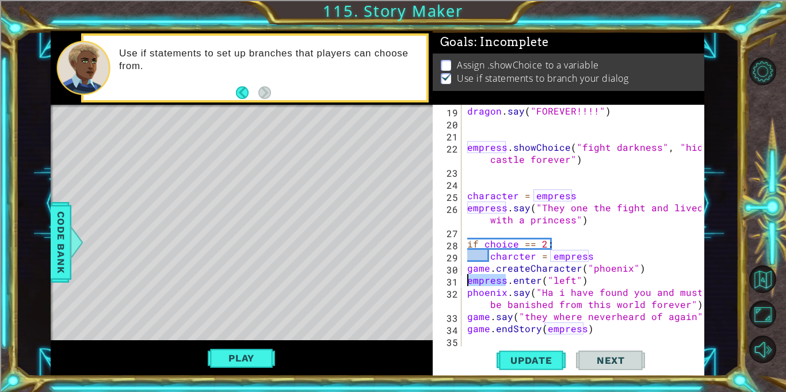
drag, startPoint x: 507, startPoint y: 278, endPoint x: 466, endPoint y: 279, distance: 40.8
click at [466, 279] on div "dragon . say ( "FOREVER!!!!" ) empress . showChoice ( "fight darkness" , "hide …" at bounding box center [586, 238] width 242 height 266
drag, startPoint x: 582, startPoint y: 328, endPoint x: 544, endPoint y: 329, distance: 38.0
click at [544, 329] on div "dragon . say ( "FOREVER!!!!" ) empress . showChoice ( "fight darkness" , "hide …" at bounding box center [586, 238] width 242 height 266
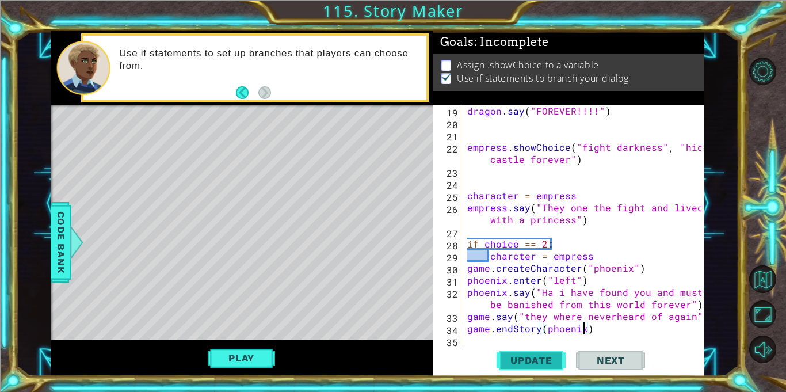
click at [522, 356] on span "Update" at bounding box center [531, 360] width 65 height 12
click at [592, 255] on div "dragon . say ( "FOREVER!!!!" ) empress . showChoice ( "fight darkness" , "hide …" at bounding box center [586, 238] width 242 height 266
drag, startPoint x: 592, startPoint y: 255, endPoint x: 586, endPoint y: 256, distance: 6.4
click at [586, 256] on div "dragon . say ( "FOREVER!!!!" ) empress . showChoice ( "fight darkness" , "hide …" at bounding box center [586, 238] width 242 height 266
drag, startPoint x: 574, startPoint y: 195, endPoint x: 533, endPoint y: 193, distance: 41.4
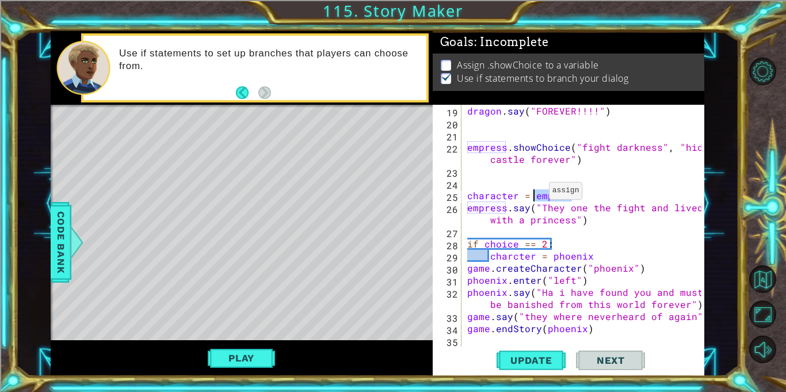
click at [533, 193] on div "dragon . say ( "FOREVER!!!!" ) empress . showChoice ( "fight darkness" , "hide …" at bounding box center [586, 238] width 242 height 266
click at [538, 196] on div "dragon . say ( "FOREVER!!!!" ) empress . showChoice ( "fight darkness" , "hide …" at bounding box center [586, 238] width 242 height 266
drag, startPoint x: 506, startPoint y: 148, endPoint x: 466, endPoint y: 147, distance: 39.7
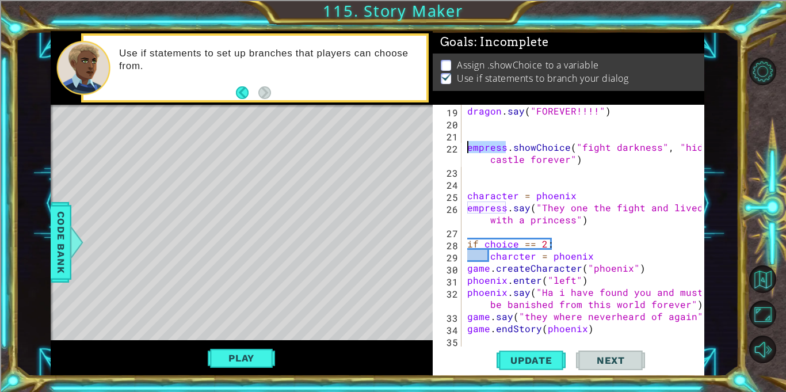
click at [466, 147] on div "dragon . say ( "FOREVER!!!!" ) empress . showChoice ( "fight darkness" , "hide …" at bounding box center [586, 238] width 242 height 266
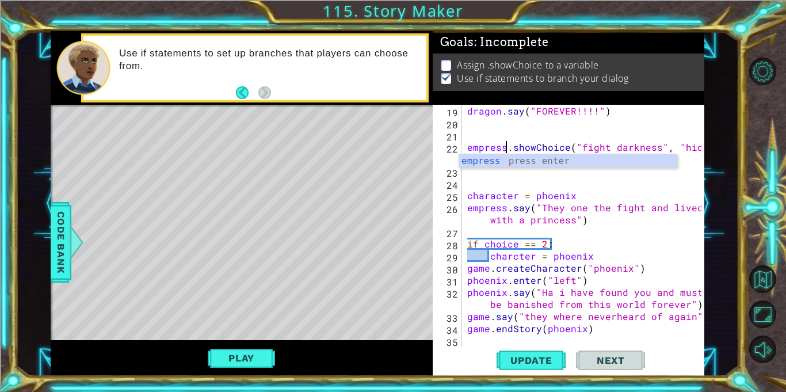
scroll to position [0, 2]
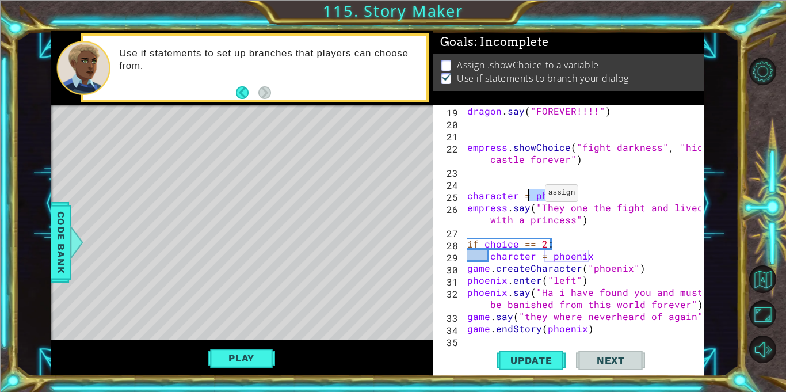
drag, startPoint x: 571, startPoint y: 195, endPoint x: 533, endPoint y: 196, distance: 38.5
click at [533, 196] on div "dragon . say ( "FOREVER!!!!" ) empress . showChoice ( "fight darkness" , "hide …" at bounding box center [586, 238] width 242 height 266
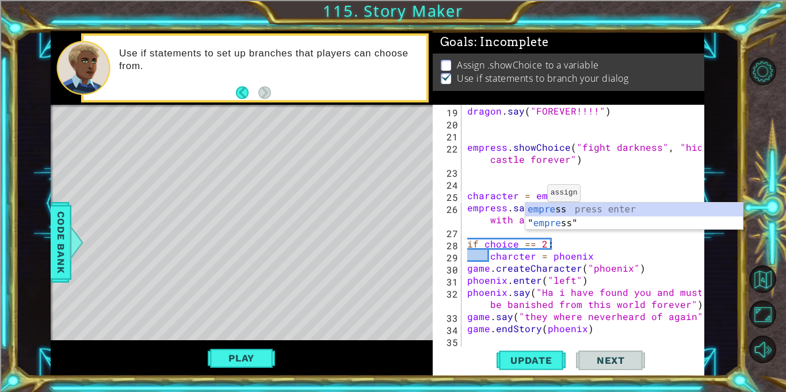
scroll to position [0, 6]
type textarea "character = empress"
click at [252, 360] on button "Play" at bounding box center [241, 358] width 67 height 22
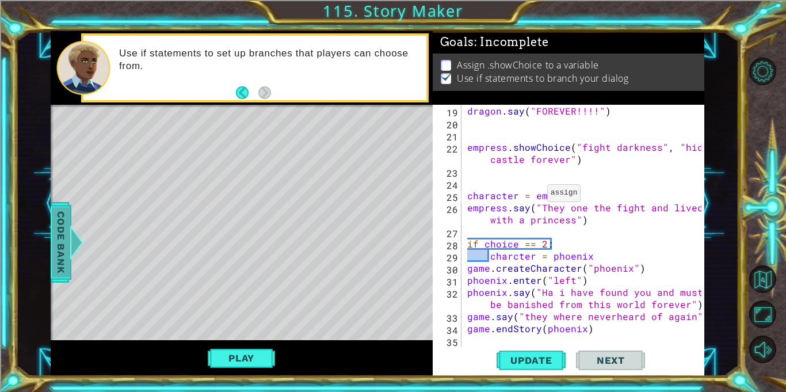
click at [58, 232] on span "Code Bank" at bounding box center [61, 242] width 18 height 70
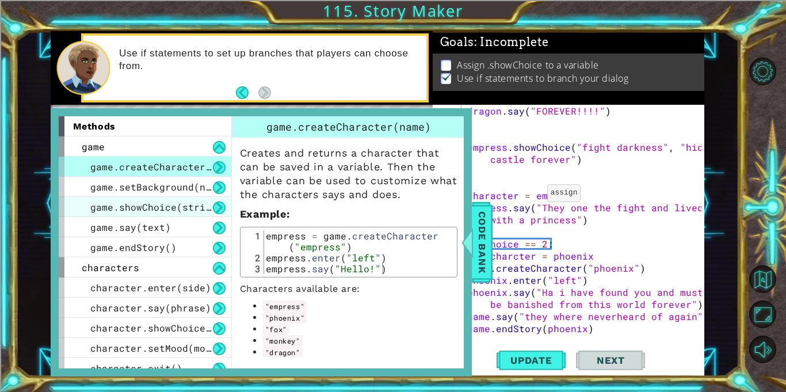
click at [124, 207] on span "game.showChoice(string1, string2)" at bounding box center [185, 207] width 190 height 12
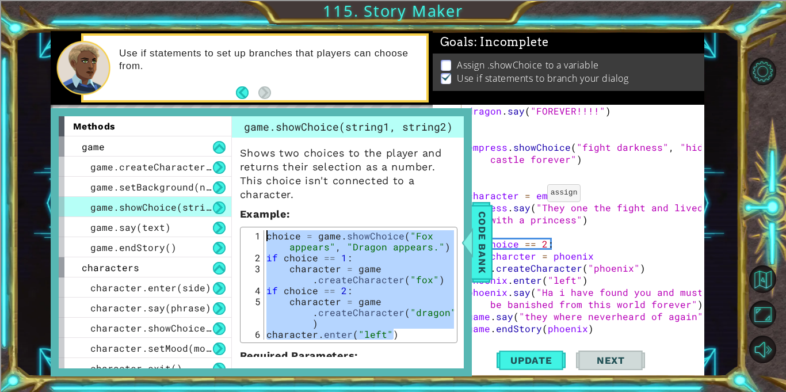
drag, startPoint x: 400, startPoint y: 332, endPoint x: 281, endPoint y: 217, distance: 166.4
click at [281, 217] on div "Shows two choices to the player and returns their selection as a number. This c…" at bounding box center [349, 278] width 234 height 282
type textarea "choice = game.showChoice("Fox appears", "Dragon appears.") if choice == 1:"
click at [464, 232] on div at bounding box center [467, 242] width 14 height 35
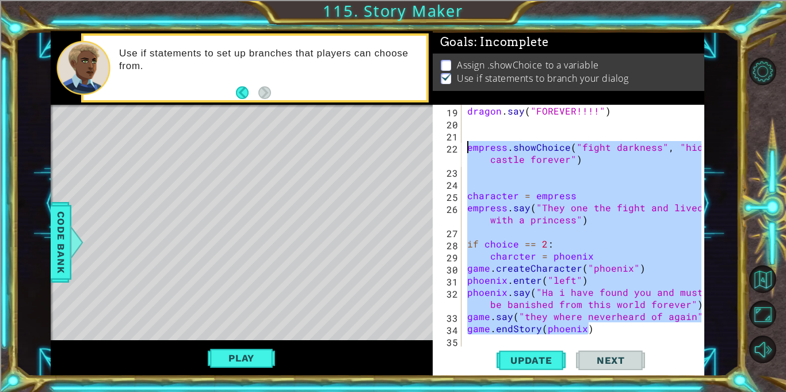
drag, startPoint x: 598, startPoint y: 333, endPoint x: 467, endPoint y: 143, distance: 230.8
click at [467, 143] on div "dragon . say ( "FOREVER!!!!" ) empress . showChoice ( "fight darkness" , "hide …" at bounding box center [586, 238] width 242 height 266
type textarea "empress.showChoice("fight darkness", "hide castle forever")"
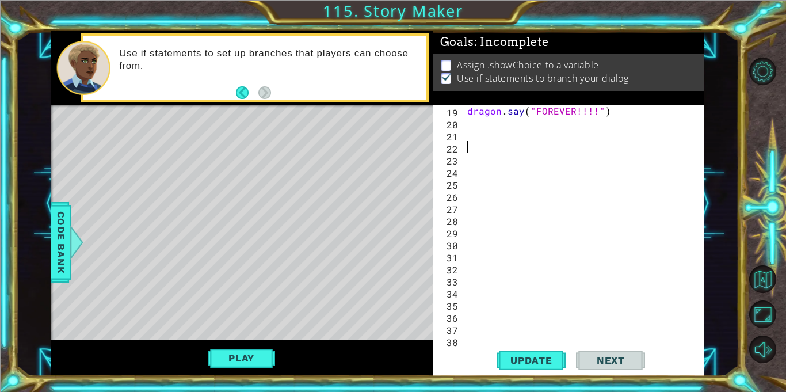
scroll to position [0, 0]
paste textarea "character.enter("left")"
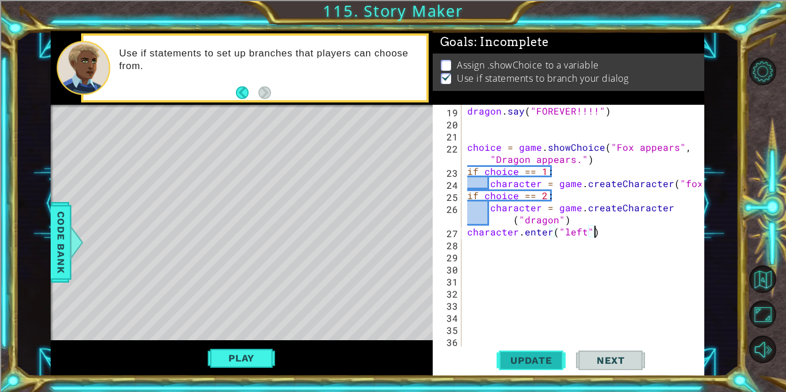
click at [515, 355] on span "Update" at bounding box center [531, 360] width 65 height 12
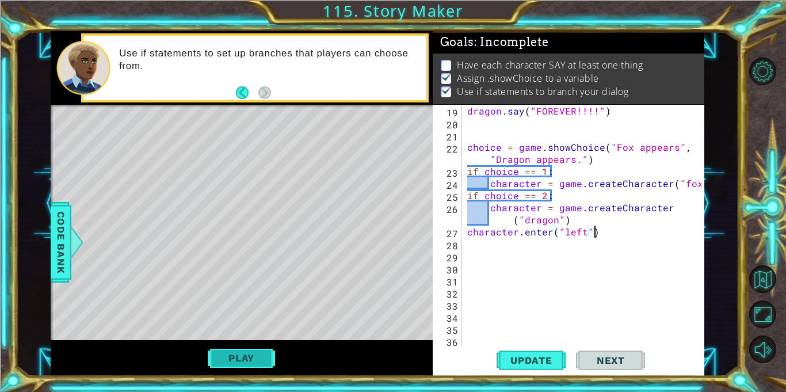
click at [242, 354] on button "Play" at bounding box center [241, 358] width 67 height 22
drag, startPoint x: 557, startPoint y: 218, endPoint x: 523, endPoint y: 217, distance: 33.9
click at [523, 217] on div "dragon . say ( "FOREVER!!!!" ) choice = game . showChoice ( "Fox appears" , "Dr…" at bounding box center [586, 238] width 242 height 266
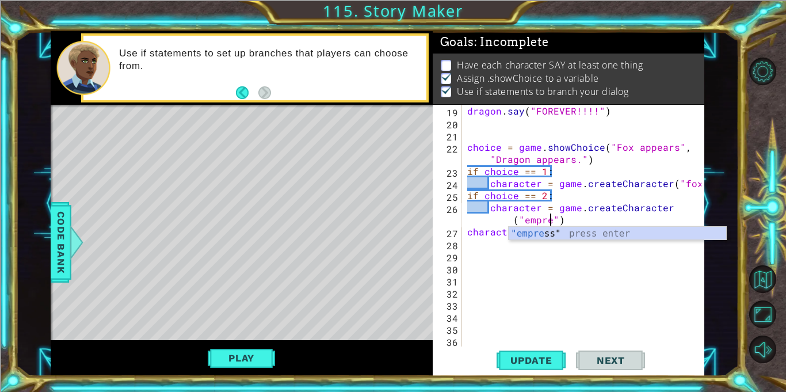
type textarea "character = game.createCharacter("empress")"
click at [473, 240] on div "dragon . say ( "FOREVER!!!!" ) choice = game . showChoice ( "Fox appears" , "Dr…" at bounding box center [586, 238] width 242 height 266
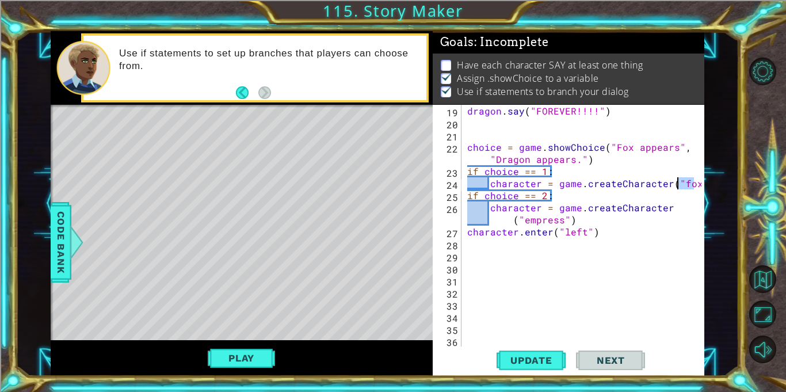
drag, startPoint x: 692, startPoint y: 184, endPoint x: 678, endPoint y: 184, distance: 14.4
click at [678, 184] on div "19 20 21 22 23 24 25 26 27 28 29 30 31 32 33 34 35 36 37 dragon . say ( "FOREVE…" at bounding box center [566, 226] width 269 height 242
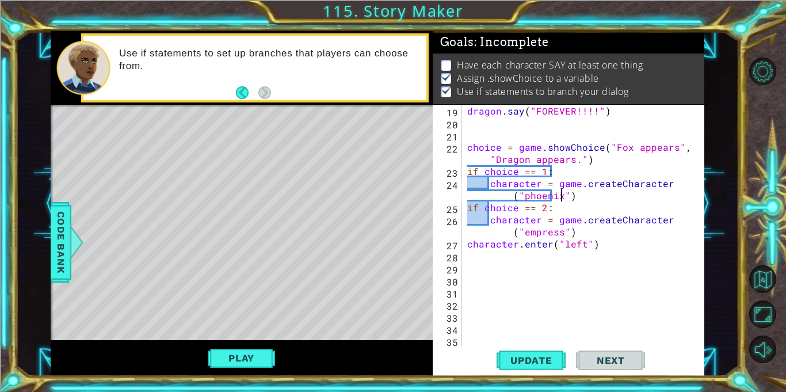
scroll to position [0, 16]
click at [531, 159] on div "dragon . say ( "FOREVER!!!!" ) choice = game . showChoice ( "Fox appears" , "Dr…" at bounding box center [586, 238] width 242 height 266
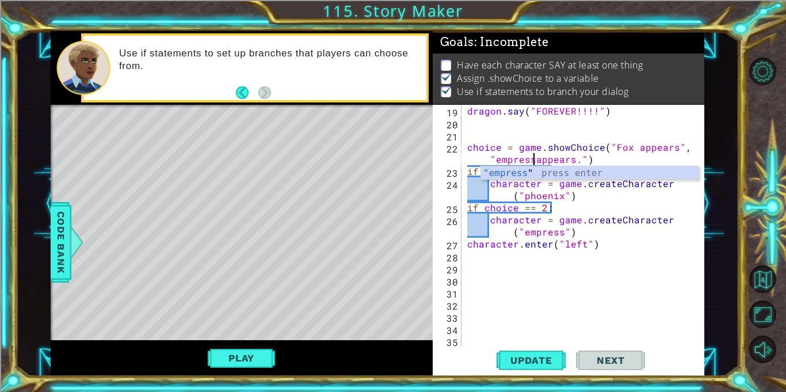
scroll to position [0, 16]
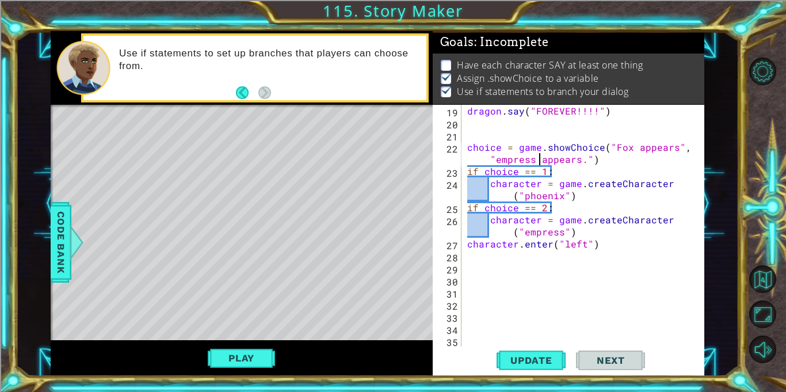
click at [628, 147] on div "dragon . say ( "FOREVER!!!!" ) choice = game . showChoice ( "Fox appears" , "em…" at bounding box center [586, 238] width 242 height 266
click at [553, 350] on button "Update" at bounding box center [530, 360] width 69 height 27
click at [231, 361] on button "Play" at bounding box center [241, 358] width 67 height 22
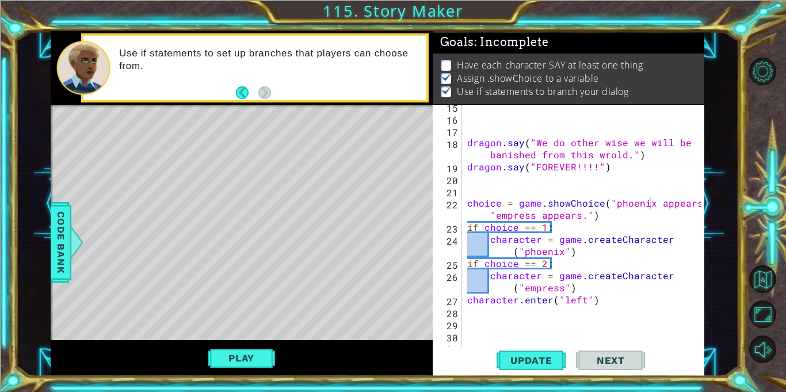
scroll to position [173, 0]
type textarea "dragon.say("FOREVER!!!!")"
click at [611, 169] on div "dragon . say ( "We do other wise we will be banished from this wrold." ) dragon…" at bounding box center [586, 234] width 242 height 266
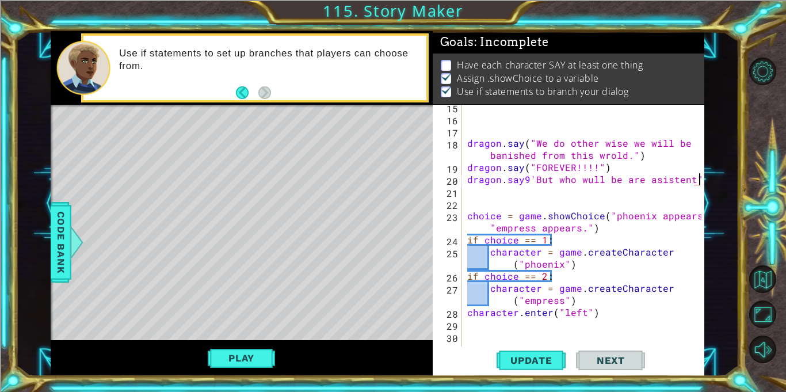
scroll to position [0, 14]
click at [536, 354] on span "Update" at bounding box center [531, 360] width 65 height 12
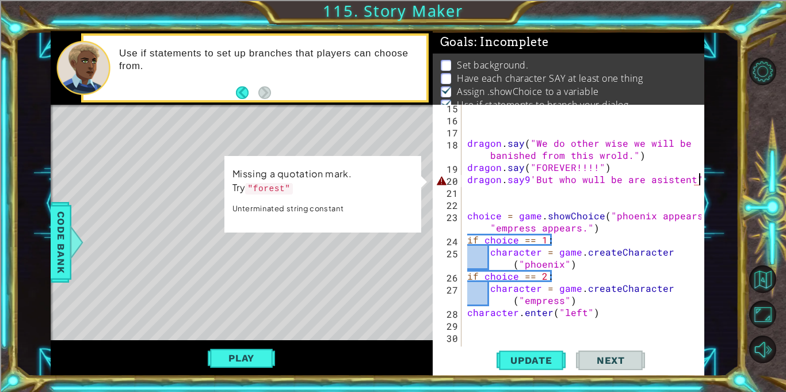
click at [526, 178] on div "dragon . say ( "We do other wise we will be banished from this wrold." ) dragon…" at bounding box center [586, 234] width 242 height 266
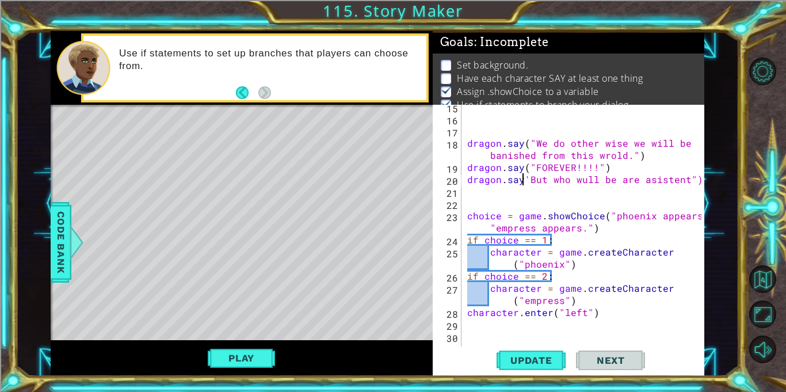
click at [527, 178] on div "dragon . say ( "We do other wise we will be banished from this wrold." ) dragon…" at bounding box center [586, 234] width 242 height 266
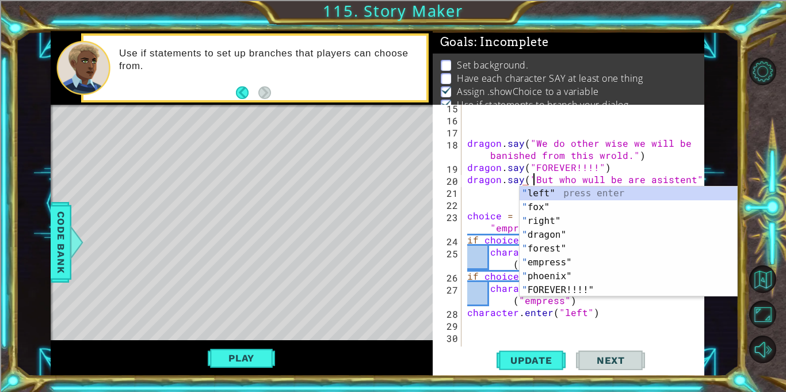
scroll to position [0, 4]
click at [576, 186] on div "" left" press enter " fox" press enter " right" press enter " dragon" press ent…" at bounding box center [627, 255] width 217 height 138
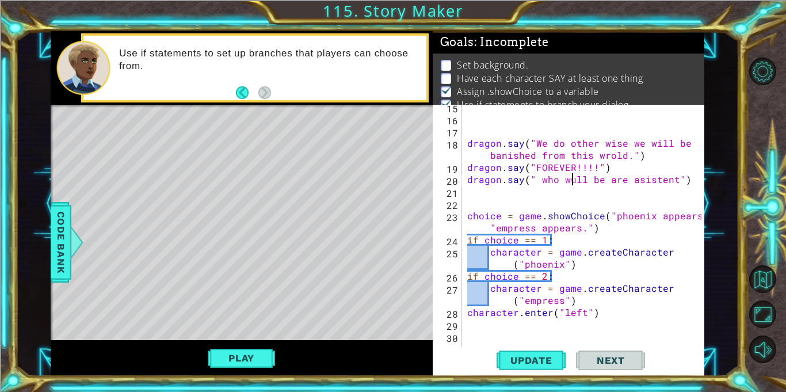
click at [572, 180] on div "dragon . say ( "We do other wise we will be banished from this wrold." ) dragon…" at bounding box center [586, 234] width 242 height 266
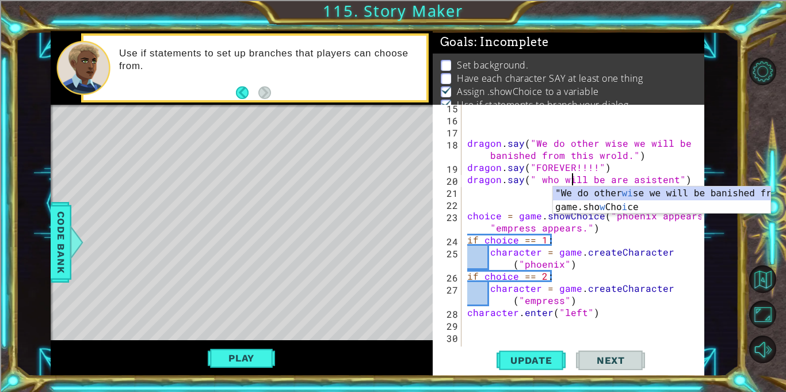
scroll to position [0, 6]
click at [516, 361] on span "Update" at bounding box center [531, 360] width 65 height 12
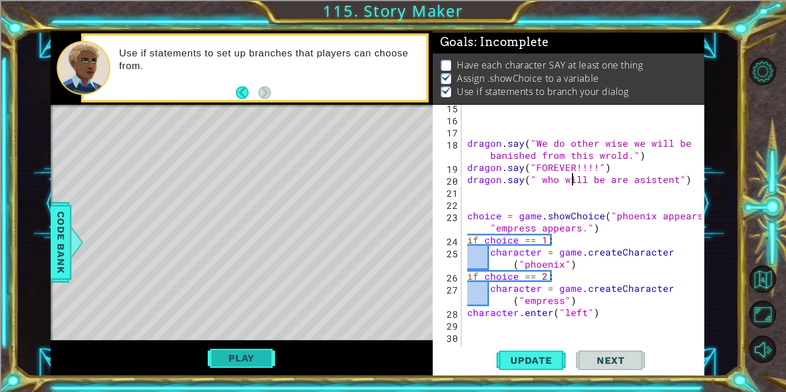
click at [244, 358] on button "Play" at bounding box center [241, 358] width 67 height 22
click at [623, 312] on div "dragon . say ( "We do other wise we will be banished from this wrold." ) dragon…" at bounding box center [586, 234] width 242 height 266
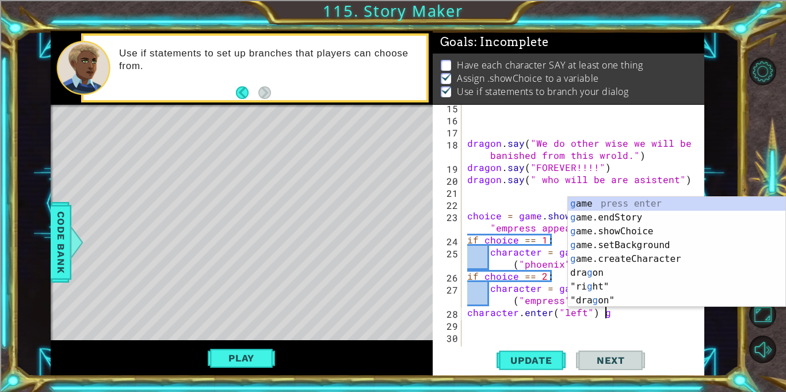
scroll to position [0, 8]
type textarea "character.enter("left")"
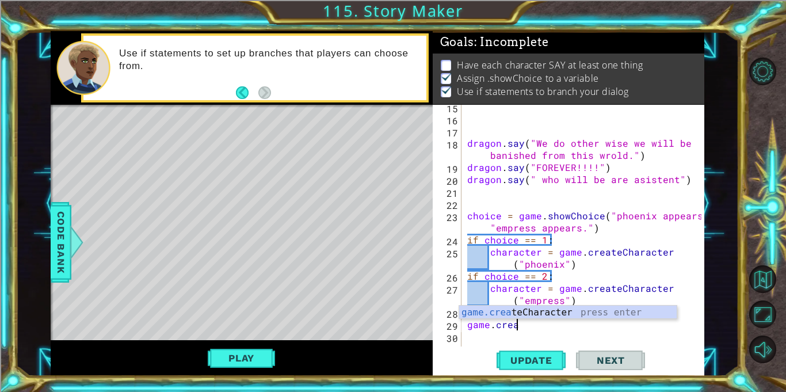
scroll to position [0, 3]
click at [558, 313] on div "game.creat eCharacter press enter" at bounding box center [567, 325] width 217 height 41
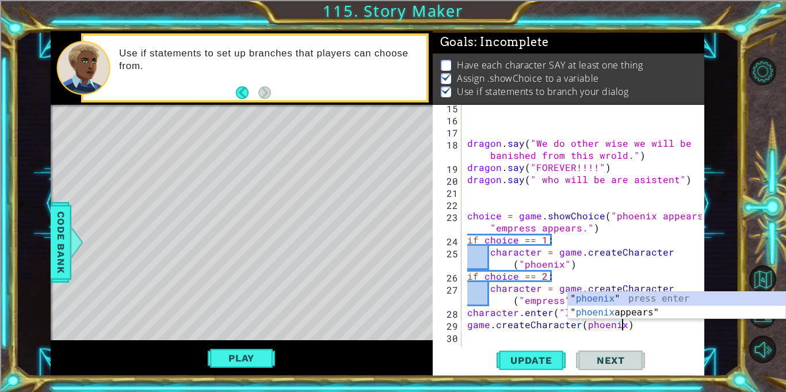
scroll to position [0, 9]
click at [631, 327] on div "dragon . say ( "We do other wise we will be banished from this wrold." ) dragon…" at bounding box center [586, 234] width 242 height 266
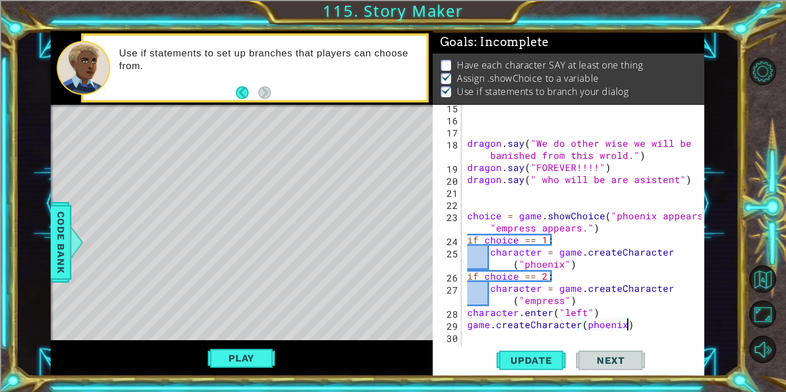
click at [621, 324] on div "dragon . say ( "We do other wise we will be banished from this wrold." ) dragon…" at bounding box center [586, 234] width 242 height 266
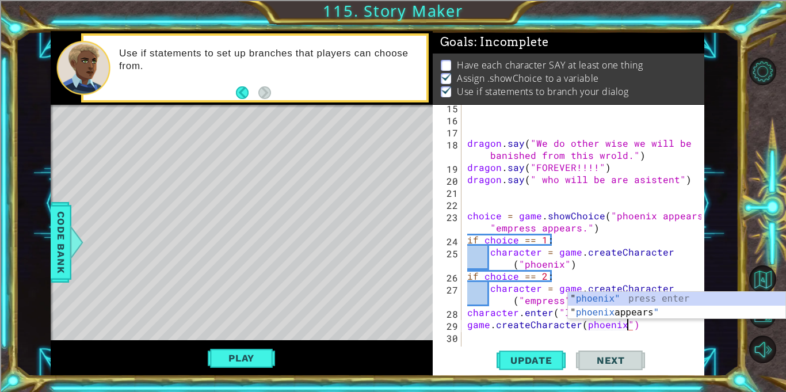
click at [581, 325] on div "dragon . say ( "We do other wise we will be banished from this wrold." ) dragon…" at bounding box center [586, 234] width 242 height 266
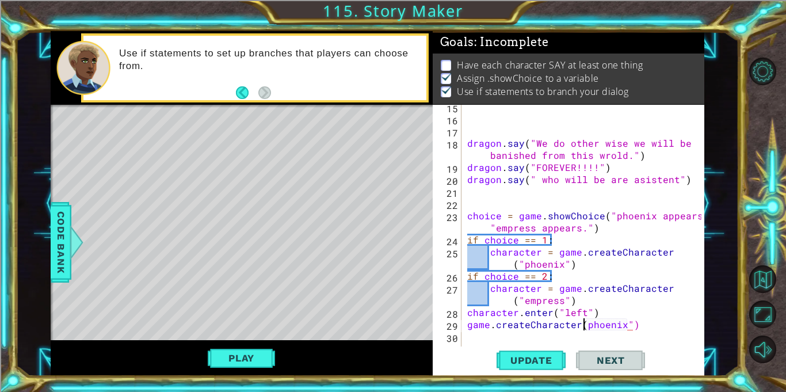
type textarea "game.createCharacter('phoenix")"
click at [643, 326] on div "dragon . say ( "We do other wise we will be banished from this wrold." ) dragon…" at bounding box center [586, 234] width 242 height 266
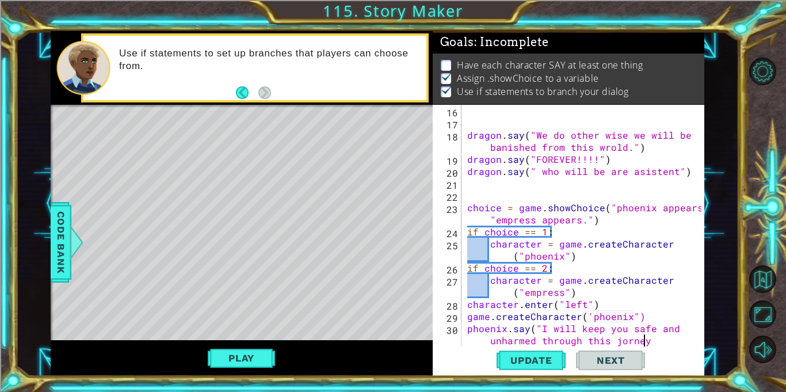
scroll to position [0, 22]
click at [507, 358] on span "Update" at bounding box center [531, 360] width 65 height 12
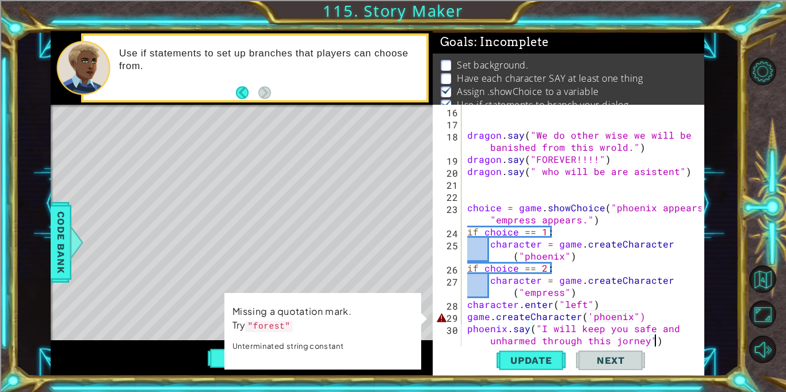
click at [587, 313] on div "dragon . say ( "We do other wise we will be banished from this wrold." ) dragon…" at bounding box center [586, 238] width 242 height 266
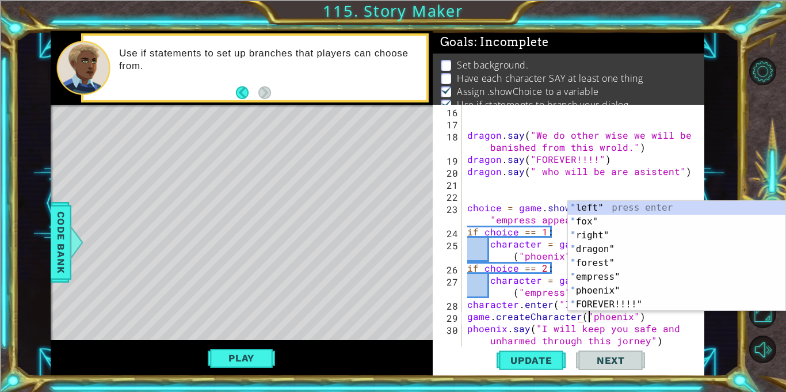
scroll to position [0, 7]
click at [504, 355] on span "Update" at bounding box center [531, 360] width 65 height 12
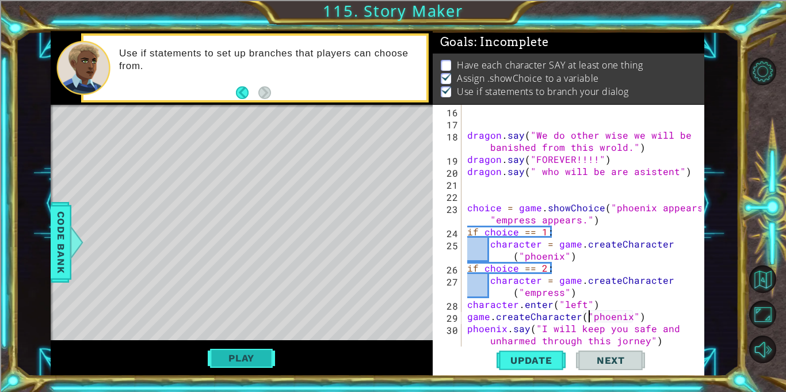
click at [248, 350] on button "Play" at bounding box center [241, 358] width 67 height 22
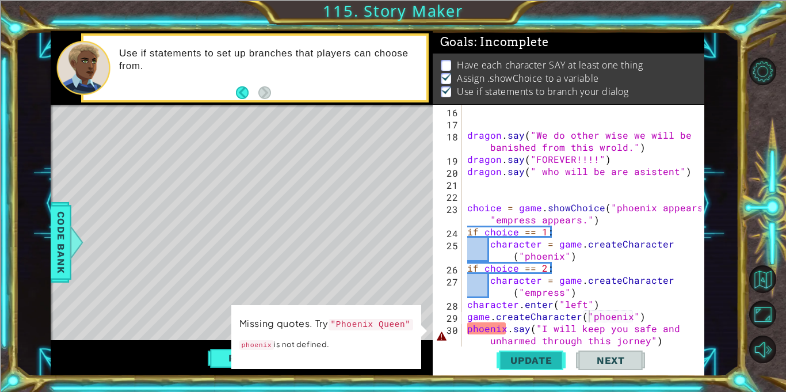
click at [515, 354] on span "Update" at bounding box center [531, 360] width 65 height 12
click at [223, 354] on button "Play" at bounding box center [241, 358] width 67 height 22
click at [504, 328] on div "dragon . say ( "We do other wise we will be banished from this wrold." ) dragon…" at bounding box center [586, 238] width 242 height 266
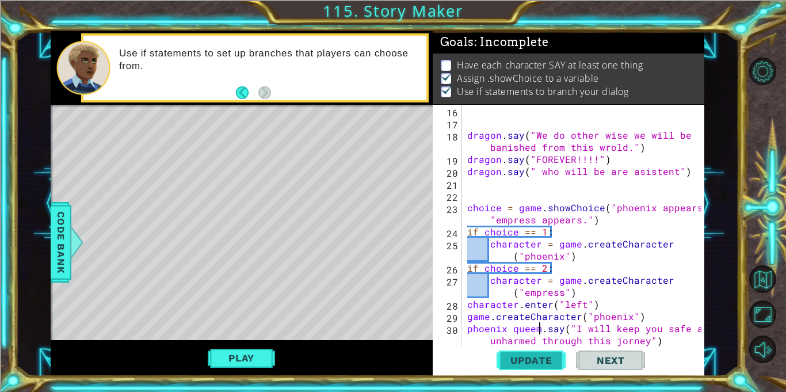
scroll to position [0, 4]
click at [505, 362] on span "Update" at bounding box center [531, 360] width 65 height 12
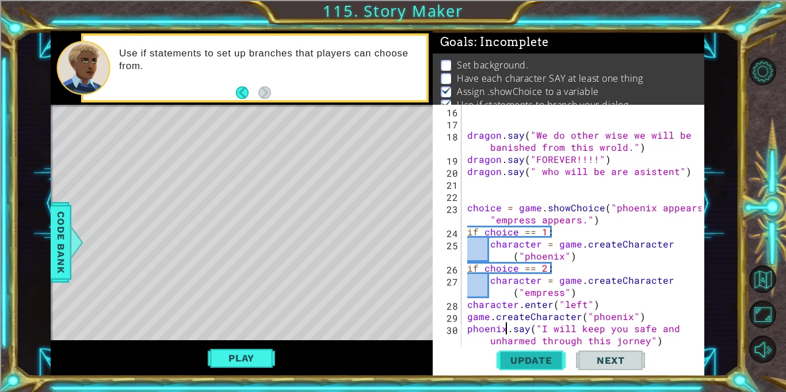
click at [512, 365] on span "Update" at bounding box center [531, 360] width 65 height 12
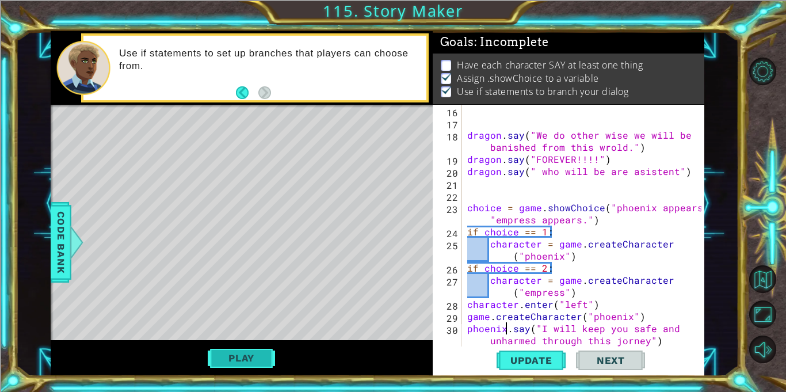
click at [272, 355] on button "Play" at bounding box center [241, 358] width 67 height 22
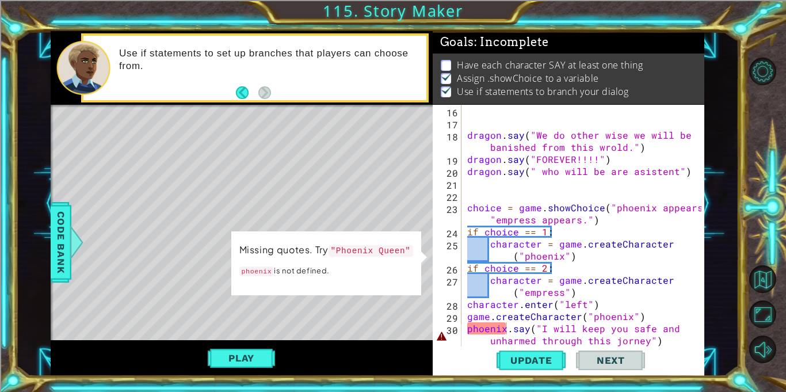
click at [472, 330] on div "dragon . say ( "We do other wise we will be banished from this wrold." ) dragon…" at bounding box center [586, 238] width 242 height 266
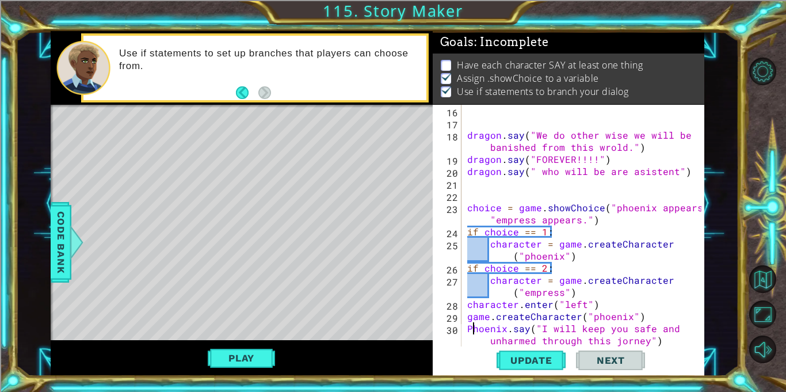
scroll to position [0, 0]
click at [530, 363] on span "Update" at bounding box center [531, 360] width 65 height 12
click at [254, 351] on button "Play" at bounding box center [241, 358] width 67 height 22
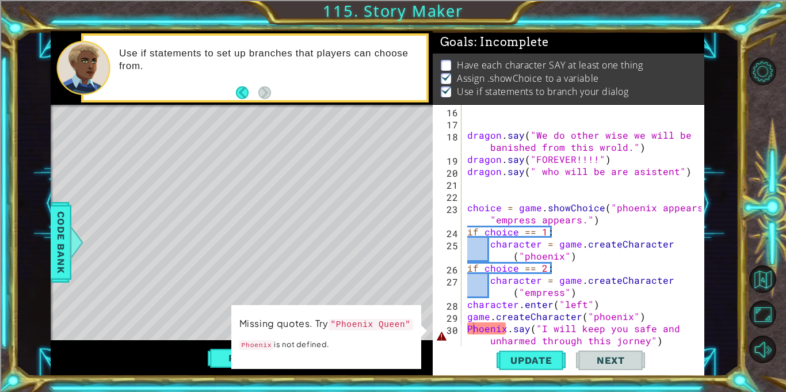
click at [506, 328] on div "dragon . say ( "We do other wise we will be banished from this wrold." ) dragon…" at bounding box center [586, 238] width 242 height 266
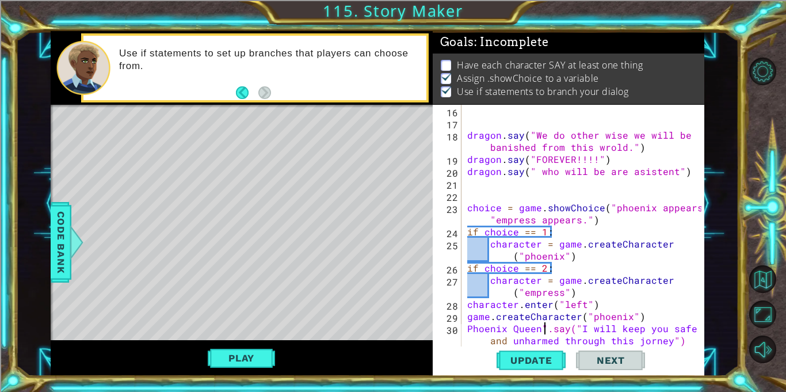
scroll to position [0, 5]
click at [469, 328] on div "dragon . say ( "We do other wise we will be banished from this wrold." ) dragon…" at bounding box center [586, 238] width 242 height 266
click at [518, 356] on span "Update" at bounding box center [531, 360] width 65 height 12
click at [265, 351] on button "Play" at bounding box center [241, 358] width 67 height 22
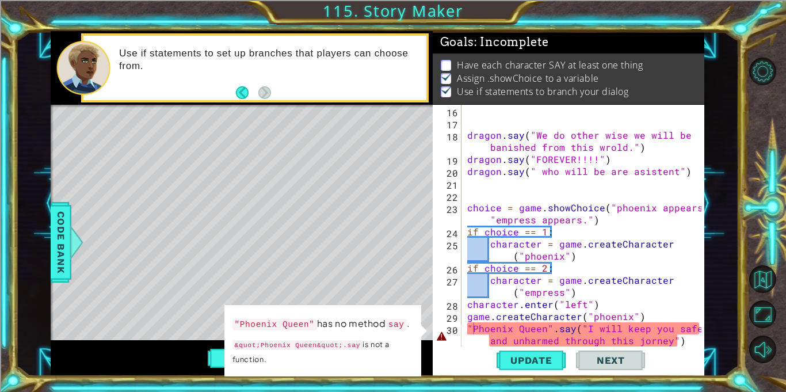
click at [550, 326] on div "dragon . say ( "We do other wise we will be banished from this wrold." ) dragon…" at bounding box center [586, 238] width 242 height 266
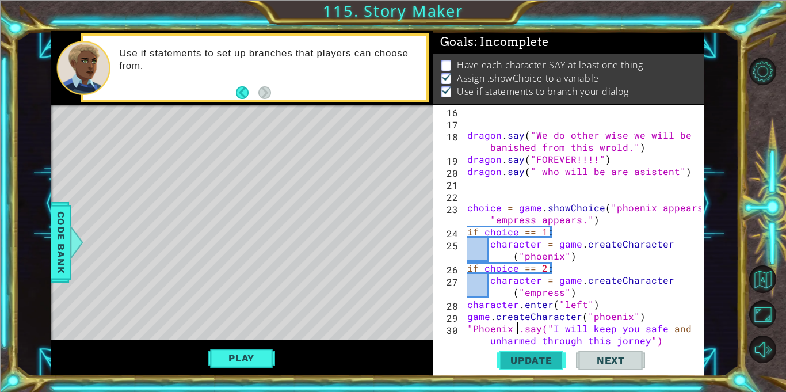
type textarea ""Phoenix.say("I will keep you safe and unharmed through this jorney")"
click at [520, 357] on span "Update" at bounding box center [531, 360] width 65 height 12
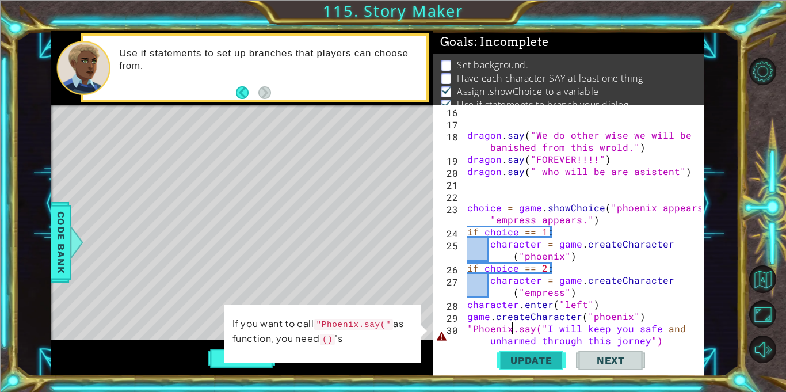
click at [499, 358] on span "Update" at bounding box center [531, 360] width 65 height 12
